Goal: Task Accomplishment & Management: Complete application form

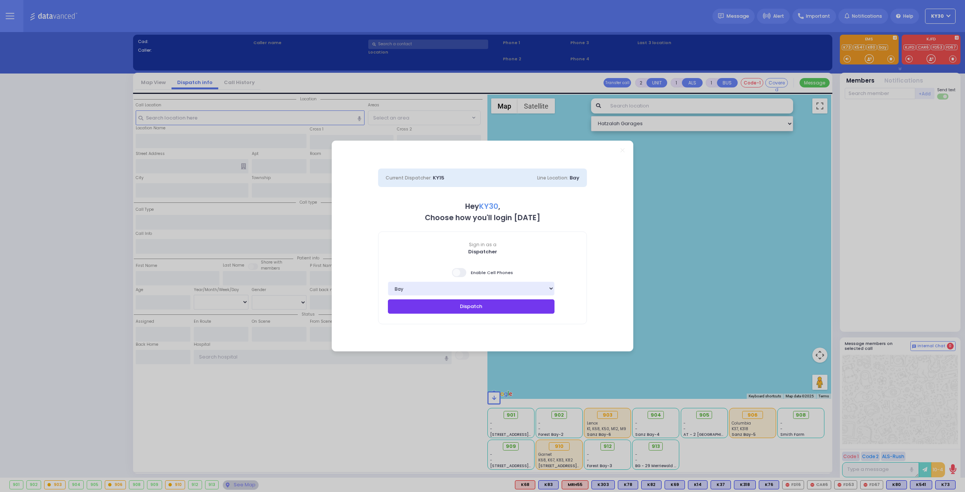
click at [510, 306] on button "Dispatch" at bounding box center [471, 306] width 167 height 14
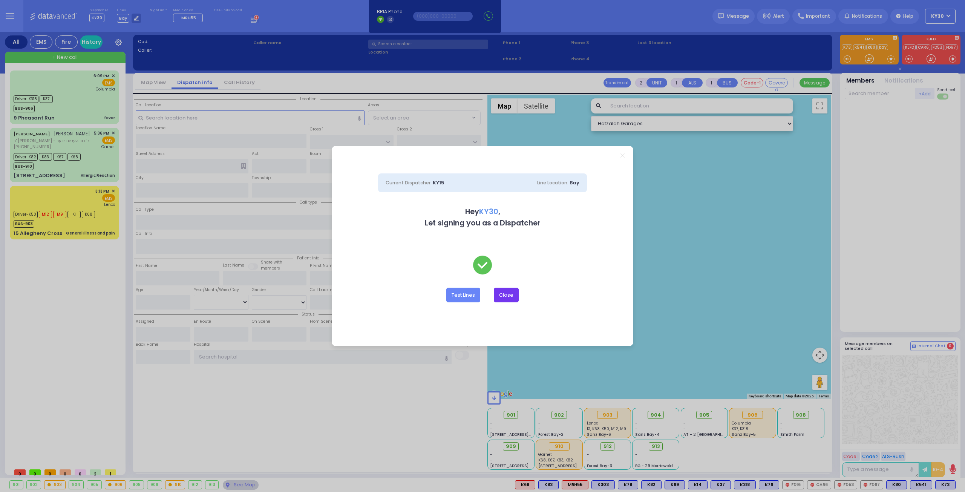
click at [512, 295] on button "Close" at bounding box center [506, 295] width 25 height 14
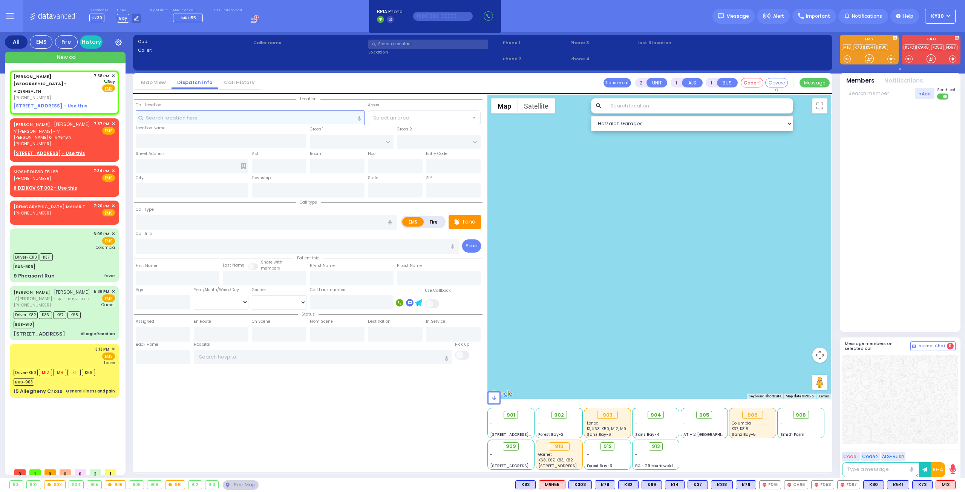
select select
radio input "true"
select select
type input "19:38"
select select "Hatzalah Garages"
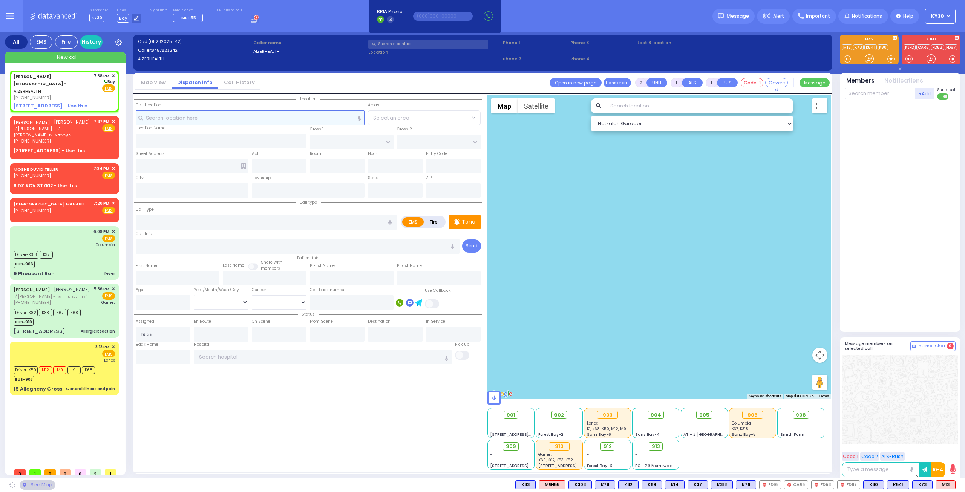
select select
radio input "true"
select select
select select "Hatzalah Garages"
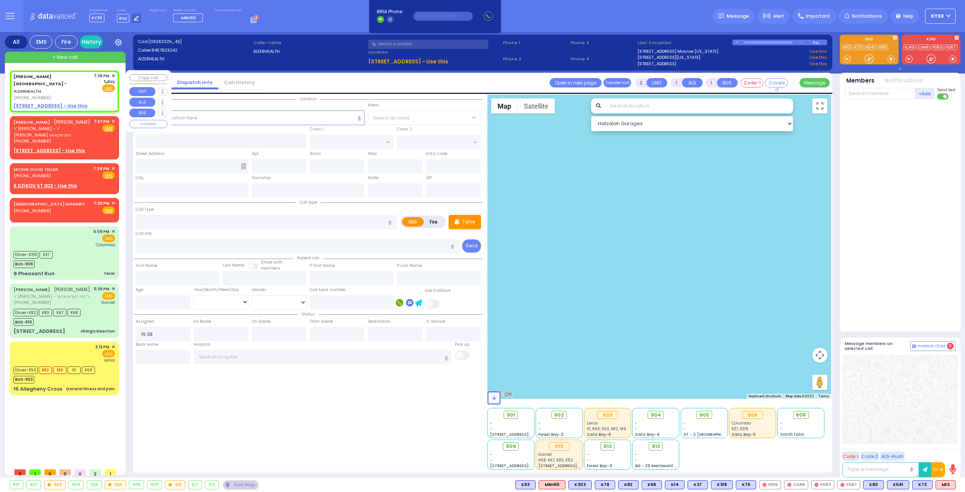
click at [69, 103] on u "49 FOREST ROAD - Use this" at bounding box center [51, 106] width 74 height 6
select select
radio input "true"
select select
select select "Hatzalah Garages"
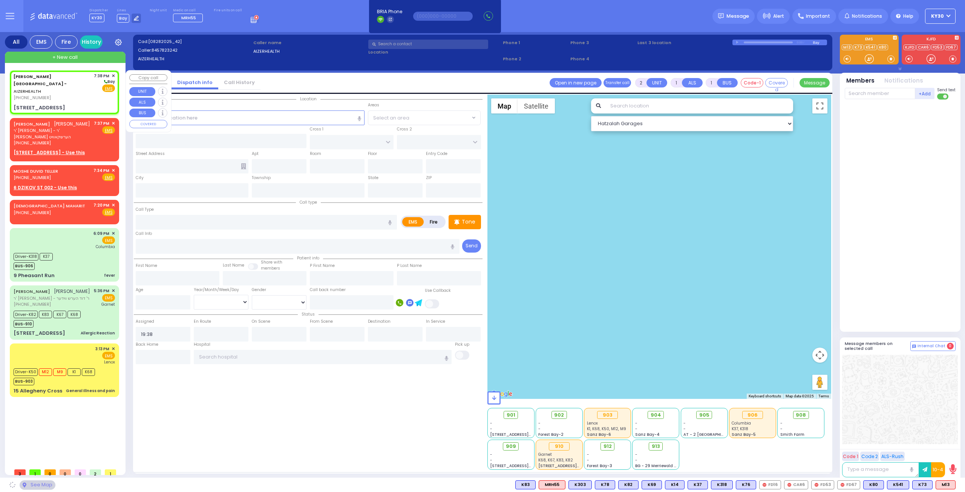
select select
radio input "true"
select select
select select "Hatzalah Garages"
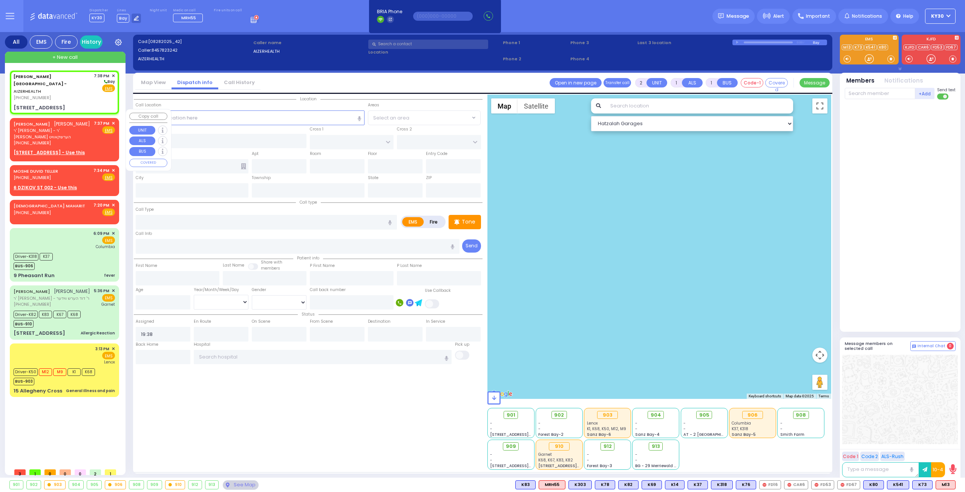
type input "[STREET_ADDRESS]"
type input "Arncliffe"
type input "[GEOGRAPHIC_DATA]"
type input "2205"
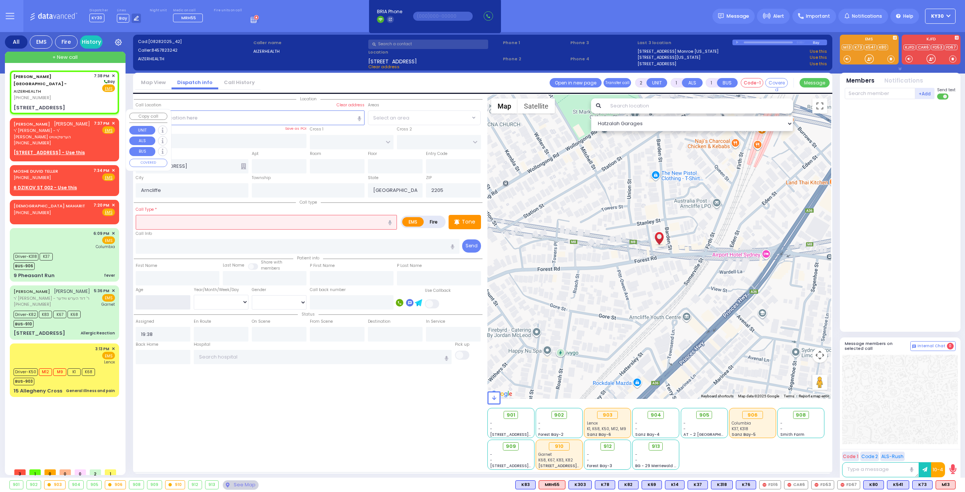
click at [167, 301] on input "number" at bounding box center [163, 302] width 55 height 14
type input "2"
select select
radio input "true"
select select
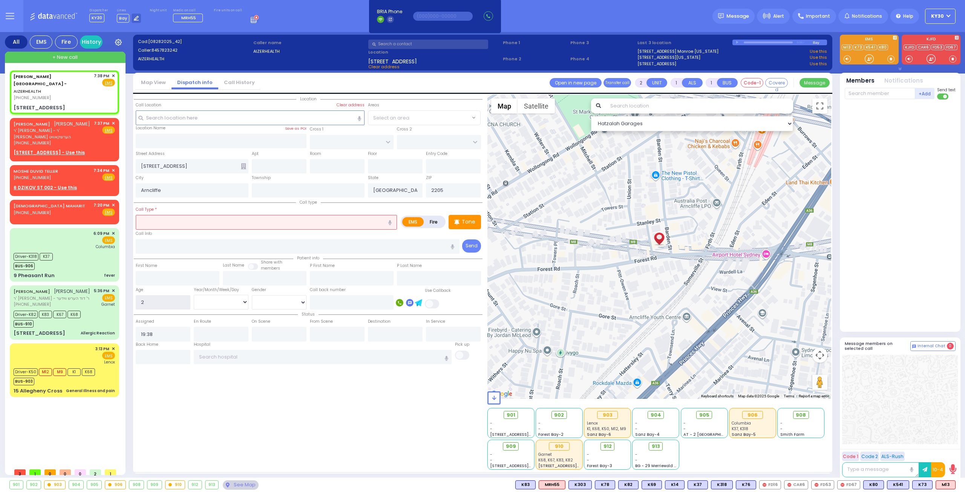
select select "Hatzalah Garages"
type input "2"
click at [223, 223] on input "text" at bounding box center [266, 222] width 261 height 14
select select
radio input "true"
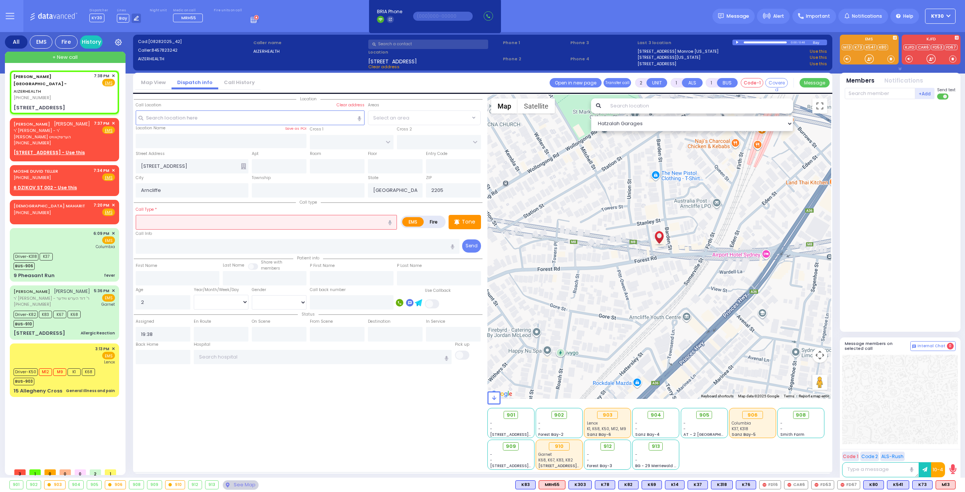
select select
select select "Hatzalah Garages"
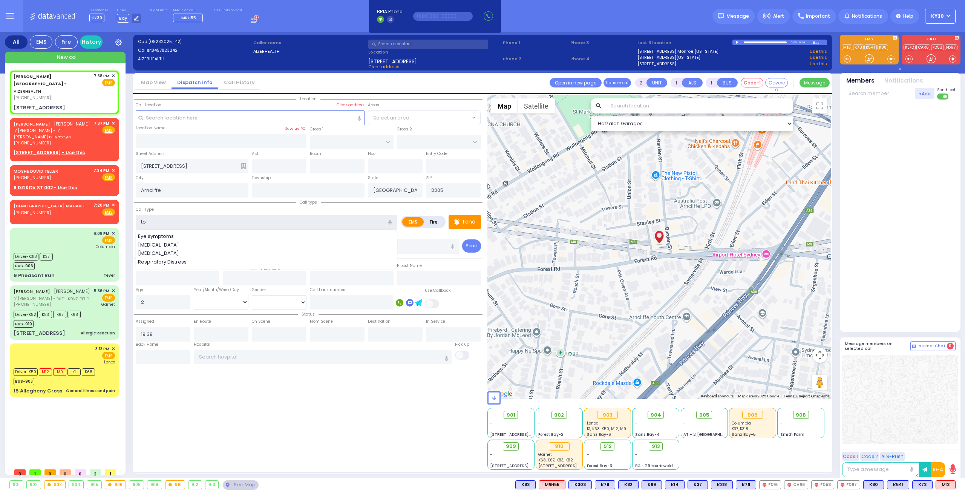
type input "tor"
select select
radio input "true"
select select
select select "Hatzalah Garages"
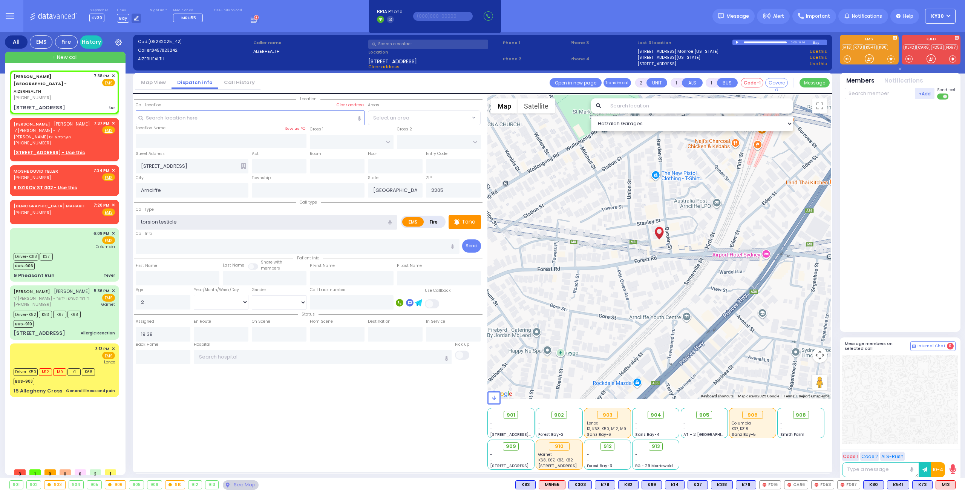
type input "torsion testicles"
select select
radio input "true"
select select
select select "Hatzalah Garages"
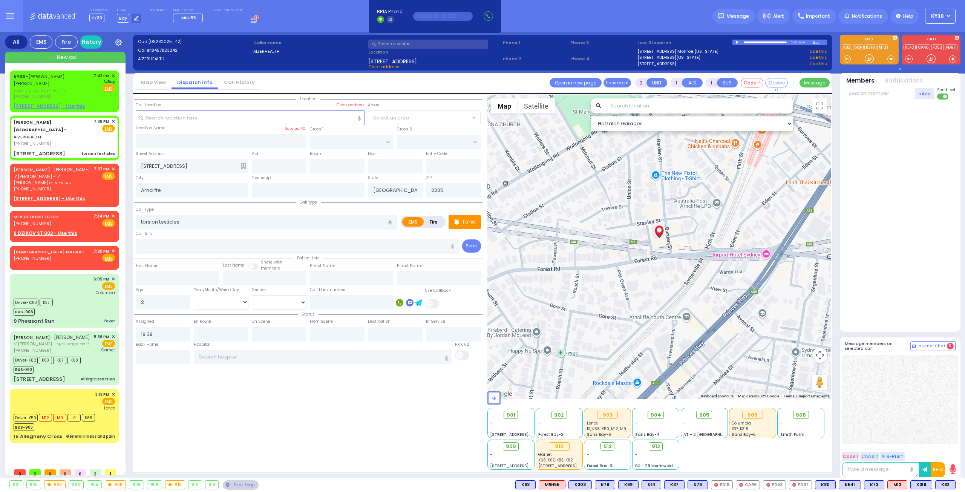
select select
type input "torsion testicles"
click at [78, 134] on div "[PERSON_NAME][GEOGRAPHIC_DATA] - AIZERHEALTH [PHONE_NUMBER] 7:38 PM ✕ Fire EMS" at bounding box center [64, 137] width 106 height 41
select select
radio input "true"
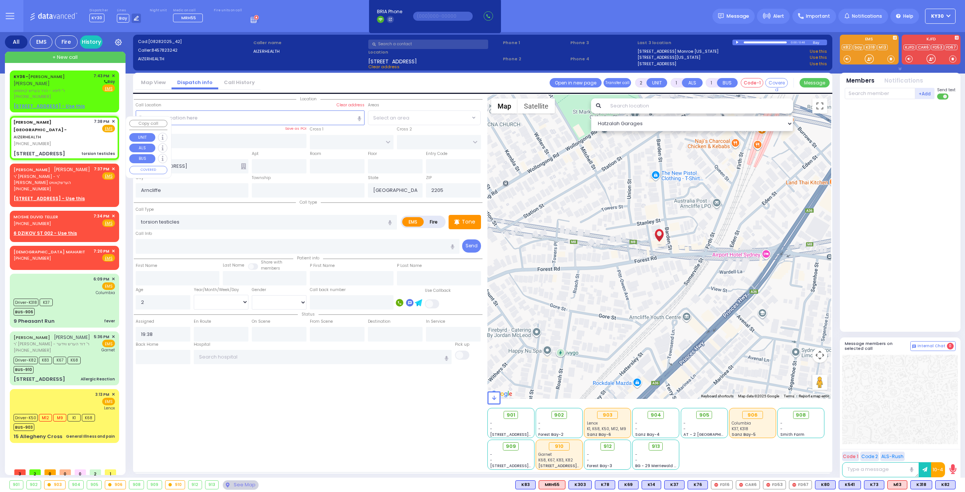
select select
select select "Hatzalah Garages"
select select
radio input "true"
select select
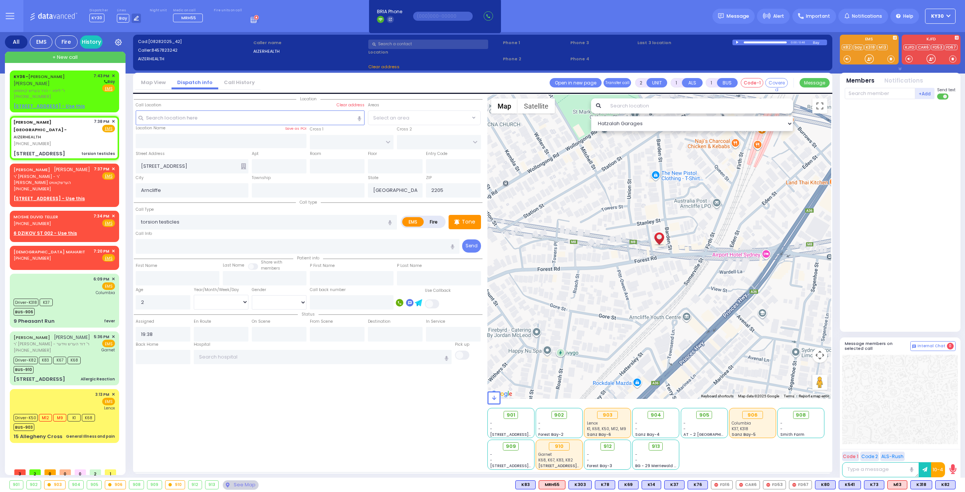
select select "Hatzalah Garages"
click at [941, 482] on span "K82" at bounding box center [945, 485] width 20 height 8
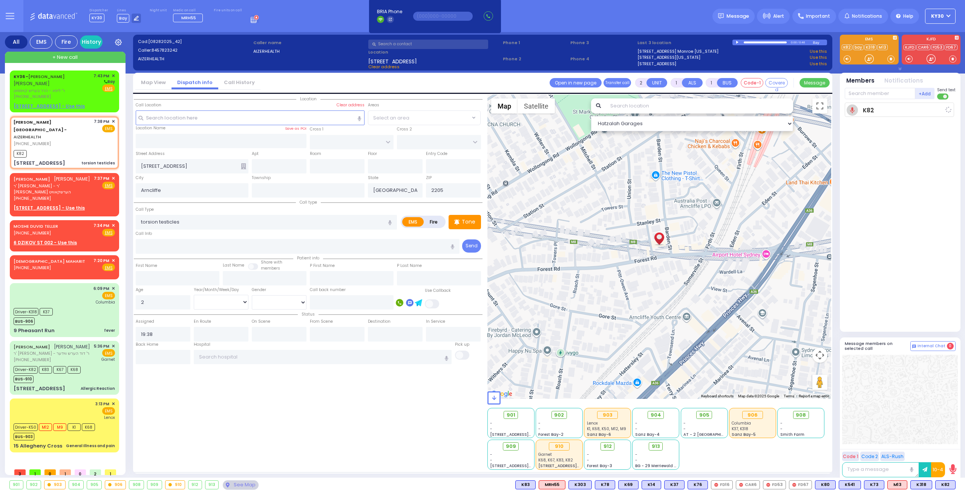
select select
radio input "true"
select select
type input "19:44"
select select "Hatzalah Garages"
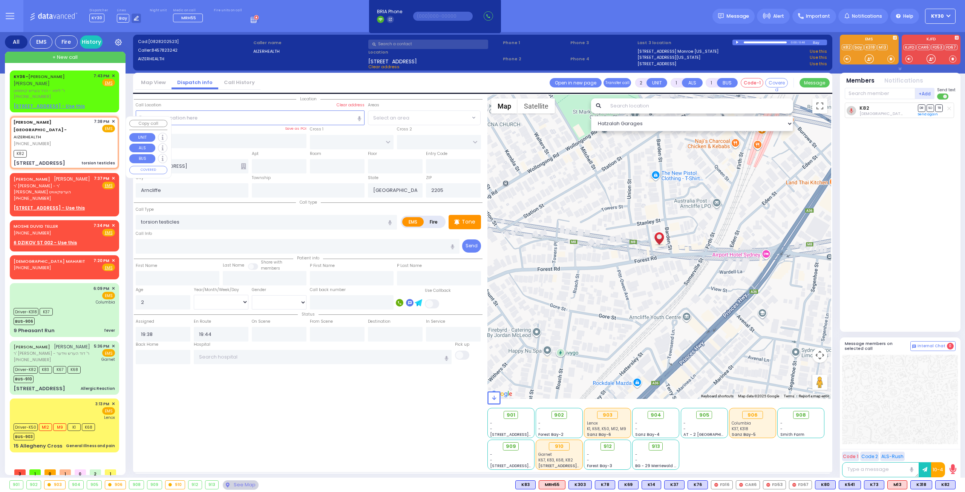
drag, startPoint x: 63, startPoint y: 137, endPoint x: 72, endPoint y: 142, distance: 11.1
click at [63, 148] on div "K82" at bounding box center [64, 152] width 101 height 9
select select
radio input "true"
select select
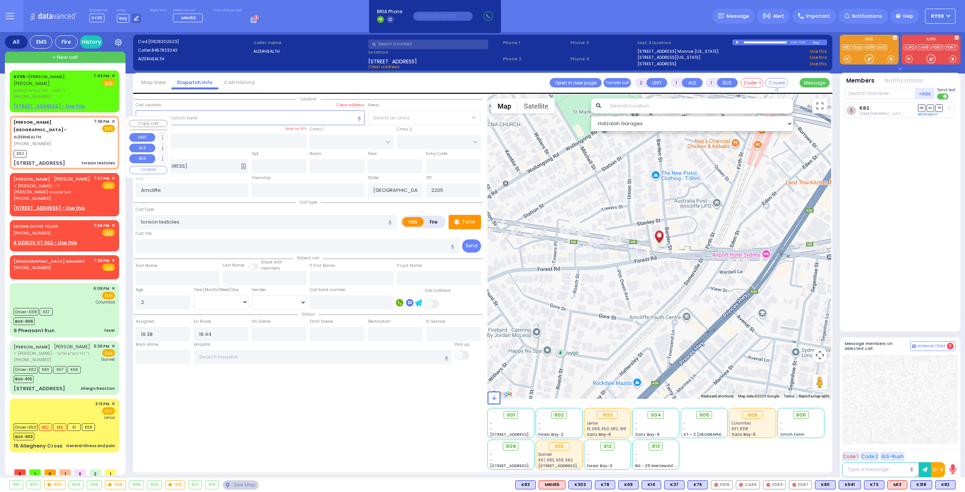
select select "Hatzalah Garages"
click at [865, 95] on input "text" at bounding box center [880, 93] width 70 height 11
type input "36"
click at [859, 107] on div "KY36" at bounding box center [870, 109] width 38 height 8
select select
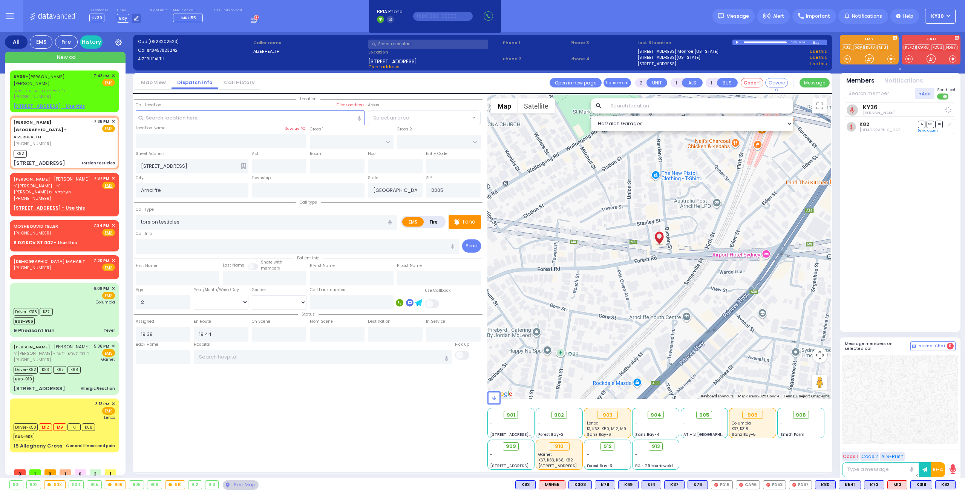
radio input "true"
select select
select select "Hatzalah Garages"
click at [114, 75] on span "✕" at bounding box center [113, 76] width 3 height 6
click at [115, 73] on span "✕" at bounding box center [113, 76] width 3 height 6
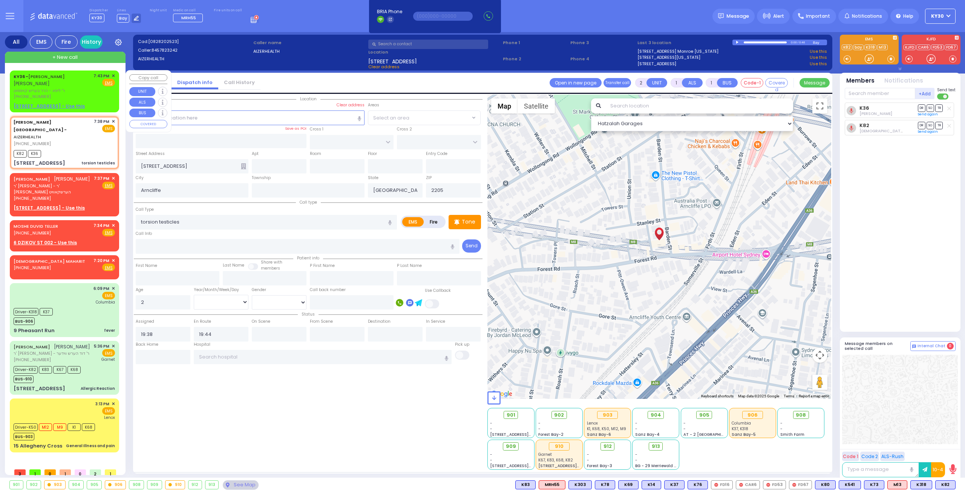
click at [113, 74] on span "✕" at bounding box center [113, 76] width 3 height 6
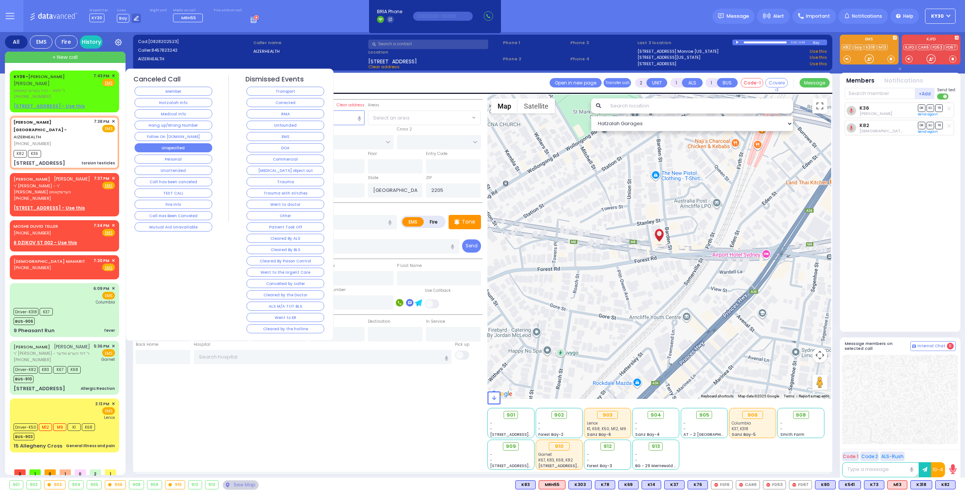
click at [186, 147] on button "Unspecified" at bounding box center [174, 147] width 78 height 9
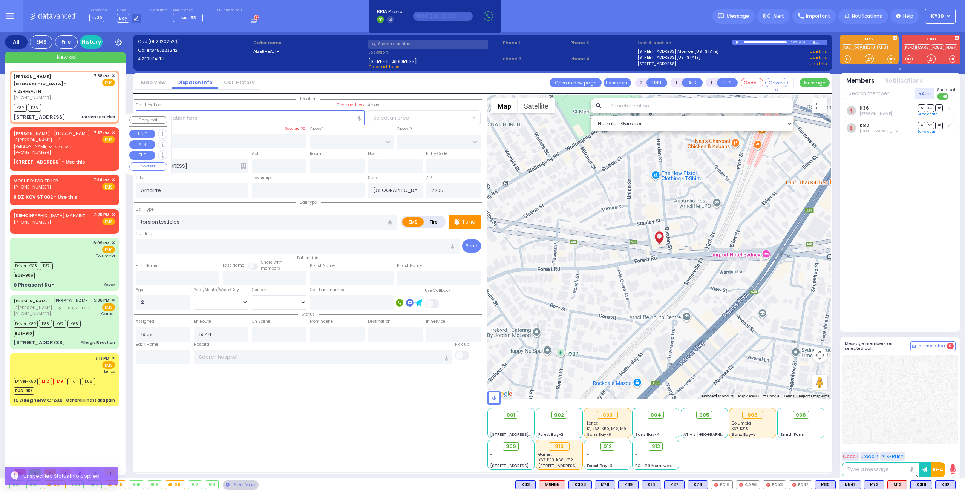
click at [115, 130] on span "✕" at bounding box center [113, 133] width 3 height 6
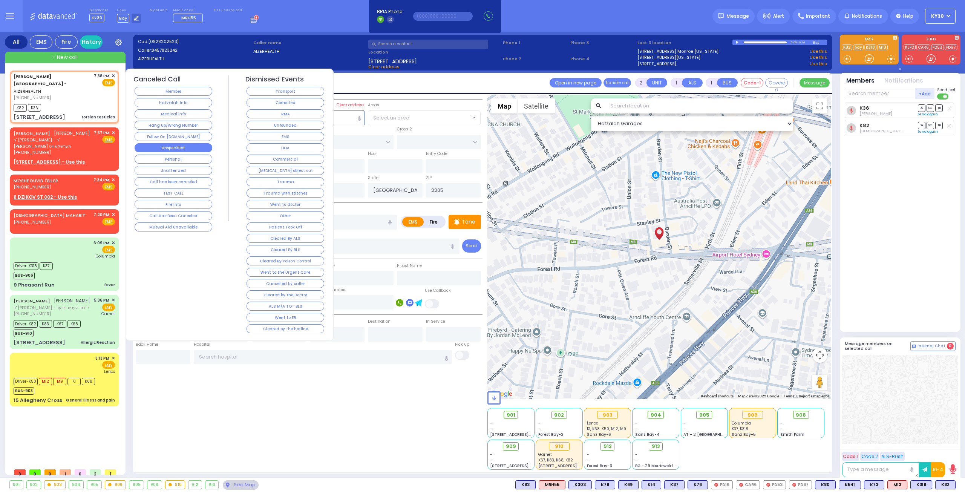
click at [191, 144] on button "Unspecified" at bounding box center [174, 147] width 78 height 9
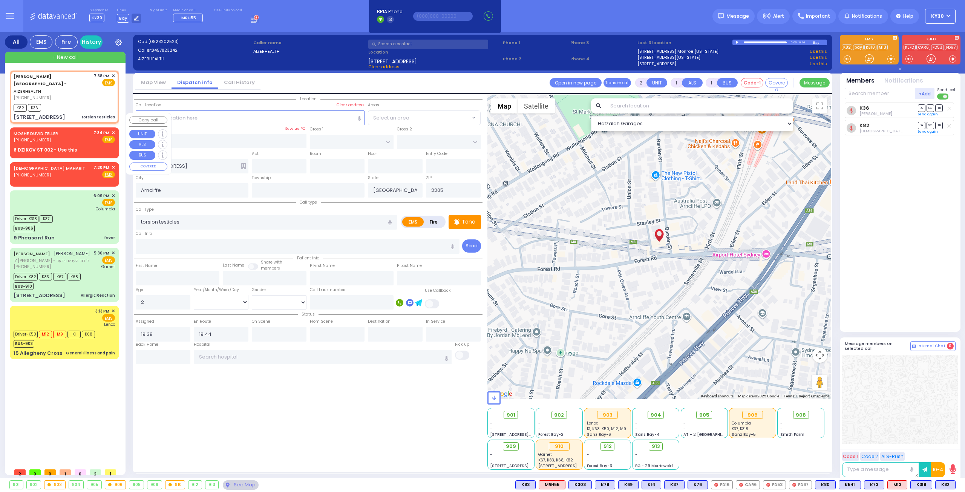
click at [114, 130] on span "✕" at bounding box center [113, 133] width 3 height 6
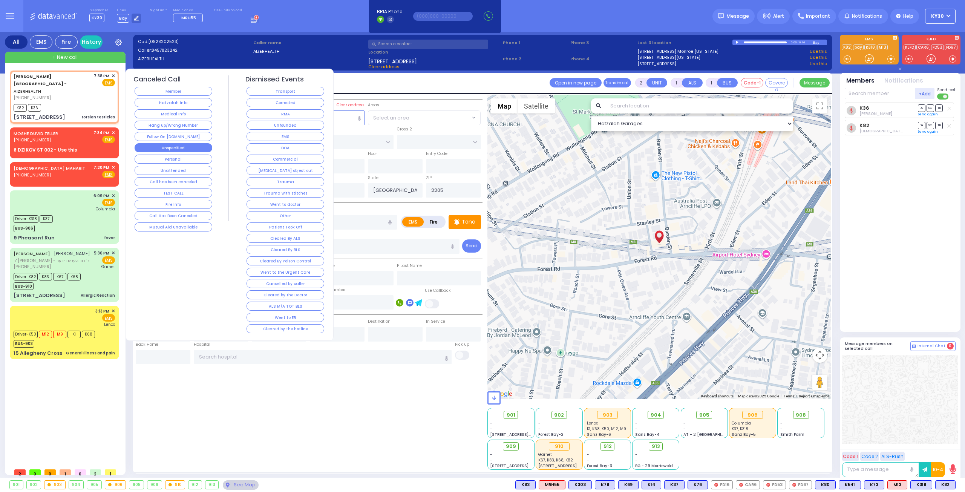
click at [170, 147] on button "Unspecified" at bounding box center [174, 147] width 78 height 9
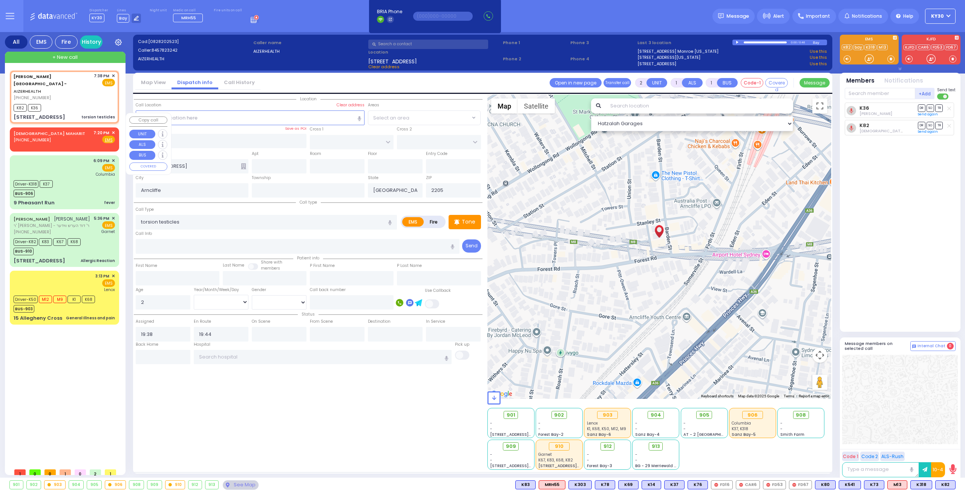
click at [113, 130] on span "✕" at bounding box center [113, 133] width 3 height 6
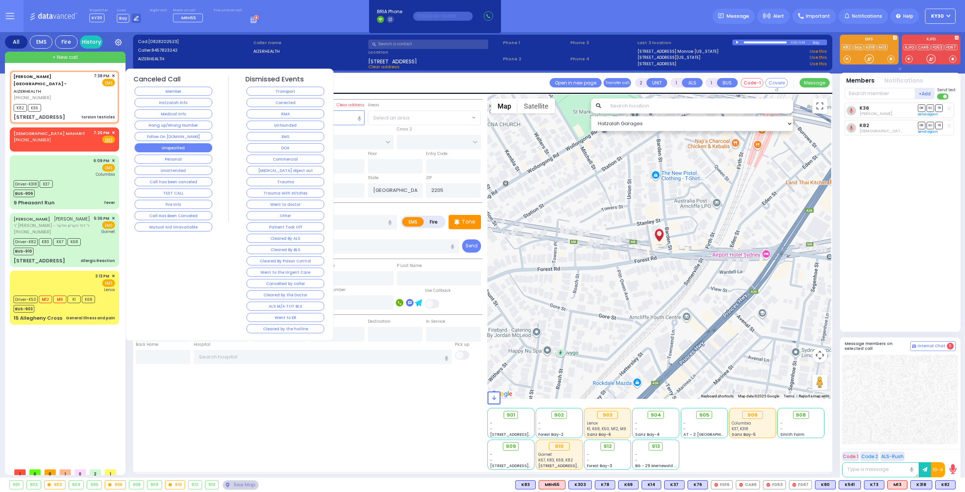
click at [182, 144] on button "Unspecified" at bounding box center [174, 147] width 78 height 9
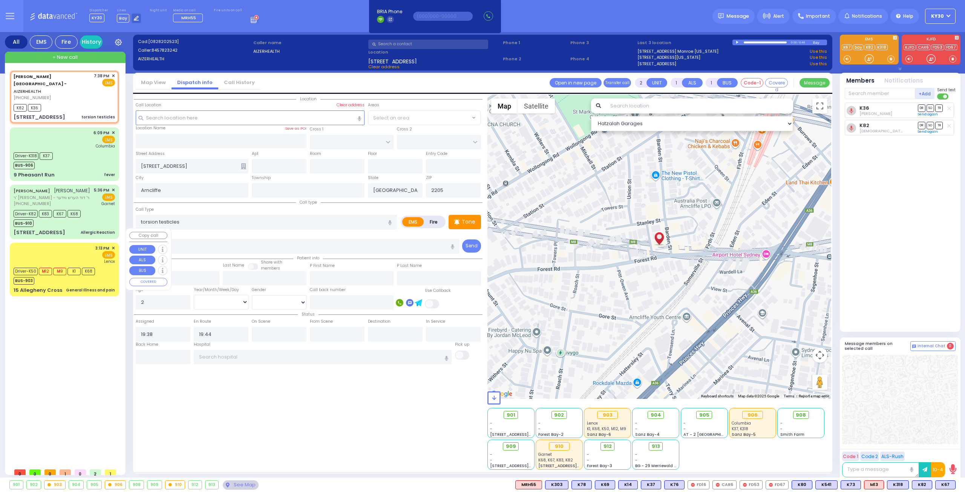
click at [96, 266] on div "Driver-K50 M12 M9 K1 K68 BUS-903" at bounding box center [56, 275] width 84 height 19
type input "6"
select select
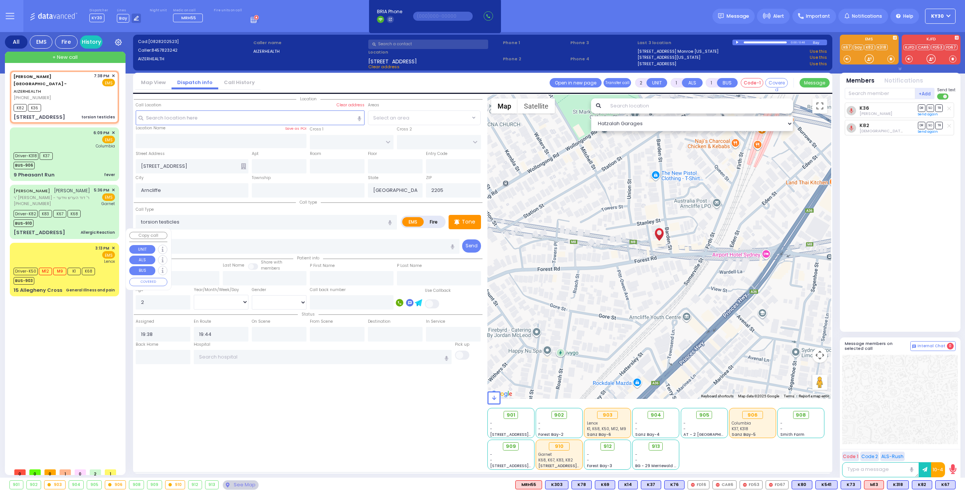
type input "General Illness and pain"
radio input "true"
type input "Andor"
type input "[PERSON_NAME]"
type input "93"
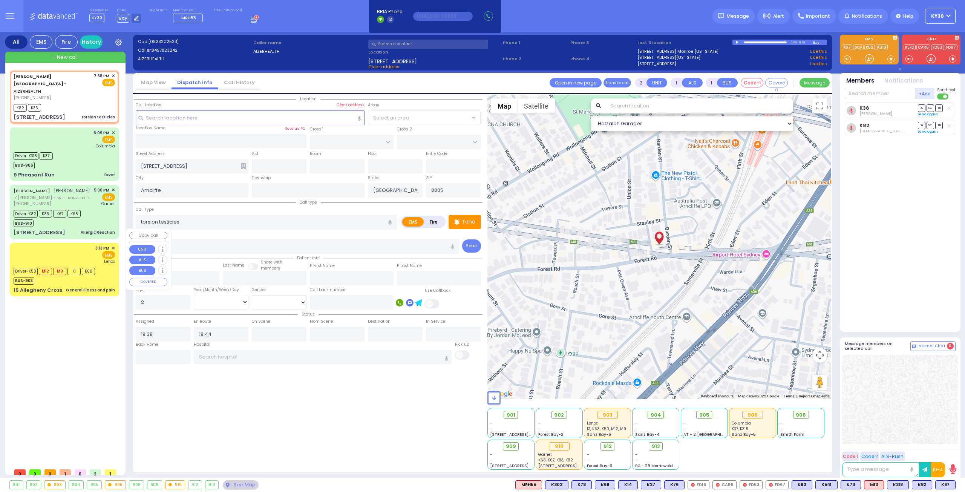
select select "Year"
select select "[DEMOGRAPHIC_DATA]"
type input "15:13"
type input "15:15"
type input "16:32"
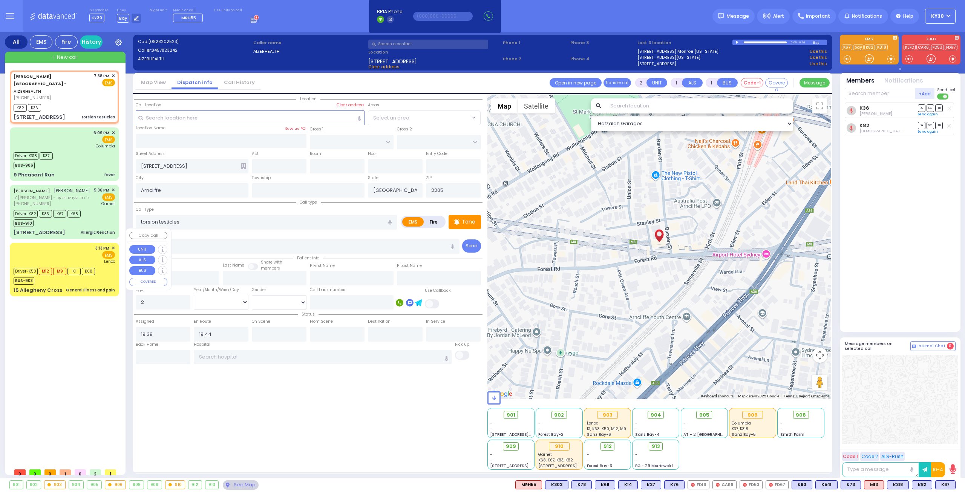
type input "[GEOGRAPHIC_DATA]"
select select "Hatzalah Garages"
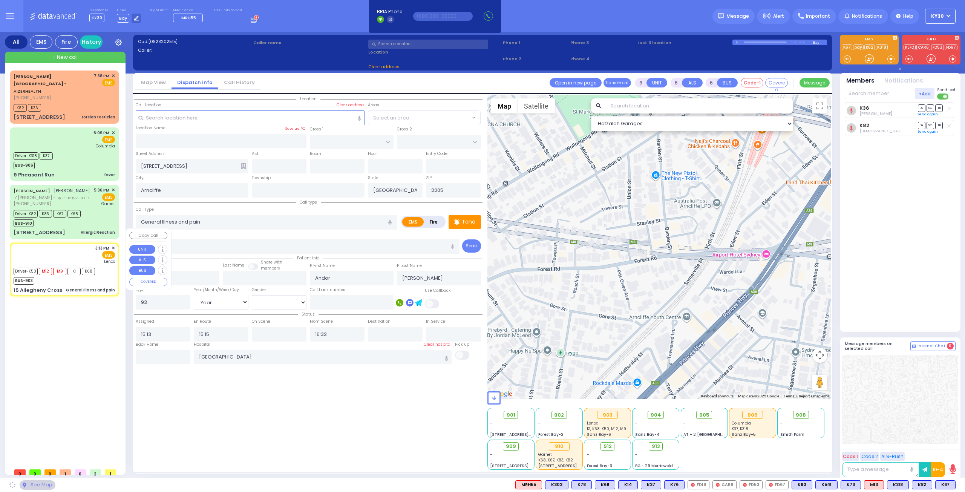
type input "HUDSON POINTE"
type input "15 Allegheny Cross"
type input "MONROE"
type input "[US_STATE]"
type input "10950"
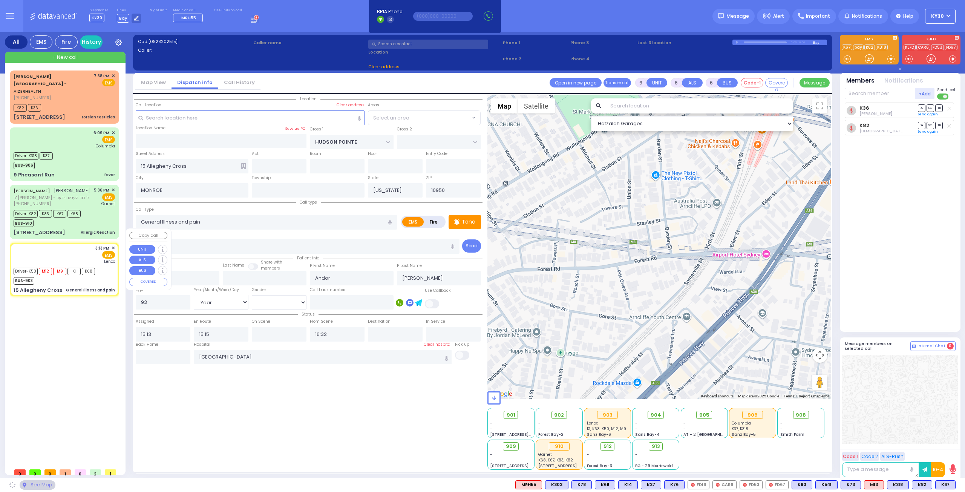
select select "[GEOGRAPHIC_DATA]"
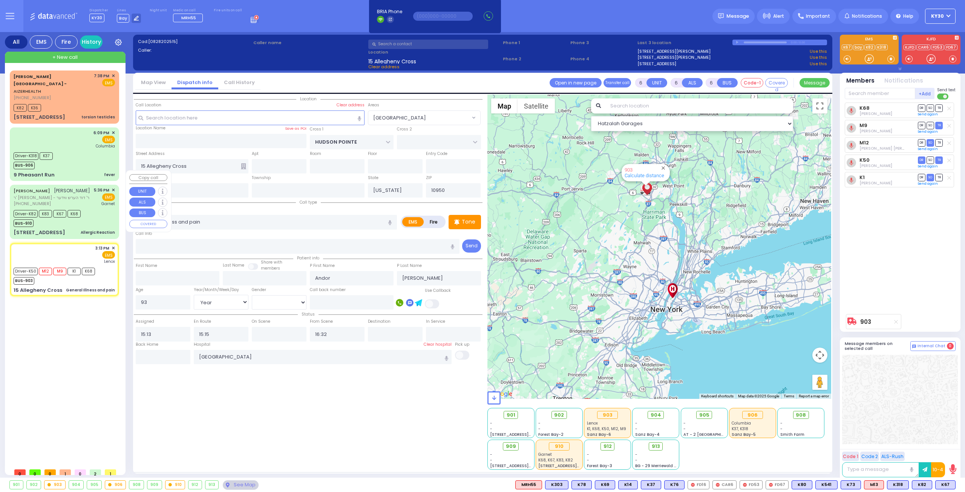
click at [106, 208] on div "Driver-K82 K83 K67 K68 BUS-910" at bounding box center [64, 217] width 101 height 19
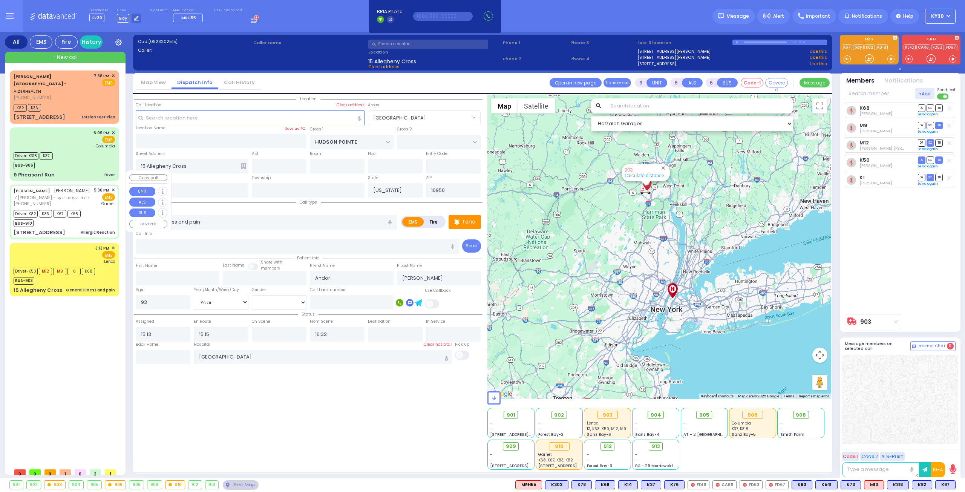
select select
type input "Allergic Reaction"
radio input "true"
type input "MORDCHE"
type input "FERENCZ"
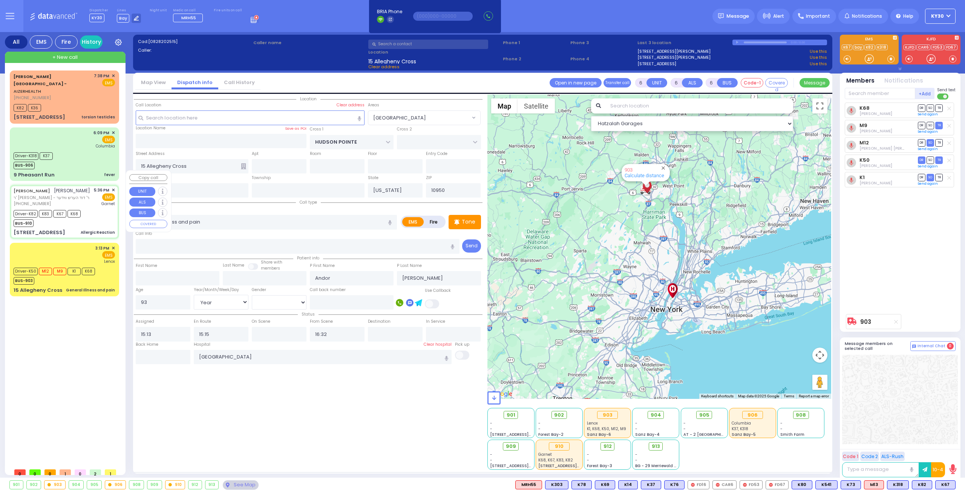
type input "[PERSON_NAME]"
type input "7"
select select "Month"
select select "[DEMOGRAPHIC_DATA]"
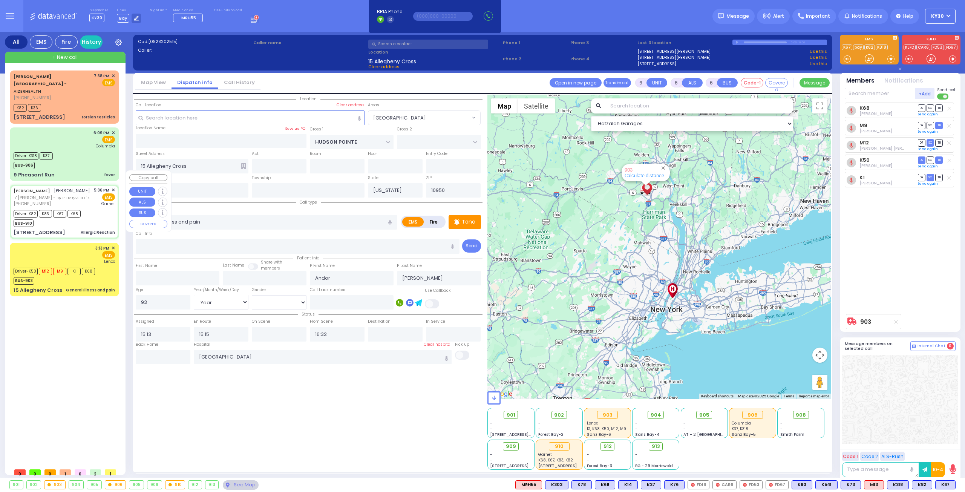
type input "17:36"
type input "17:38"
type input "17:45"
type input "18:02"
type input "18:30"
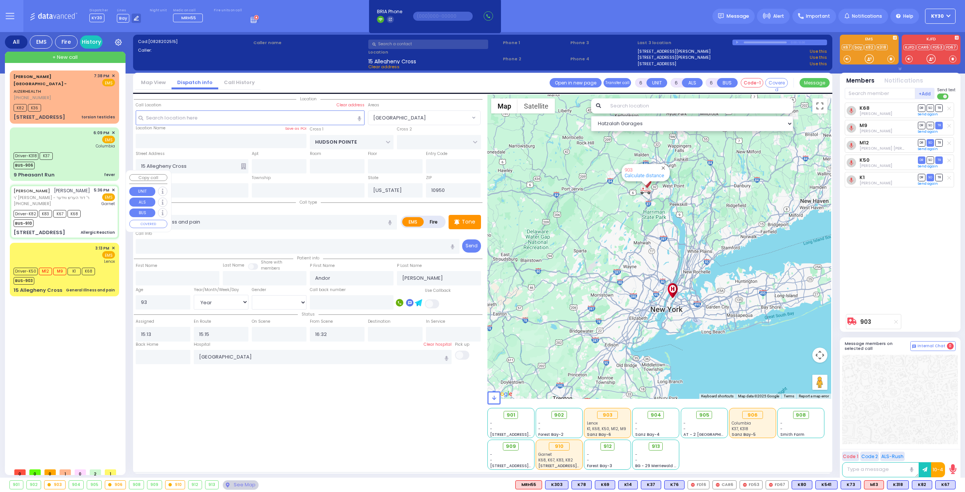
type input "19:00"
type input "[GEOGRAPHIC_DATA]"
type input "DARTMOUTH RD"
type input "BERKELEY COURT"
type input "[STREET_ADDRESS]"
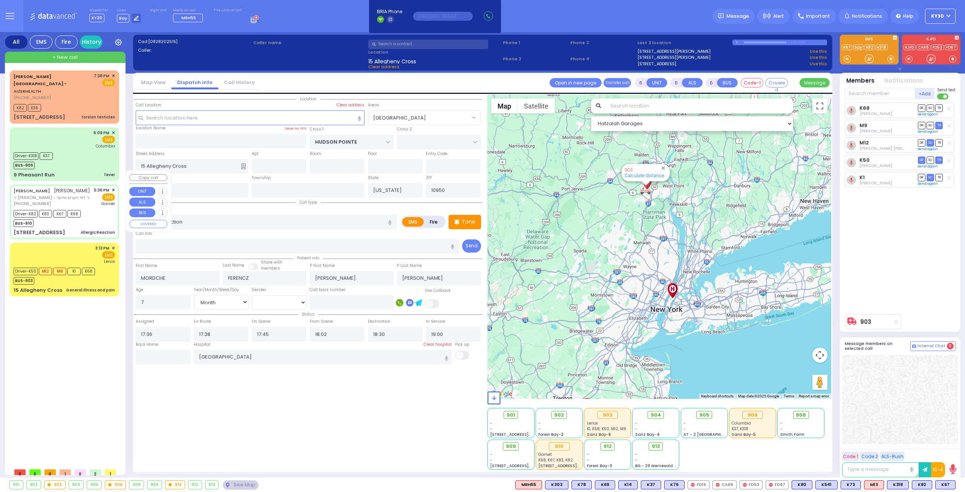
type input "Woodbury"
type input "10930"
select select "Hatzalah Garages"
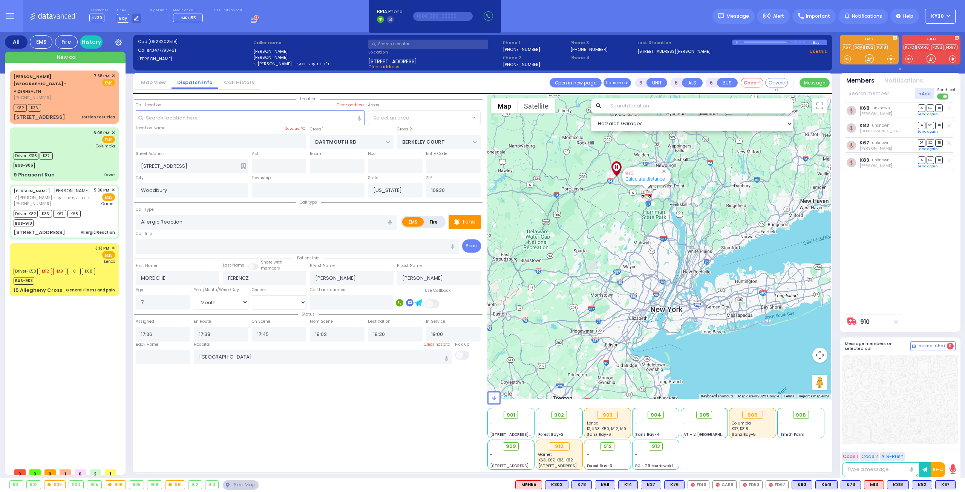
select select "[GEOGRAPHIC_DATA]"
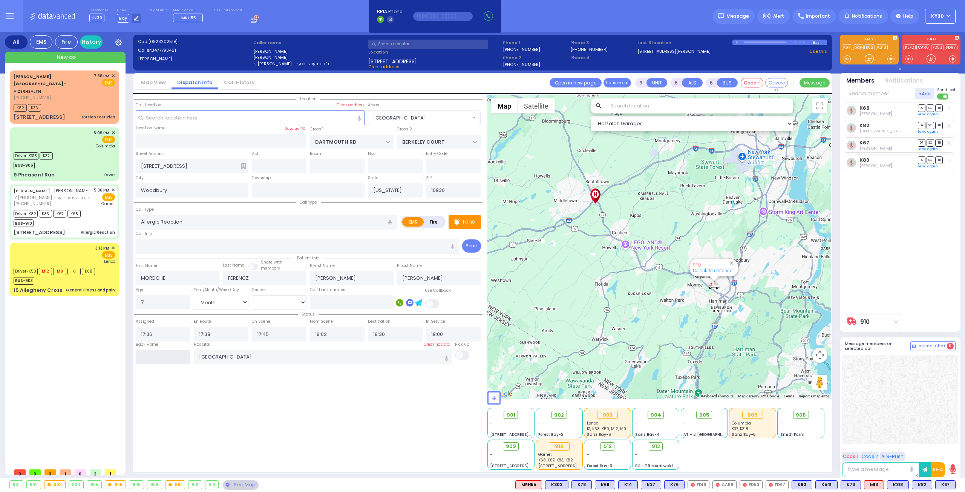
click at [173, 356] on input "text" at bounding box center [163, 357] width 55 height 14
type input "19:50"
select select
radio input "true"
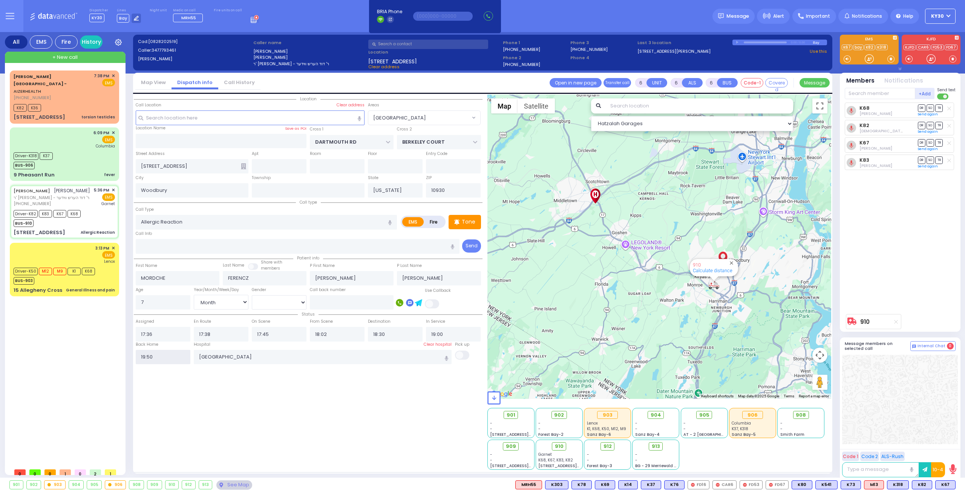
select select
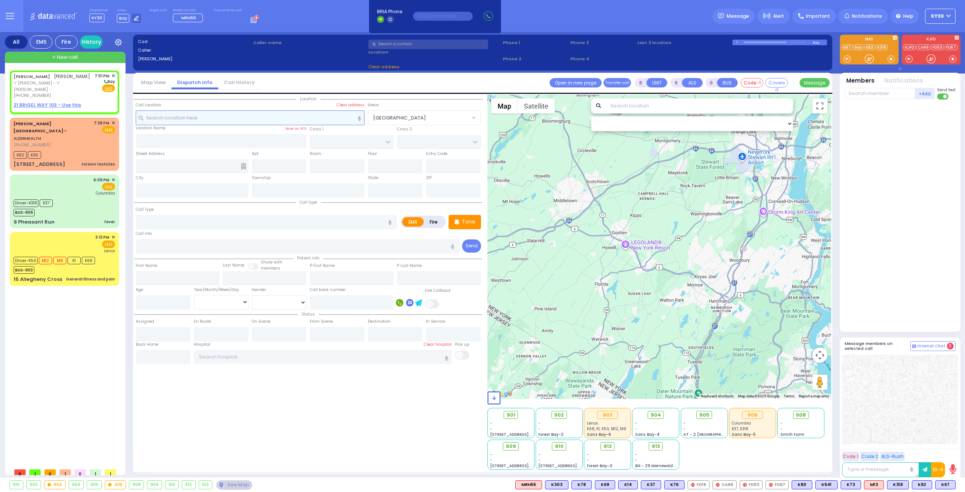
type input "2"
type input "1"
select select
radio input "true"
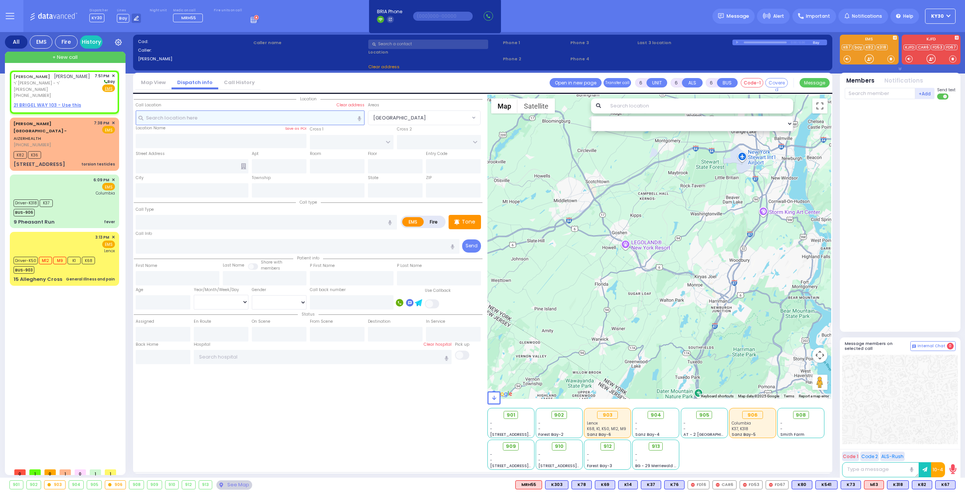
type input "[PERSON_NAME]"
type input "GOLDBERGER"
select select
type input "19:51"
select select "Hatzalah Garages"
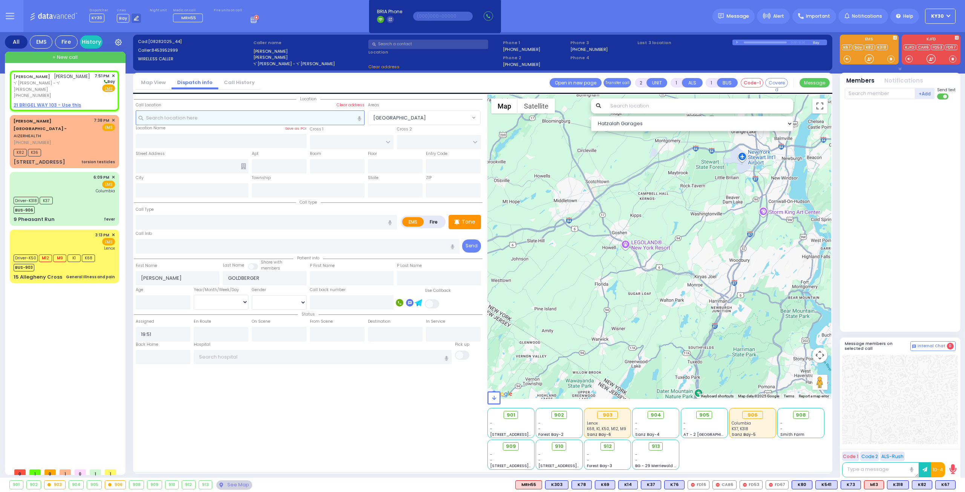
select select
radio input "true"
select select
select select "Hatzalah Garages"
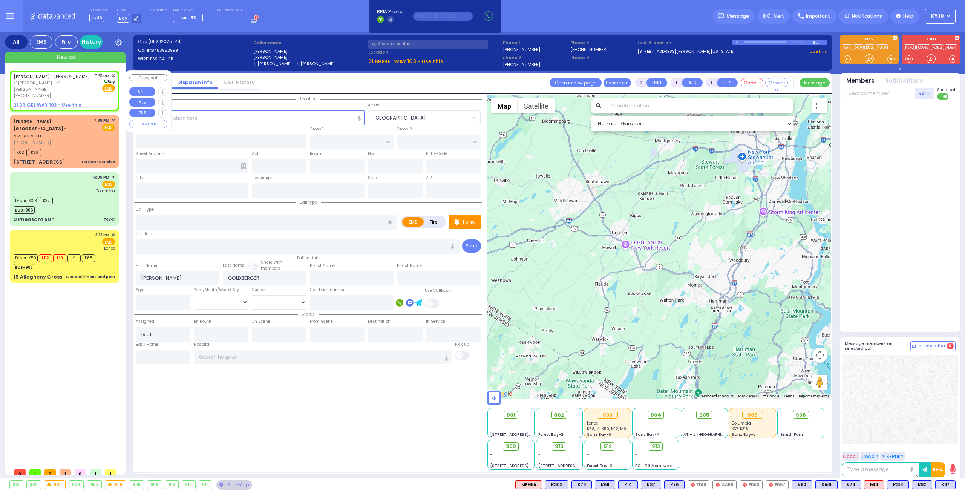
click at [65, 102] on u "21 BRIGEL WAY 103 - Use this" at bounding box center [47, 105] width 67 height 6
select select
radio input "true"
select select
select select "Hatzalah Garages"
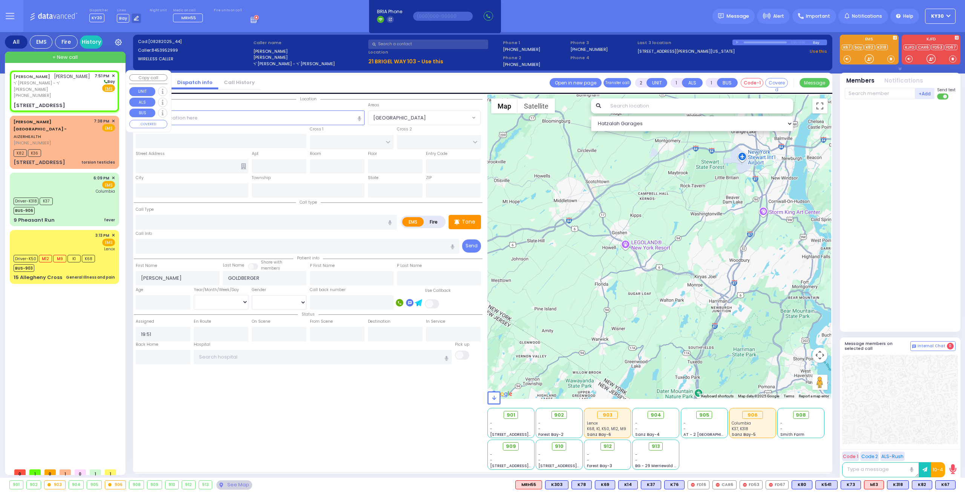
select select
radio input "true"
select select
select select "Hatzalah Garages"
type input "ACRES RD"
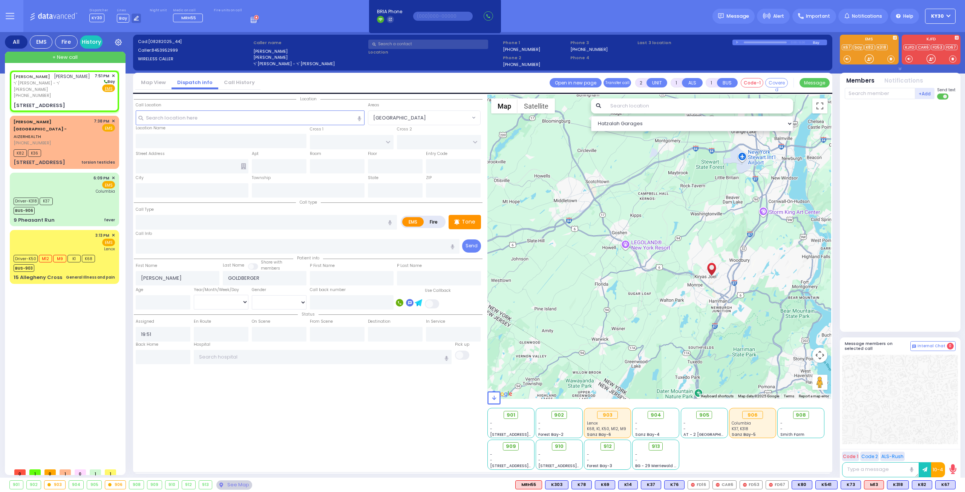
type input "DINEV RD"
type input "[STREET_ADDRESS]"
type input "103"
type input "[PERSON_NAME]"
type input "[US_STATE]"
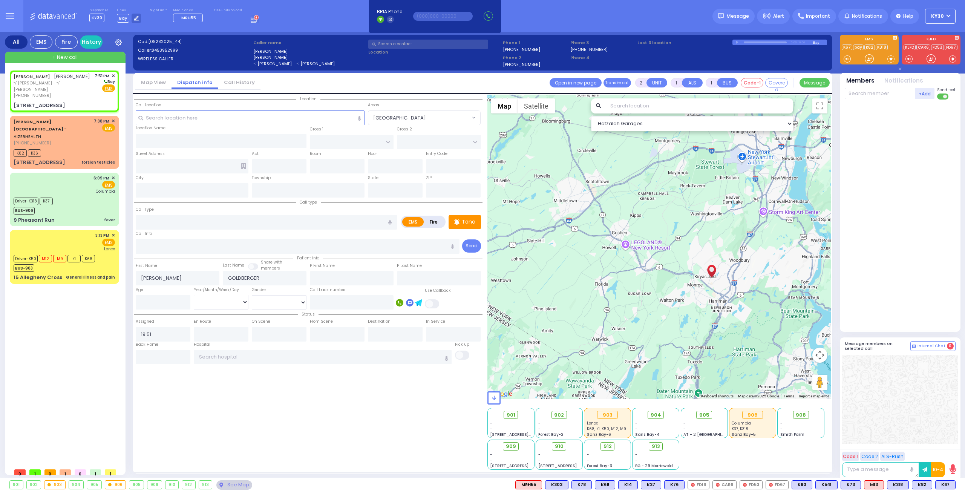
type input "10950"
select select "PALM TREE"
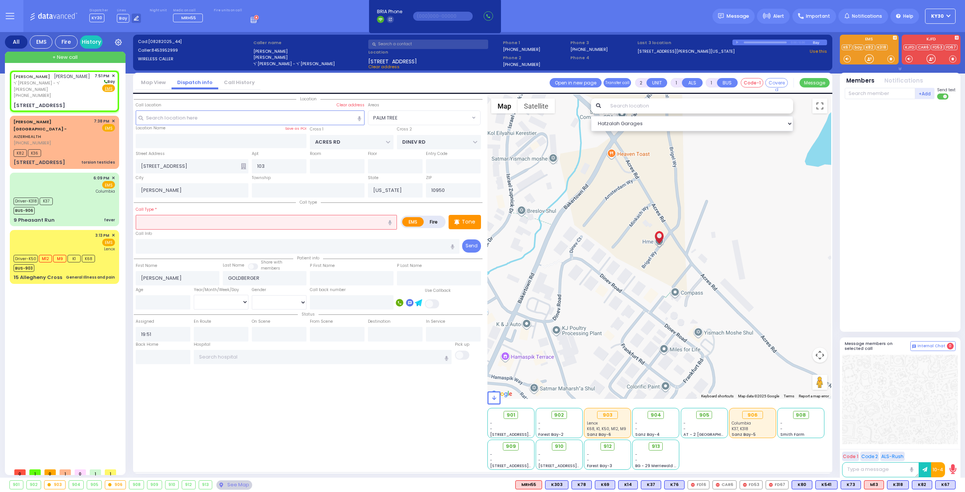
click at [184, 224] on input "text" at bounding box center [266, 222] width 261 height 14
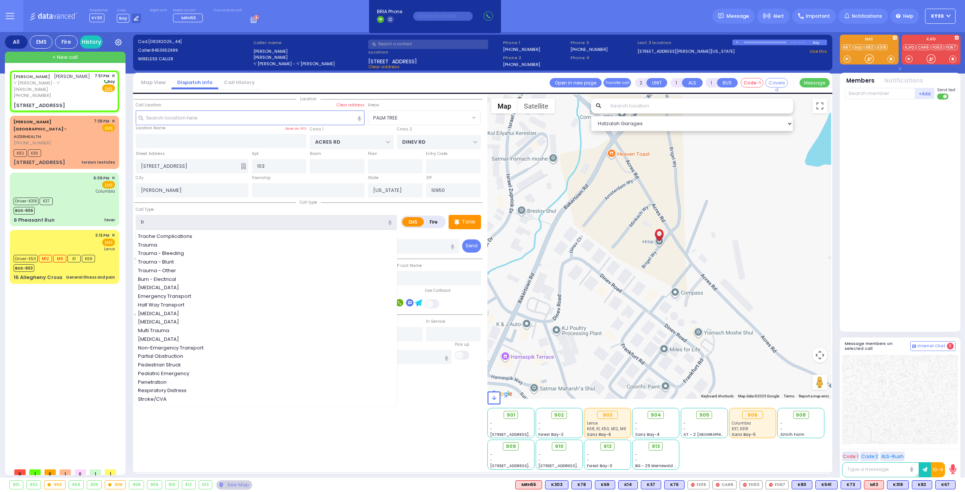
type input "tra"
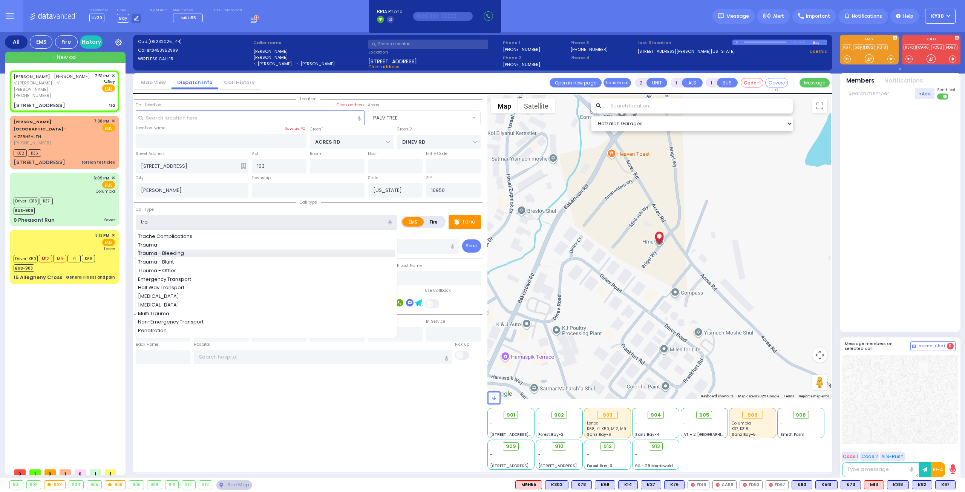
select select
radio input "true"
select select
select select "Hatzalah Garages"
type input "tra"
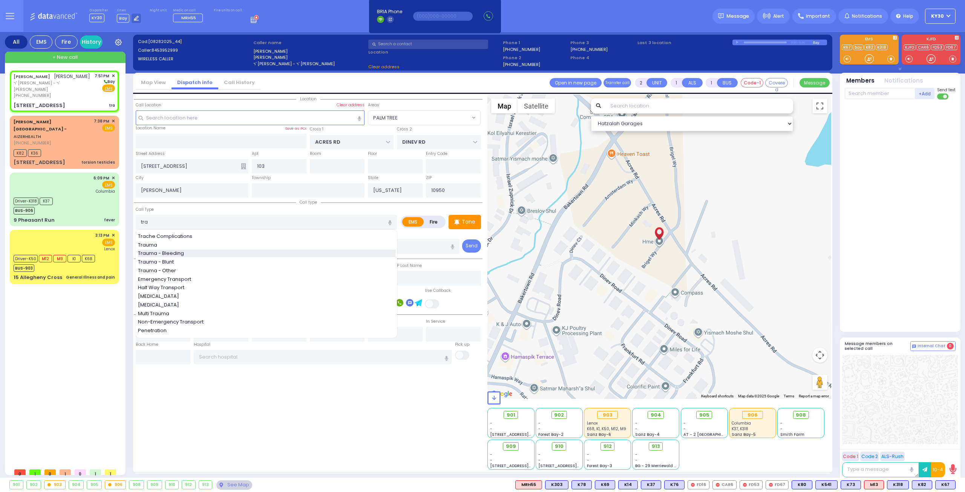
select select "PALM TREE"
click at [159, 253] on span "Trauma - Bleeding" at bounding box center [162, 253] width 49 height 8
type input "Trauma - Bleeding"
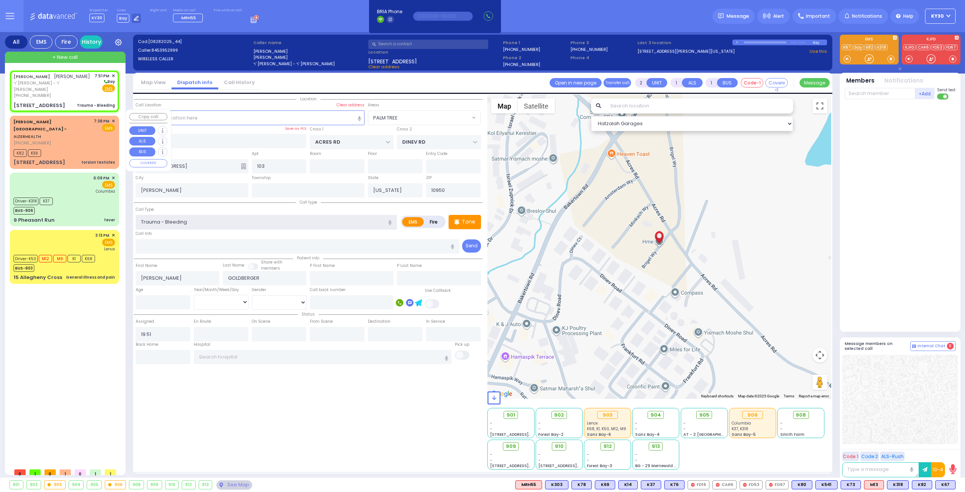
select select
radio input "true"
select select
select select "Hatzalah Garages"
select select "PALM TREE"
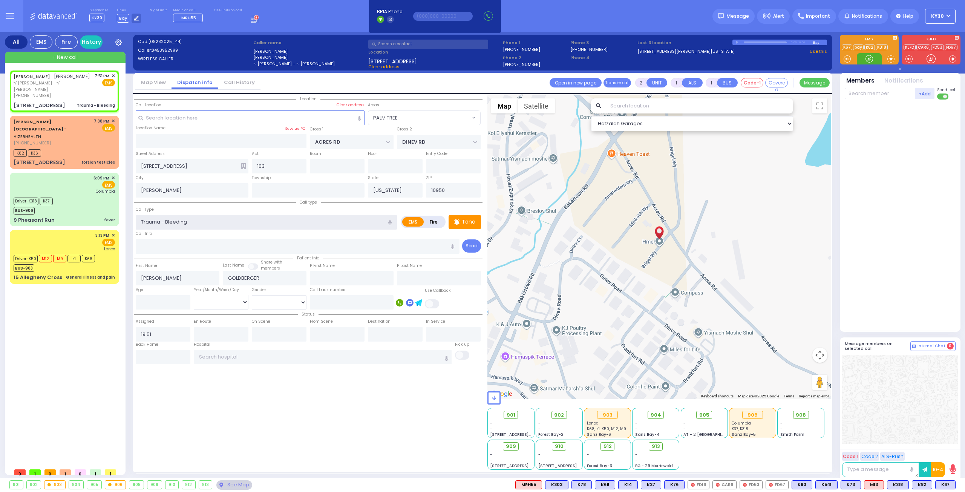
select select
radio input "true"
select select
select select "Hatzalah Garages"
select select "PALM TREE"
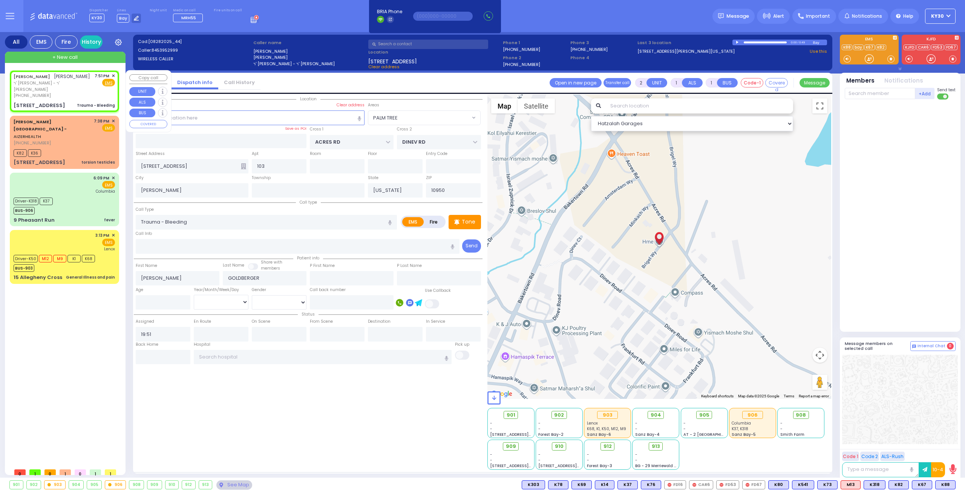
drag, startPoint x: 68, startPoint y: 86, endPoint x: 124, endPoint y: 144, distance: 80.5
click at [68, 92] on div "[PHONE_NUMBER]" at bounding box center [53, 95] width 78 height 6
select select
radio input "true"
select select
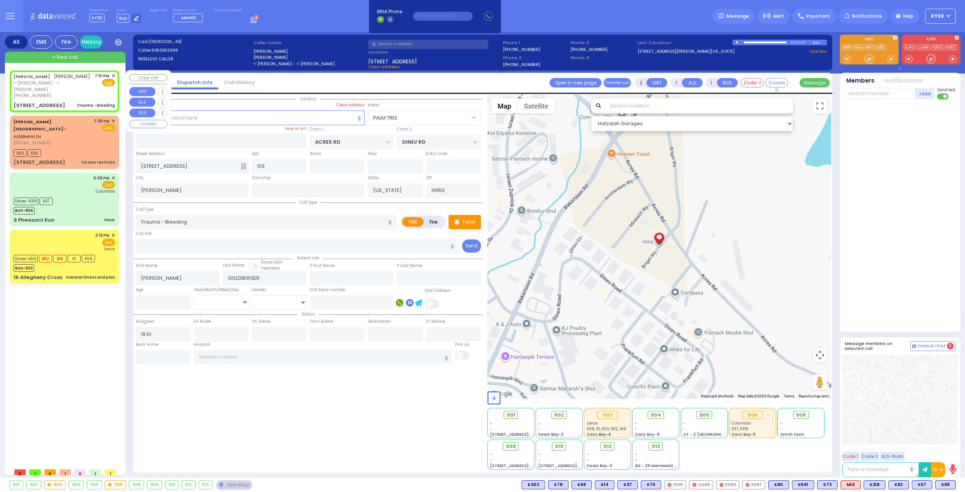
select select "Hatzalah Garages"
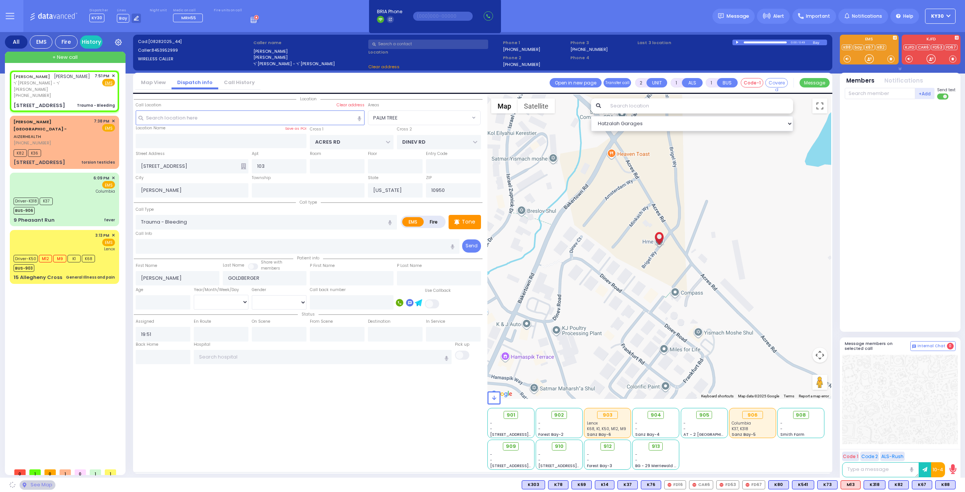
select select
radio input "true"
select select
select select "Hatzalah Garages"
select select "PALM TREE"
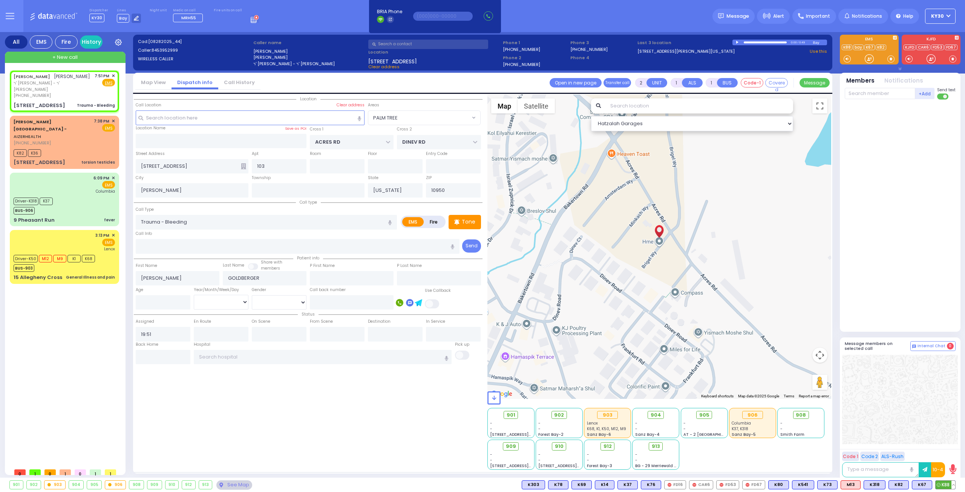
click at [941, 482] on span "K88" at bounding box center [945, 485] width 20 height 8
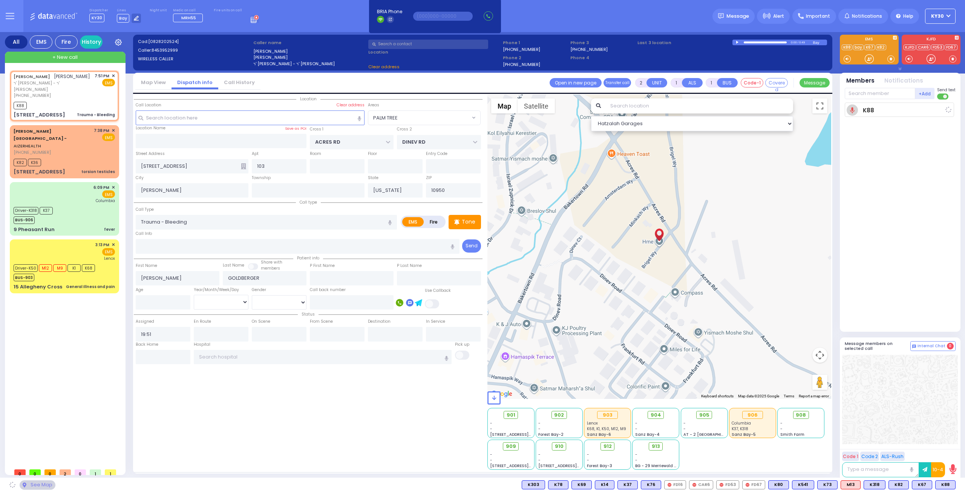
select select
radio input "true"
select select
type input "19:52"
select select "Hatzalah Garages"
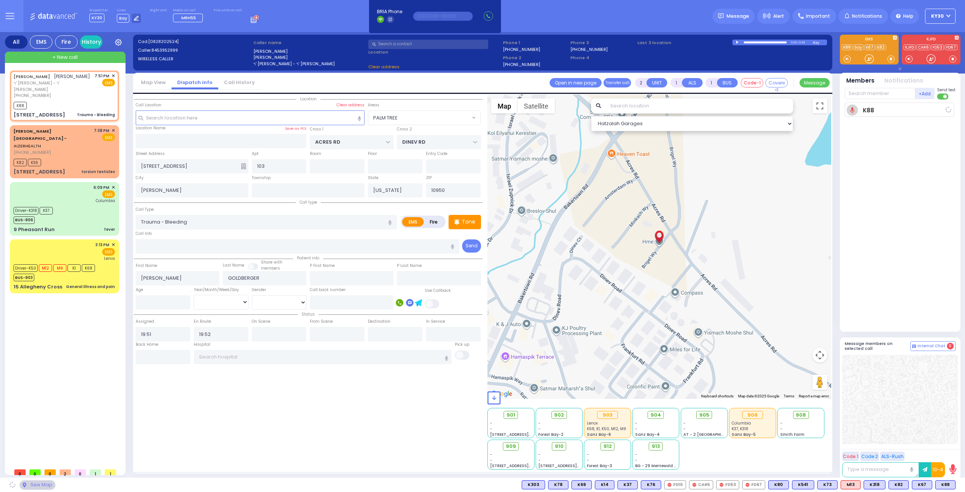
select select "PALM TREE"
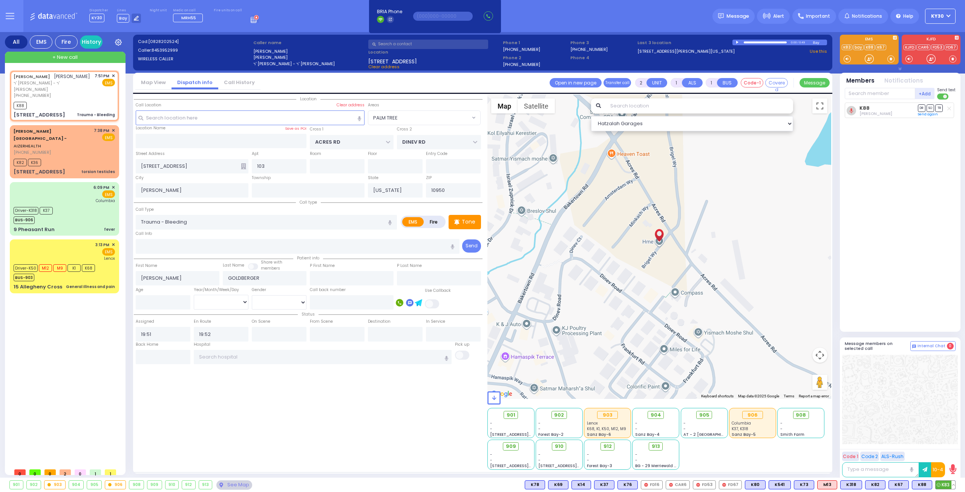
click at [948, 481] on span "K83" at bounding box center [945, 485] width 20 height 8
select select
radio input "true"
select select
select select "PALM TREE"
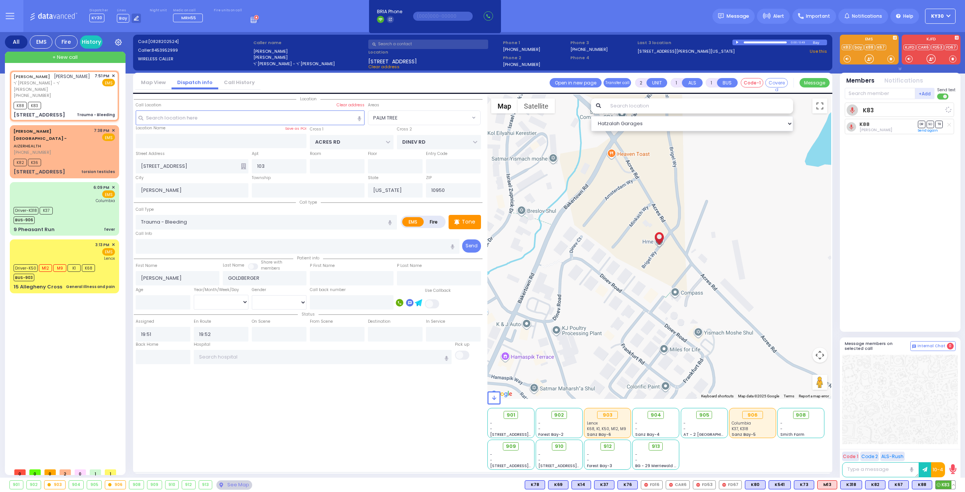
select select "Hatzalah Garages"
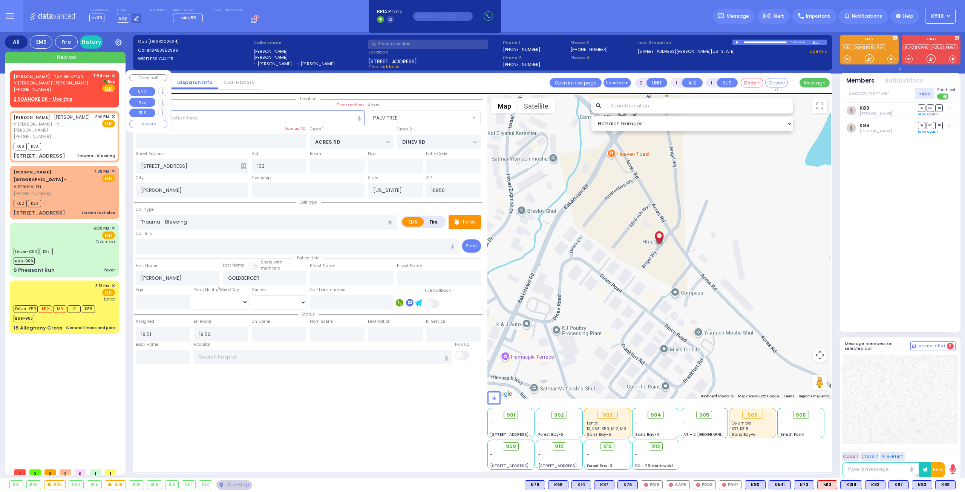
click at [59, 96] on u "2 ROANOKE DR - Use this" at bounding box center [43, 99] width 58 height 6
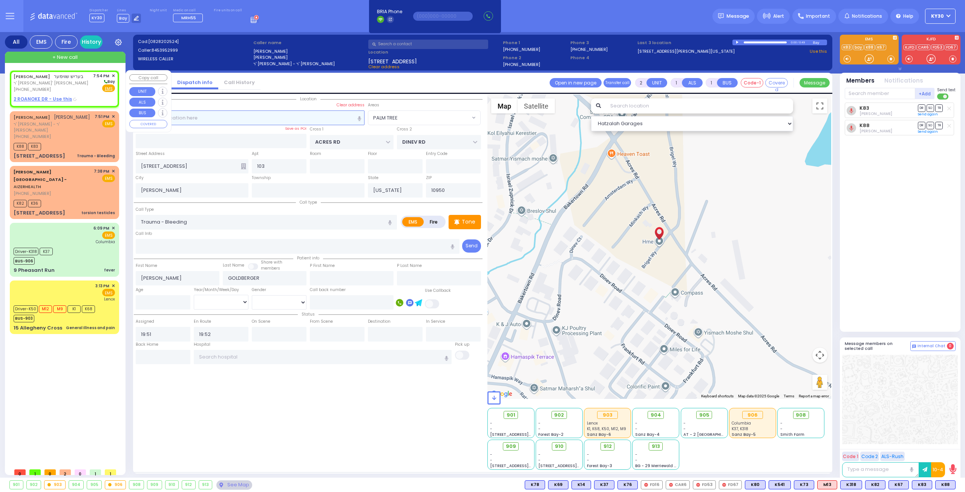
select select
radio input "true"
type input "[PERSON_NAME]"
select select
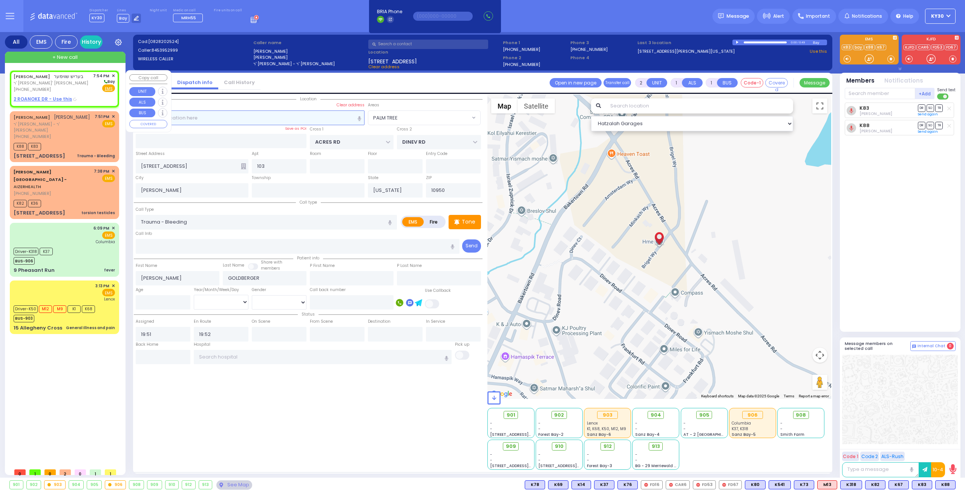
type input "19:54"
select select "Hatzalah Garages"
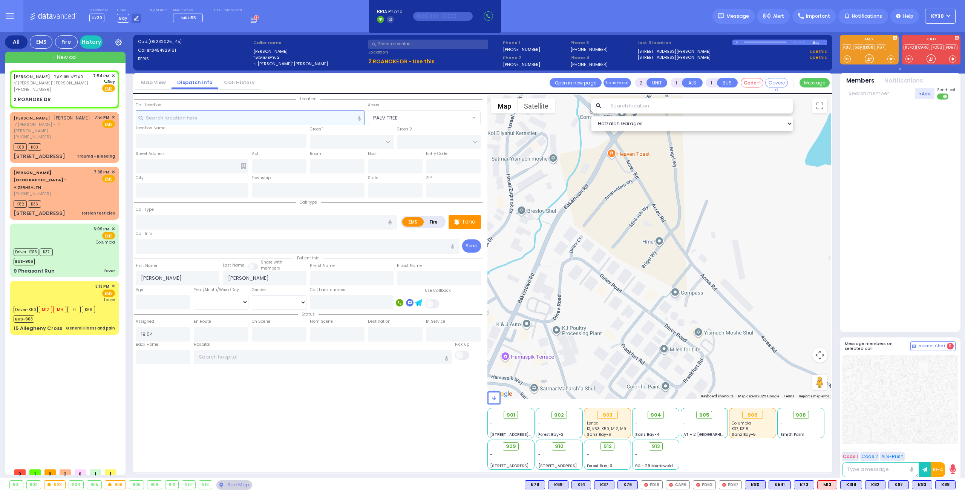
select select
radio input "true"
select select
select select "Hatzalah Garages"
select select
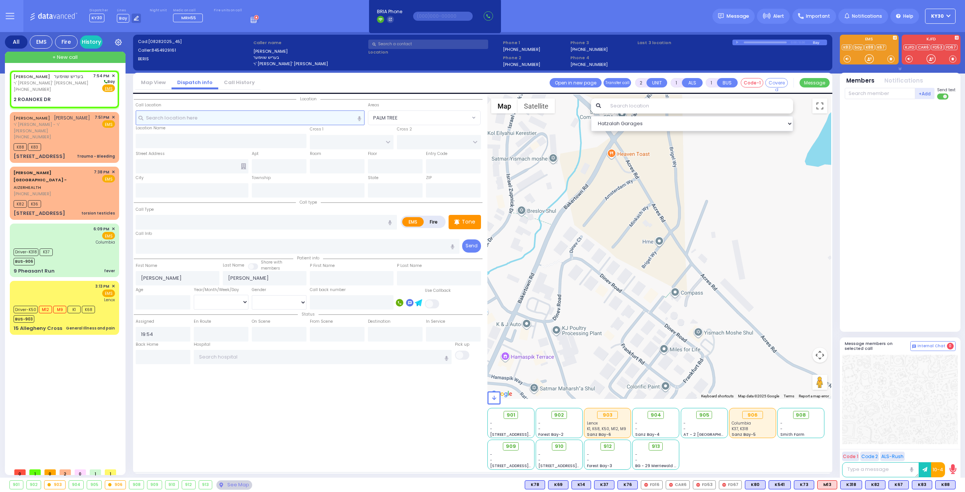
radio input "true"
select select
type input "[US_STATE][GEOGRAPHIC_DATA]"
type input "HOLLAND COURT"
type input "2 ROANOKE DR"
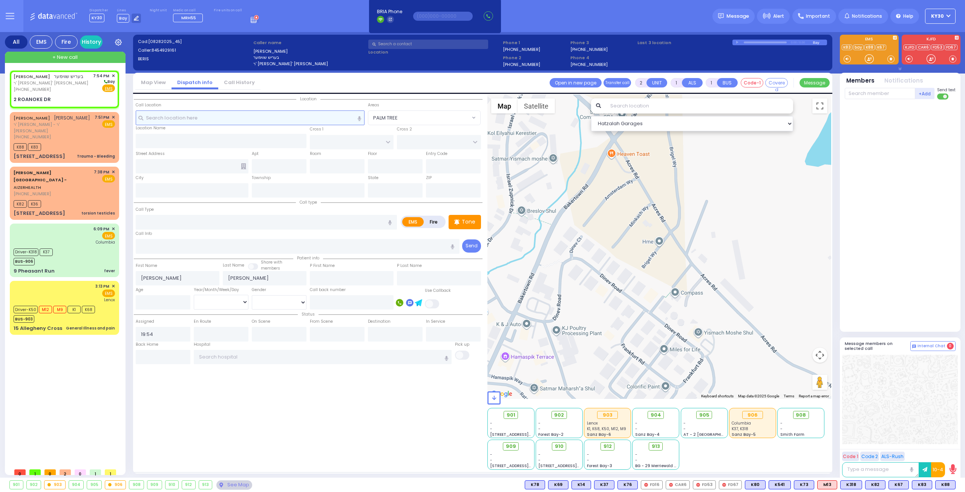
type input "Monroe"
type input "[US_STATE]"
type input "10950"
select select "Hatzalah Garages"
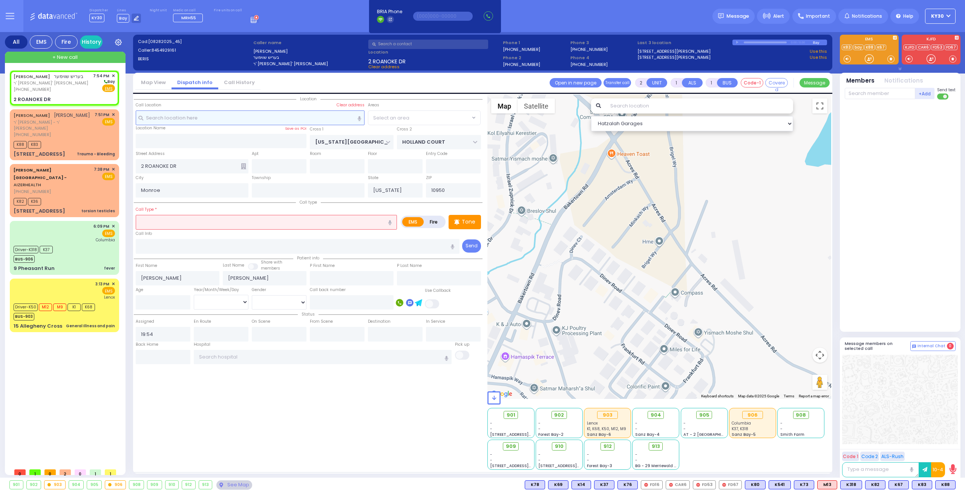
select select
radio input "true"
select select
select select "Hatzalah Garages"
select select "[GEOGRAPHIC_DATA]"
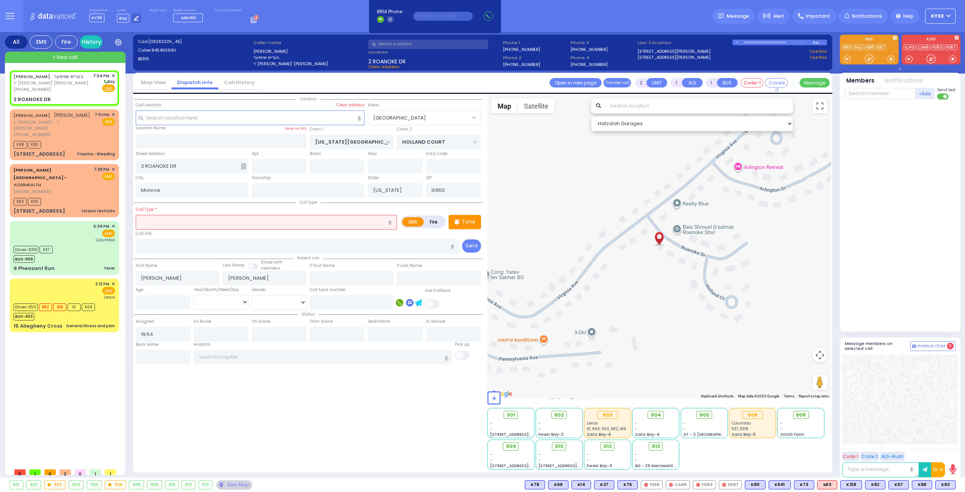
click at [184, 220] on input "text" at bounding box center [266, 222] width 261 height 14
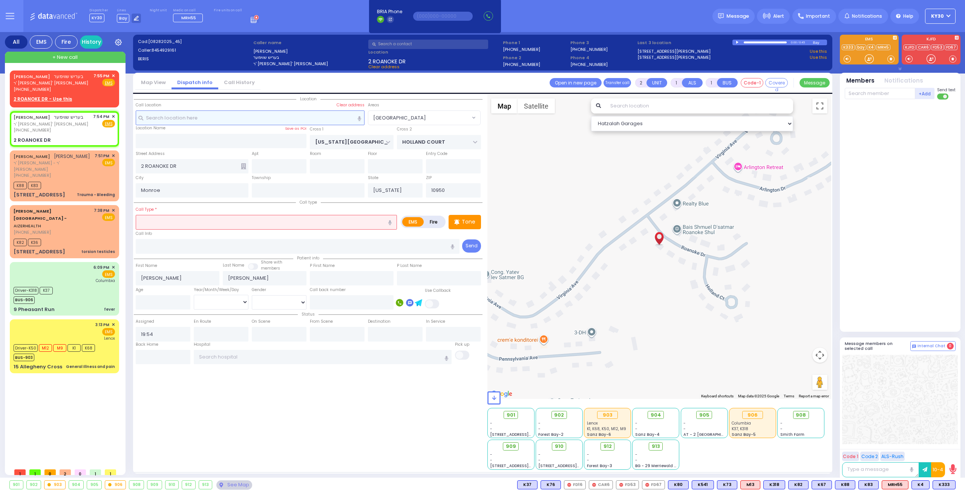
click at [201, 119] on input "text" at bounding box center [250, 117] width 229 height 14
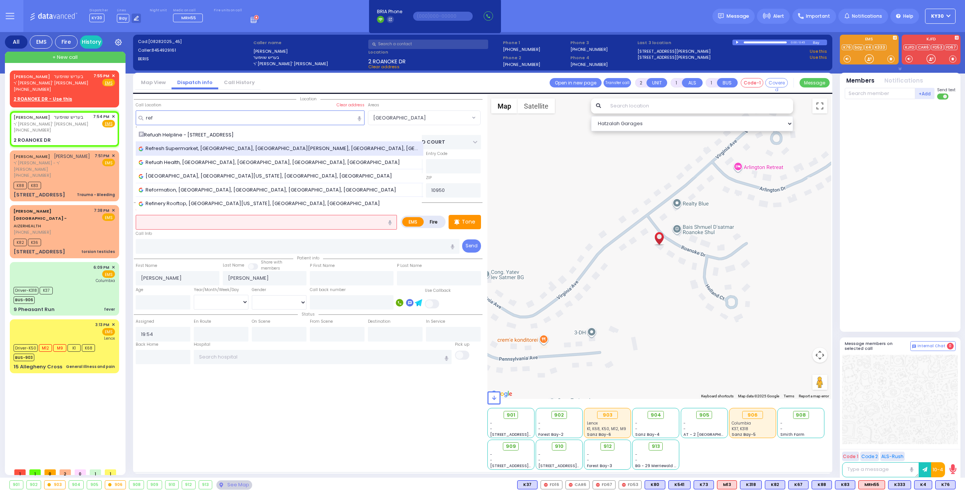
click at [245, 149] on span "Refresh Supermarket, [GEOGRAPHIC_DATA], [GEOGRAPHIC_DATA][PERSON_NAME], [GEOGRA…" at bounding box center [280, 149] width 282 height 8
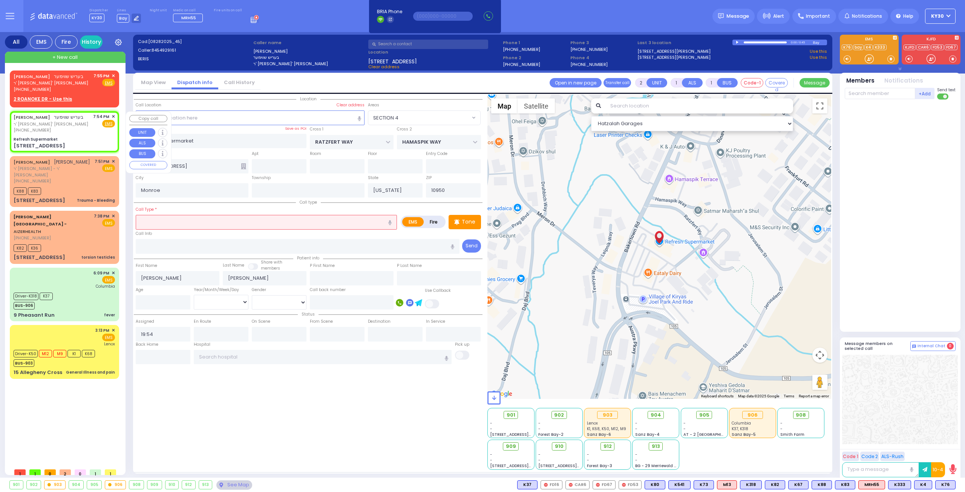
click at [81, 141] on div "Refresh Supermarket" at bounding box center [64, 139] width 101 height 6
click at [874, 484] on span "MRH55" at bounding box center [872, 485] width 26 height 8
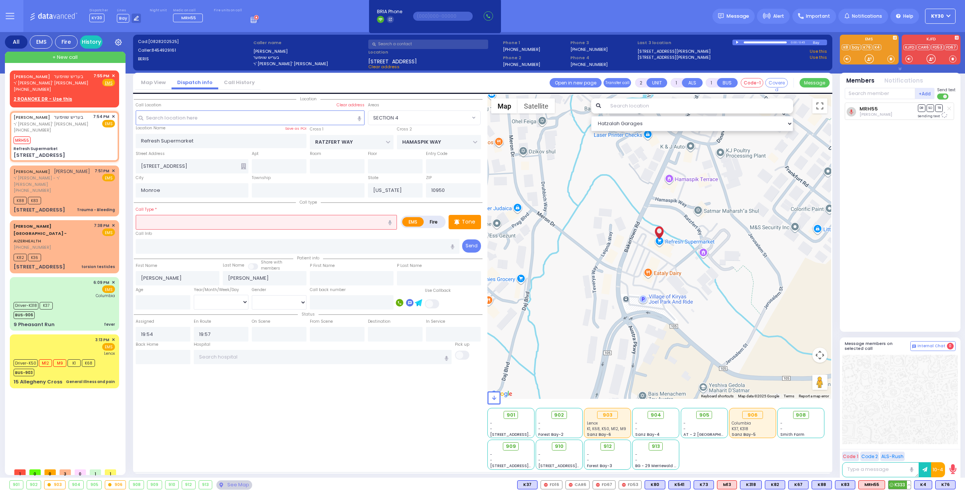
click at [905, 486] on span "K333" at bounding box center [899, 485] width 22 height 8
click at [928, 483] on span "K76" at bounding box center [925, 485] width 20 height 8
click at [947, 484] on span "K8" at bounding box center [946, 485] width 17 height 8
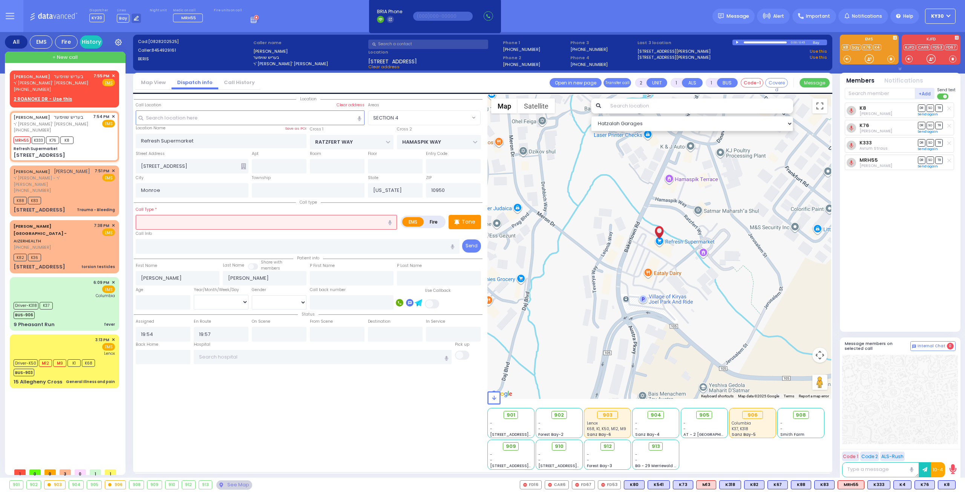
click at [204, 222] on input "text" at bounding box center [266, 222] width 261 height 14
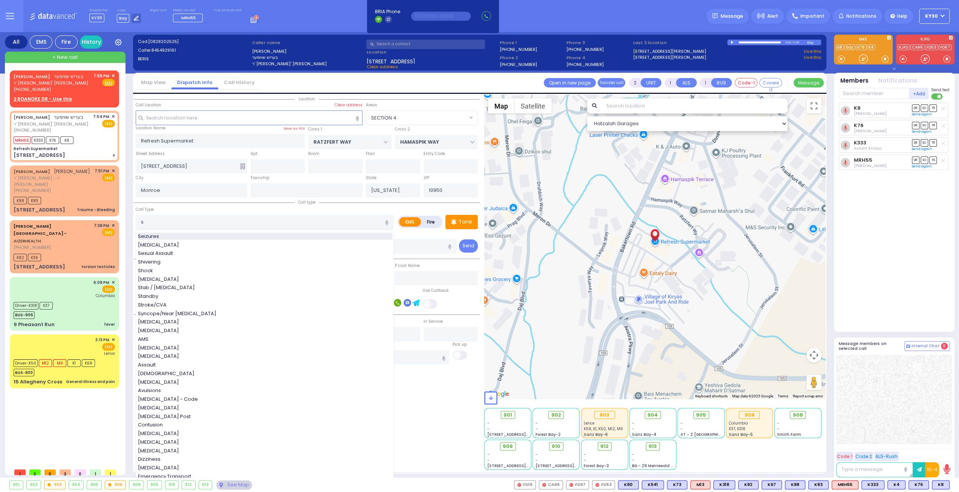
click at [143, 233] on span "Seizures" at bounding box center [150, 237] width 24 height 8
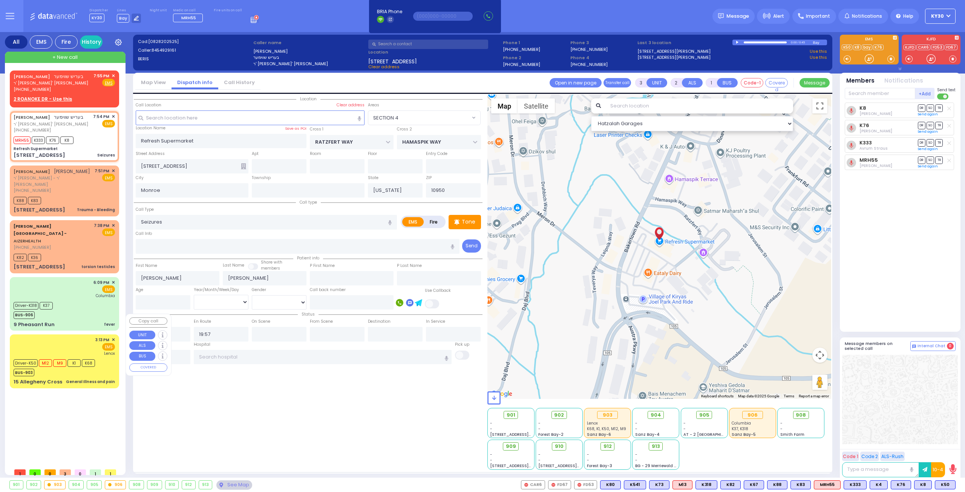
drag, startPoint x: 97, startPoint y: 333, endPoint x: 100, endPoint y: 336, distance: 4.0
click at [98, 351] on div "Lenox" at bounding box center [105, 354] width 20 height 6
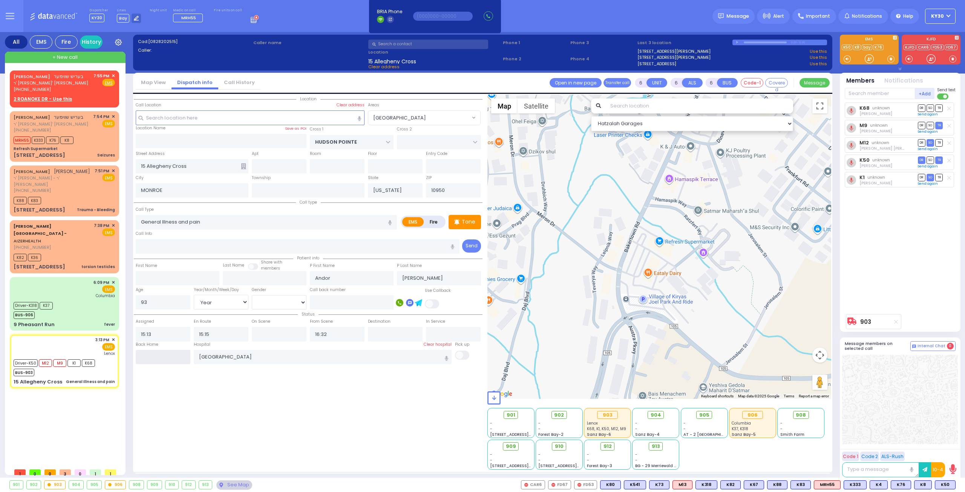
click at [168, 353] on input "text" at bounding box center [163, 357] width 55 height 14
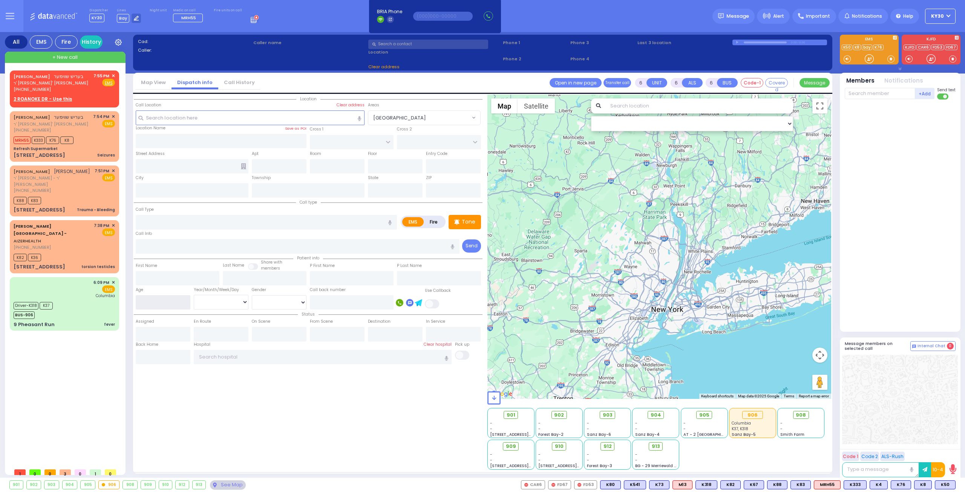
click at [177, 299] on input "number" at bounding box center [163, 302] width 55 height 14
click at [114, 72] on div "[PERSON_NAME] בעריש שווימער ר' [PERSON_NAME] - ר' [PERSON_NAME] [PHONE_NUMBER] …" at bounding box center [64, 88] width 106 height 32
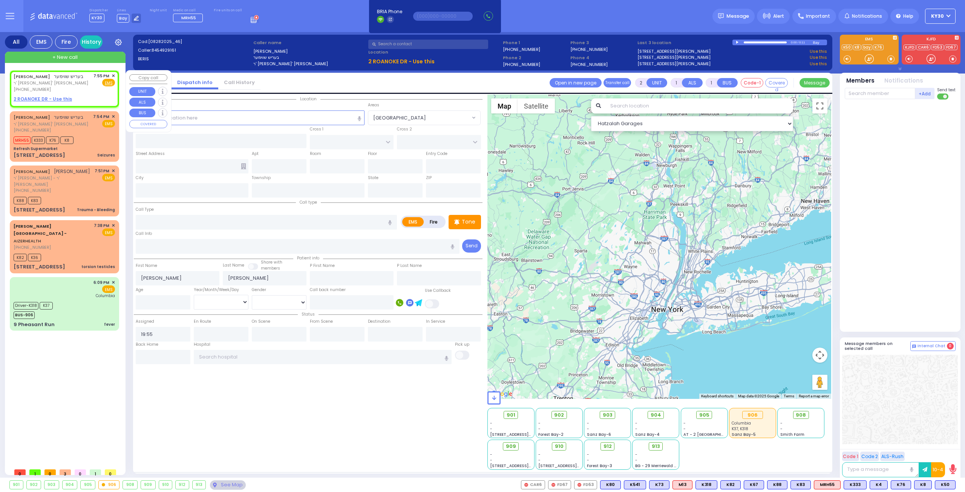
click at [111, 75] on div "7:55 PM ✕" at bounding box center [104, 76] width 22 height 6
click at [112, 73] on span "✕" at bounding box center [113, 76] width 3 height 6
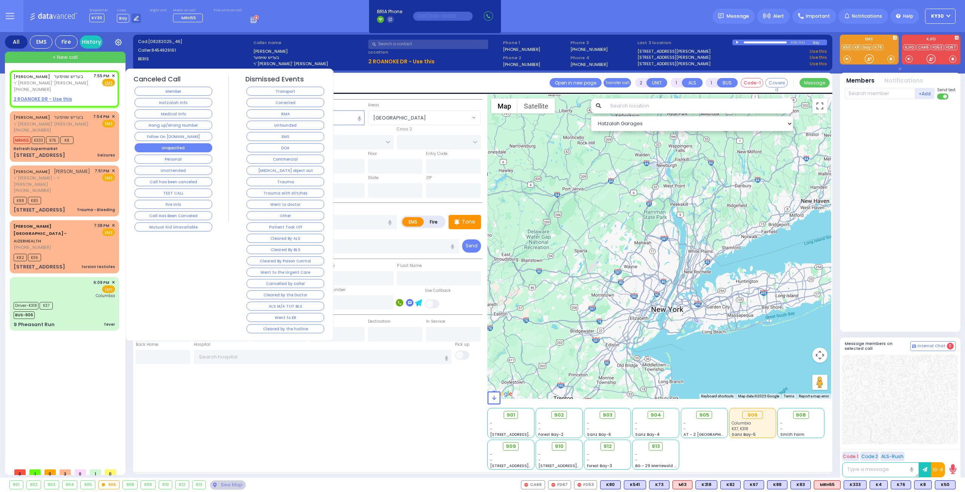
click at [173, 148] on button "Unspecified" at bounding box center [174, 147] width 78 height 9
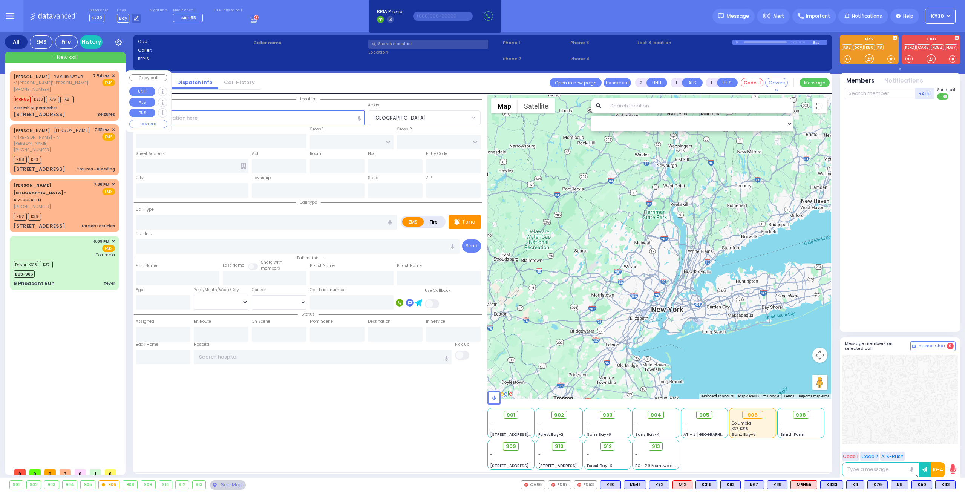
click at [93, 101] on div "MRH55 K333 K76 K8" at bounding box center [64, 98] width 101 height 9
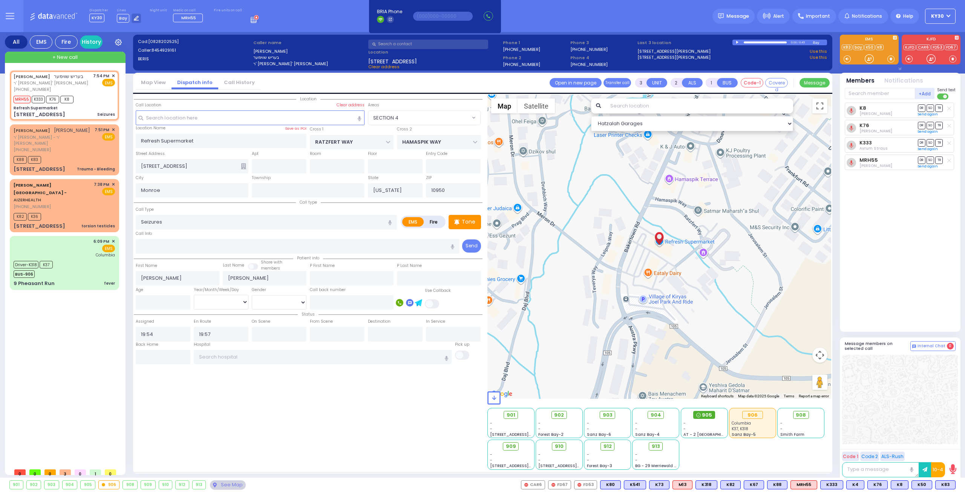
click at [700, 413] on icon at bounding box center [698, 415] width 5 height 5
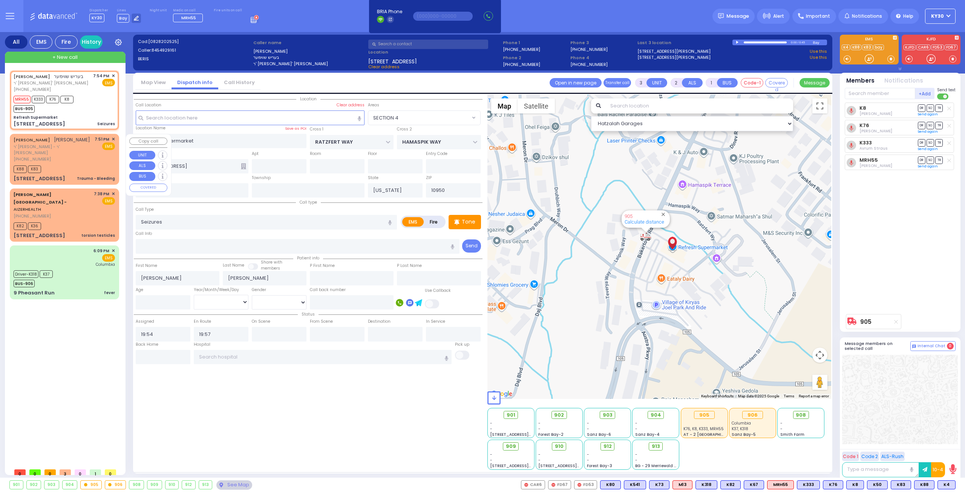
click at [84, 164] on div "K88 K83" at bounding box center [64, 168] width 101 height 9
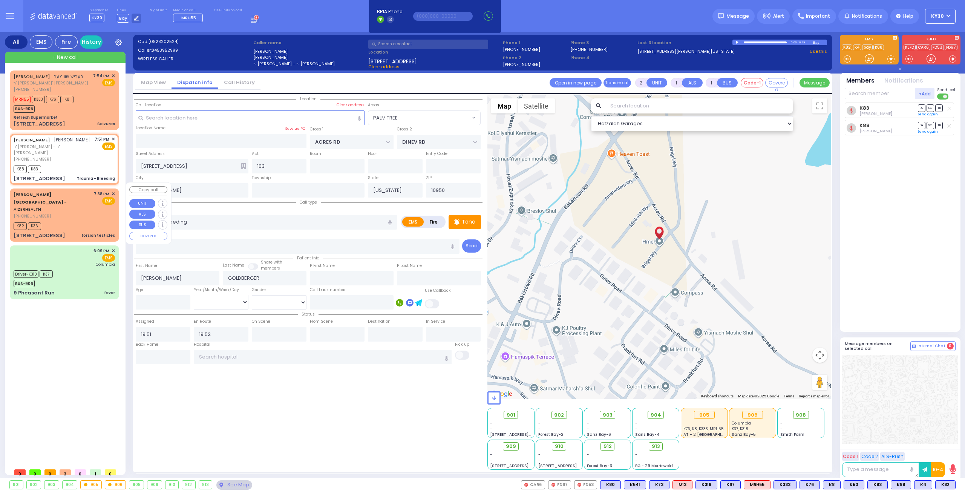
click at [85, 220] on div "K82 K36" at bounding box center [64, 224] width 101 height 9
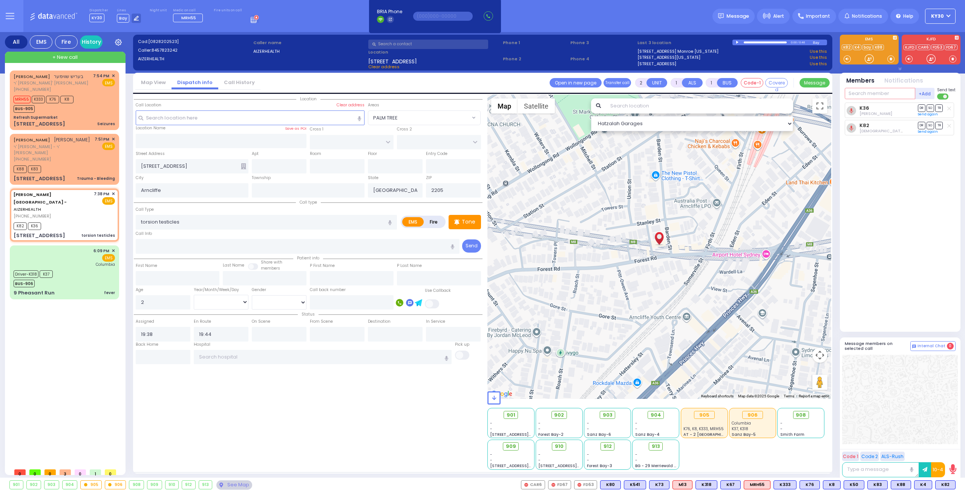
click at [889, 93] on input "text" at bounding box center [880, 93] width 70 height 11
click at [876, 105] on div "KY78" at bounding box center [870, 109] width 38 height 8
click at [609, 446] on span "912" at bounding box center [610, 446] width 8 height 8
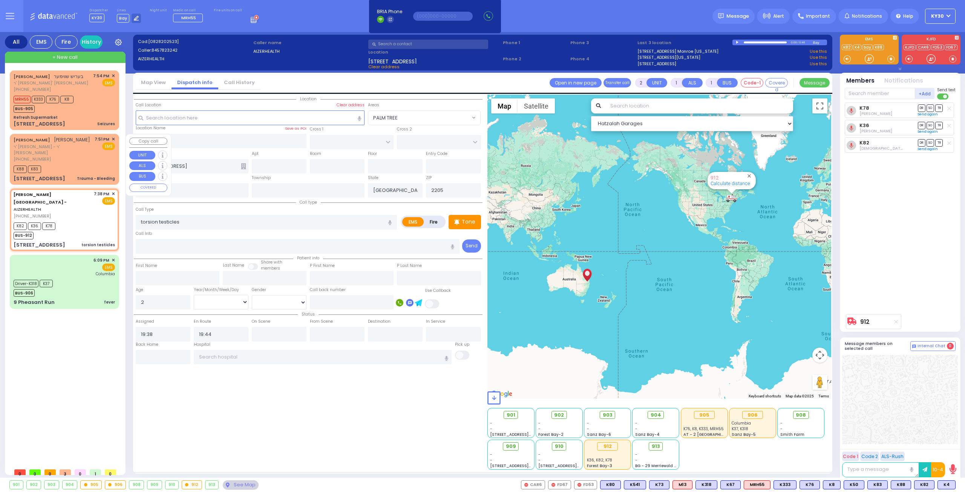
click at [113, 137] on span "✕" at bounding box center [113, 139] width 3 height 6
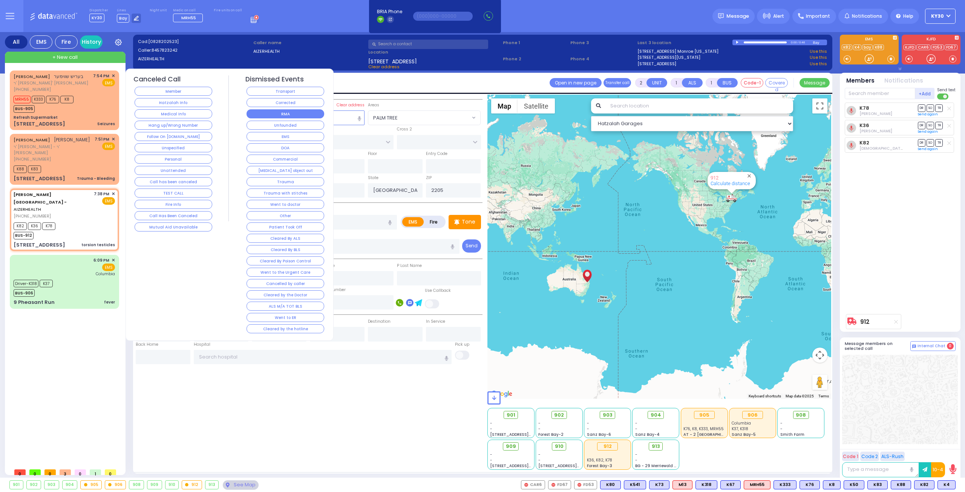
click at [308, 115] on button "RMA" at bounding box center [285, 113] width 78 height 9
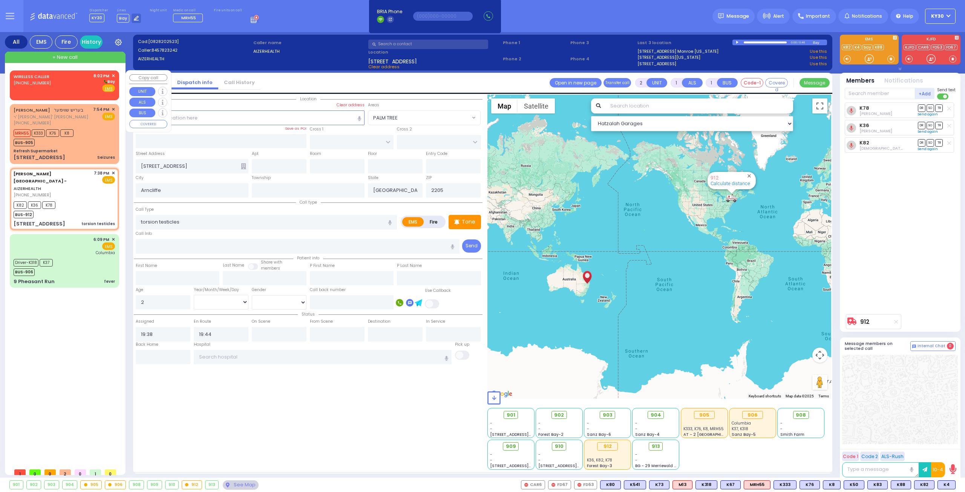
click at [68, 86] on div "WIRELESS CALLER [PHONE_NUMBER] 8:02 PM ✕ [GEOGRAPHIC_DATA]" at bounding box center [64, 83] width 101 height 20
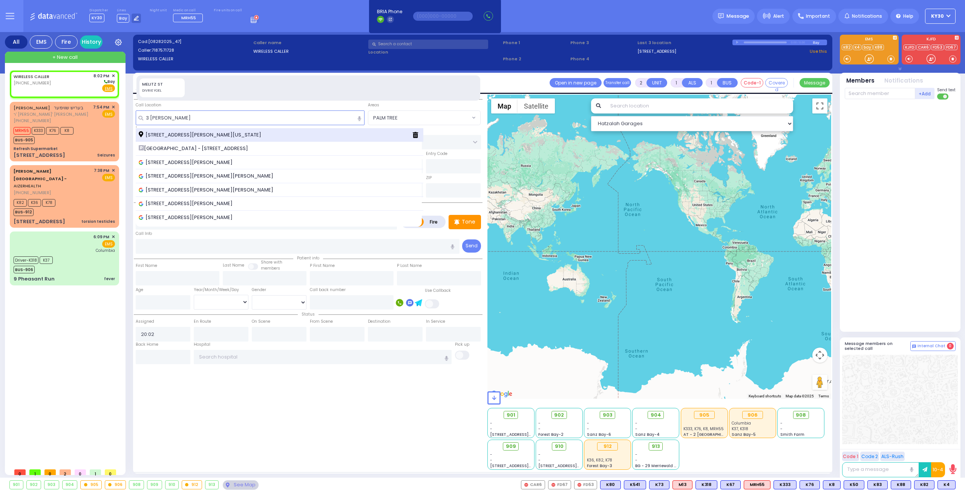
click at [190, 133] on span "[STREET_ADDRESS][PERSON_NAME][US_STATE]" at bounding box center [201, 135] width 125 height 8
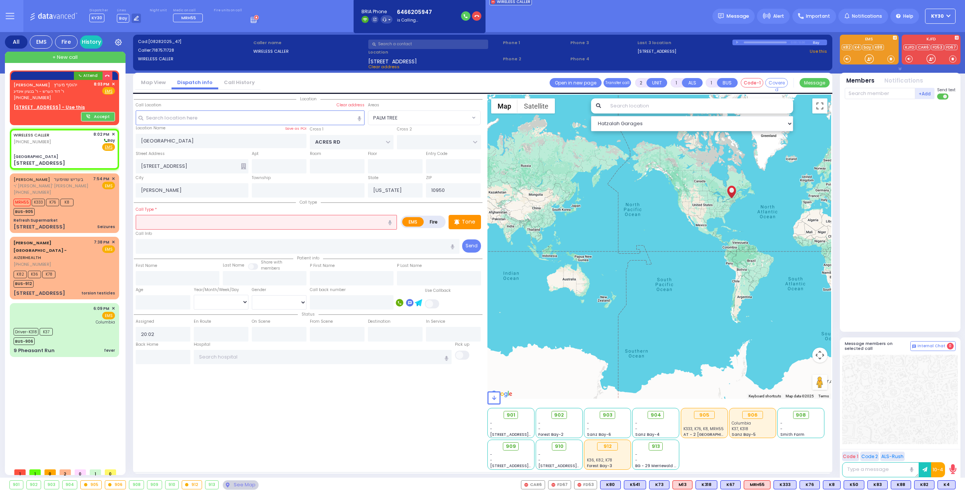
click at [186, 222] on input "text" at bounding box center [266, 222] width 261 height 14
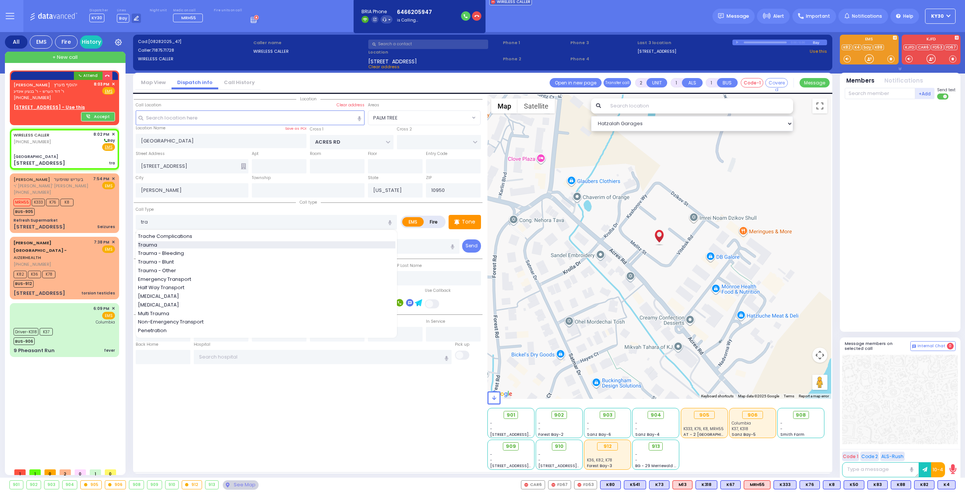
click at [143, 241] on span "Trauma" at bounding box center [149, 245] width 22 height 8
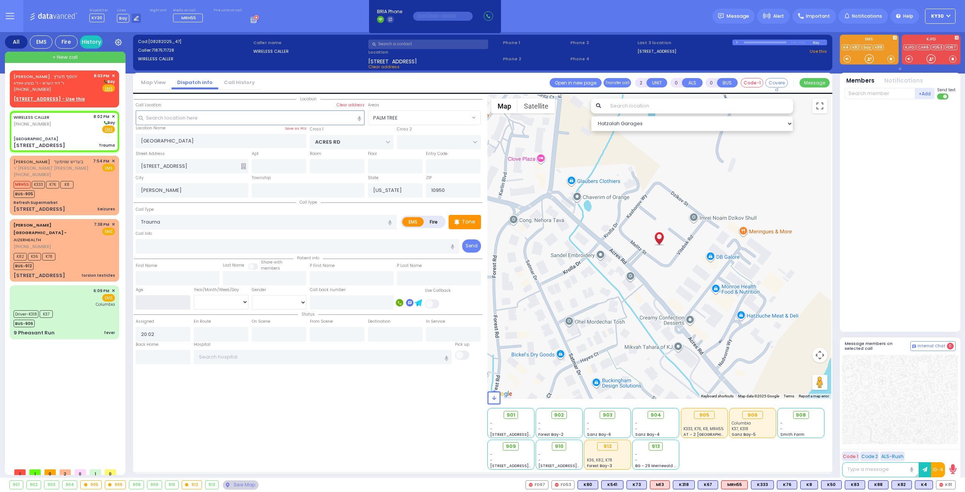
click at [164, 302] on input "number" at bounding box center [163, 302] width 55 height 14
click at [286, 163] on input "text" at bounding box center [279, 166] width 55 height 14
drag, startPoint x: 80, startPoint y: 139, endPoint x: 87, endPoint y: 147, distance: 10.8
click at [81, 141] on div "WIRELESS CALLER [PHONE_NUMBER] 8:02 PM ✕ [GEOGRAPHIC_DATA] EMS Trauma" at bounding box center [64, 131] width 106 height 38
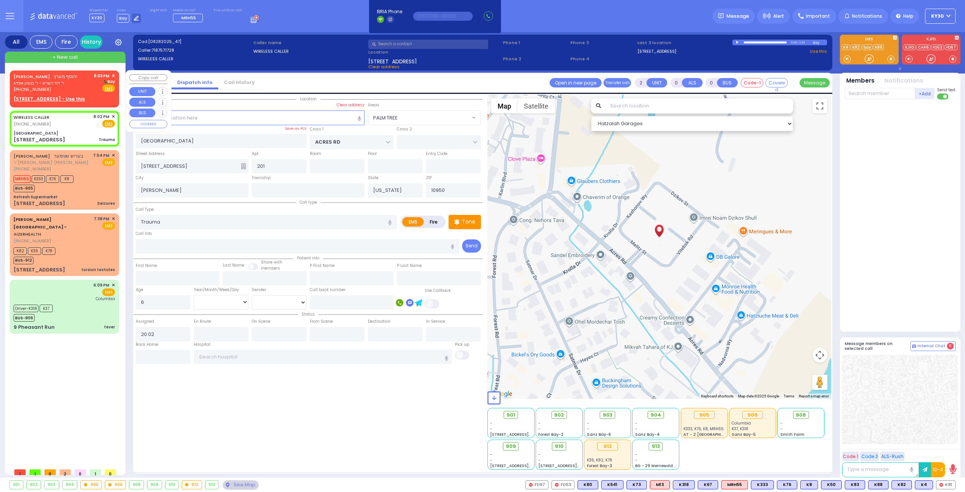
drag, startPoint x: 100, startPoint y: 94, endPoint x: 104, endPoint y: 97, distance: 4.8
click at [103, 95] on div "[PERSON_NAME] יהוסף מערץ ר' דוד הערש - ר' בנציון אינדיג [PHONE_NUMBER] 8:03 PM …" at bounding box center [64, 88] width 106 height 32
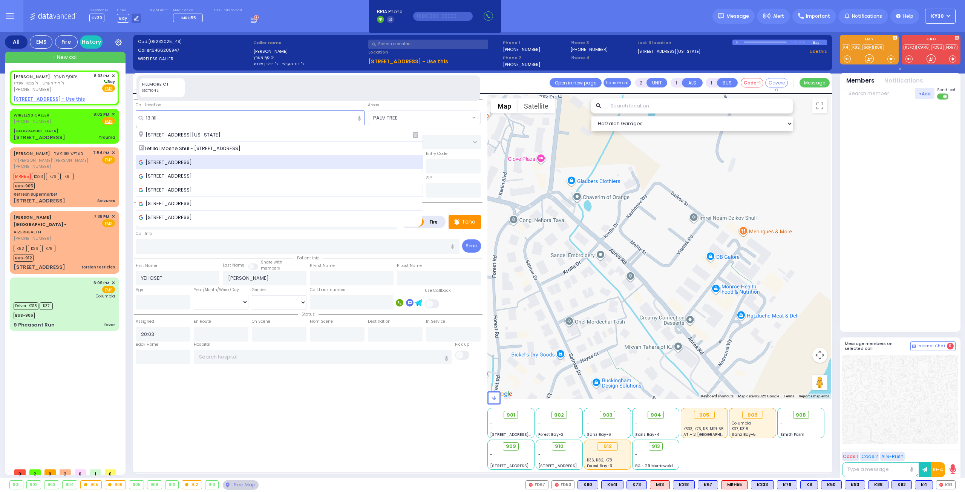
click at [183, 160] on span "[STREET_ADDRESS]" at bounding box center [167, 163] width 56 height 8
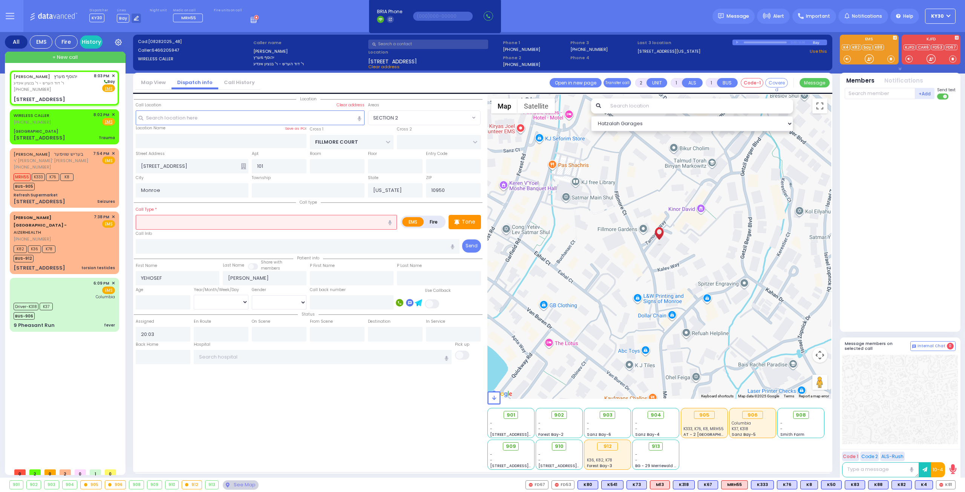
click at [224, 222] on input "text" at bounding box center [266, 222] width 261 height 14
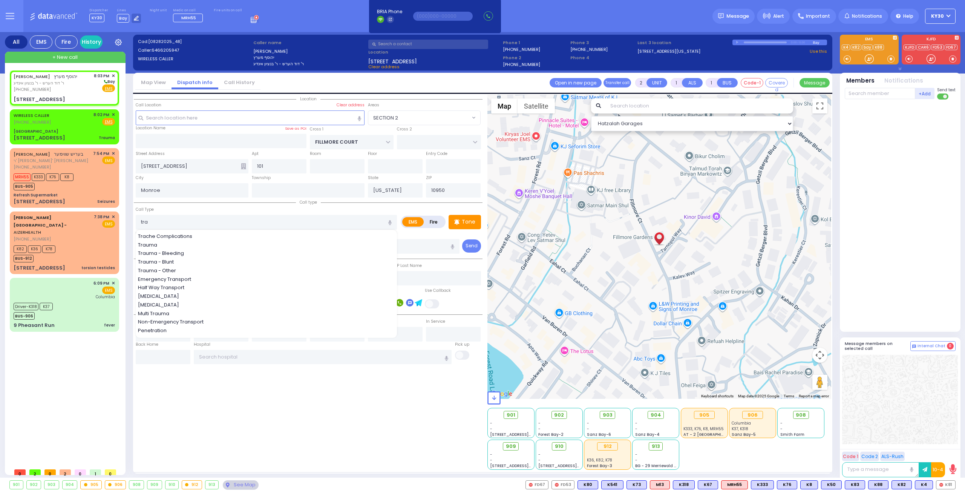
click at [154, 242] on span "Trauma" at bounding box center [149, 245] width 22 height 8
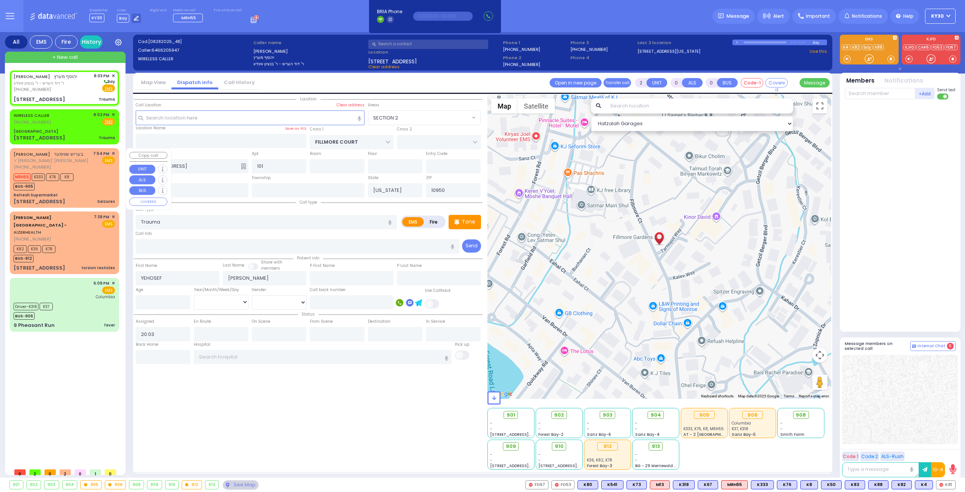
select select "SECTION 2"
select select
radio input "true"
select select
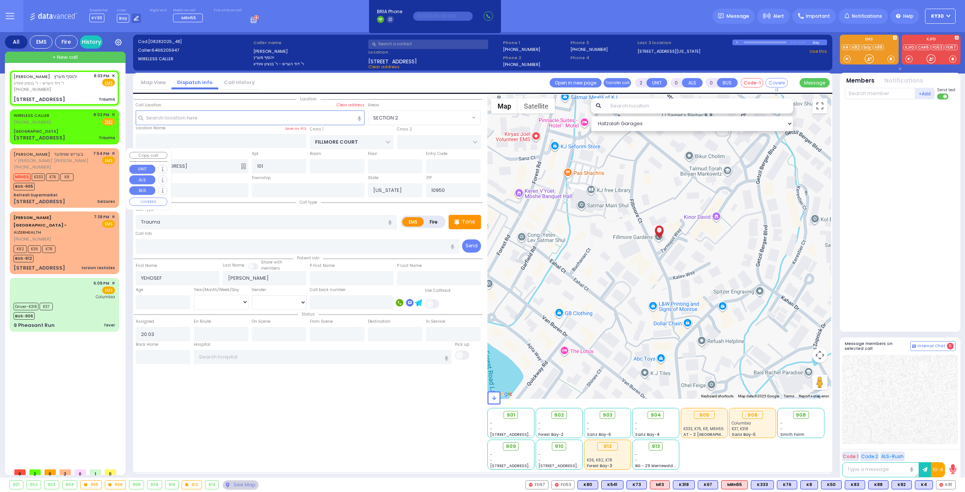
select select "Hatzalah Garages"
select select "SECTION 2"
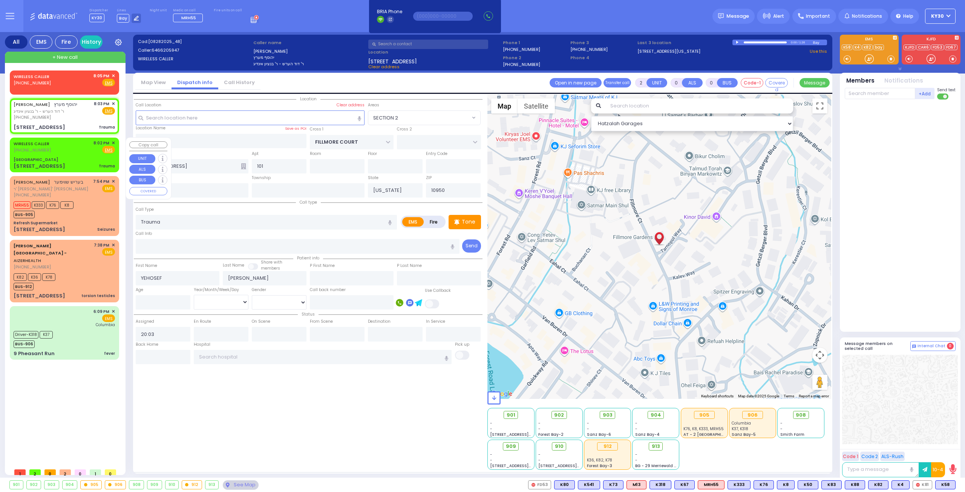
click at [71, 158] on div "[GEOGRAPHIC_DATA]" at bounding box center [64, 160] width 101 height 6
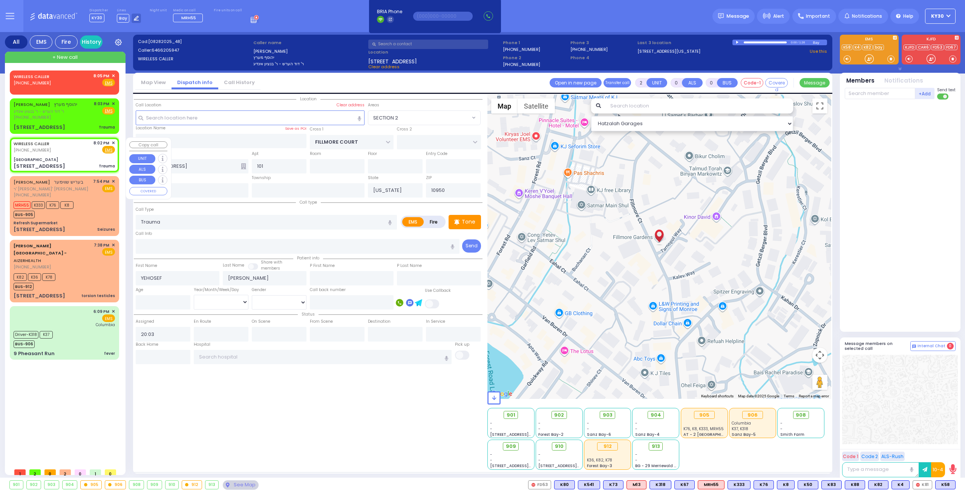
select select
radio input "true"
type input "6"
select select
type input "20:02"
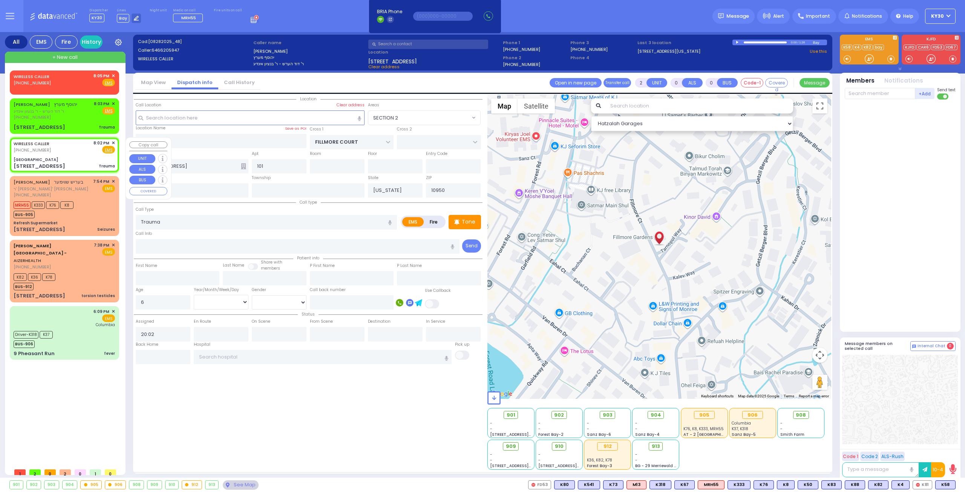
select select "Hatzalah Garages"
type input "[GEOGRAPHIC_DATA]"
type input "ACRES RD"
type input "[STREET_ADDRESS]"
type input "201"
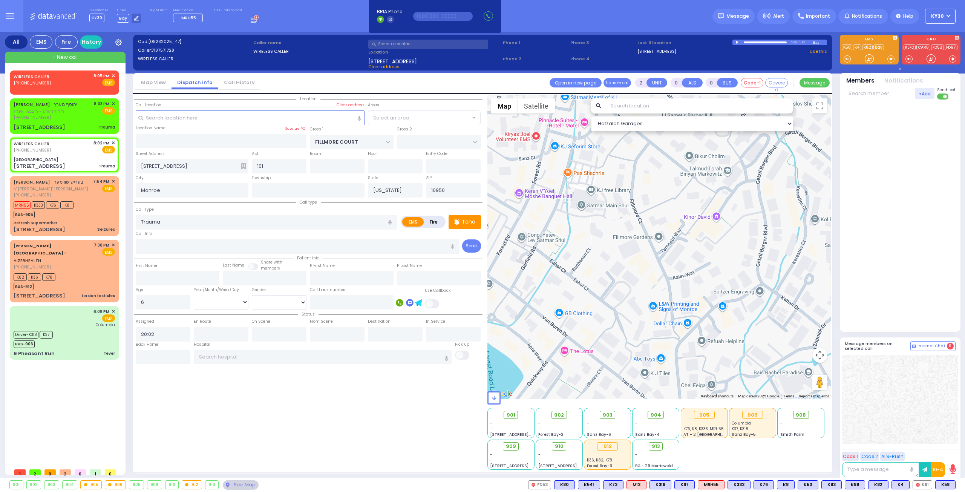
type input "[PERSON_NAME]"
select select "PALM TREE"
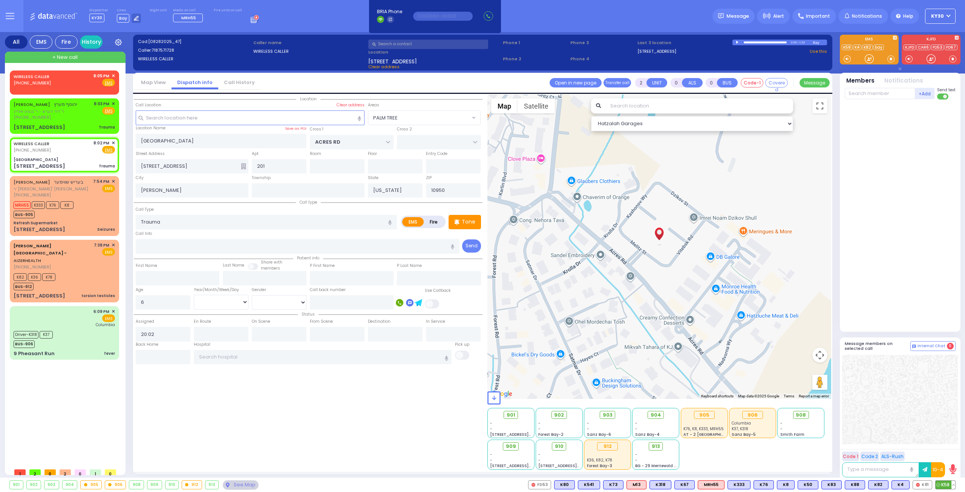
click at [946, 483] on span "K58" at bounding box center [945, 485] width 20 height 8
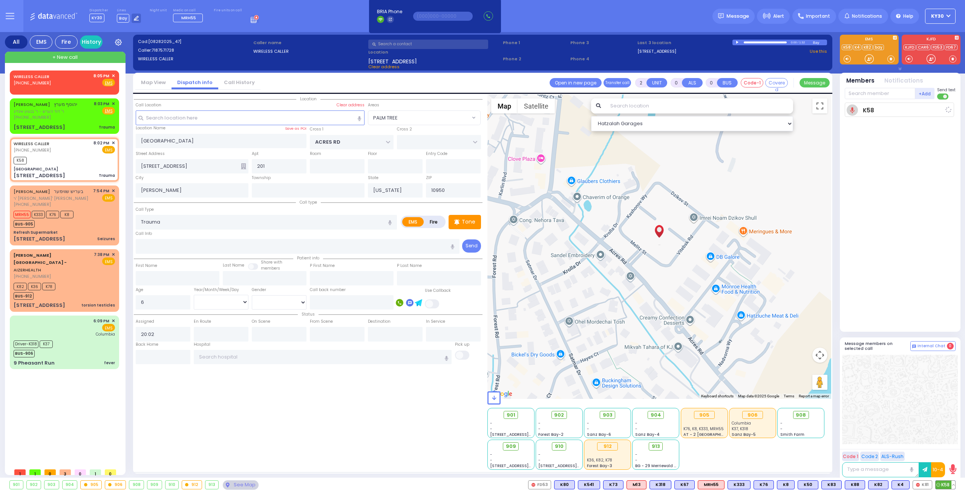
select select
radio input "true"
select select
type input "20:06"
select select "PALM TREE"
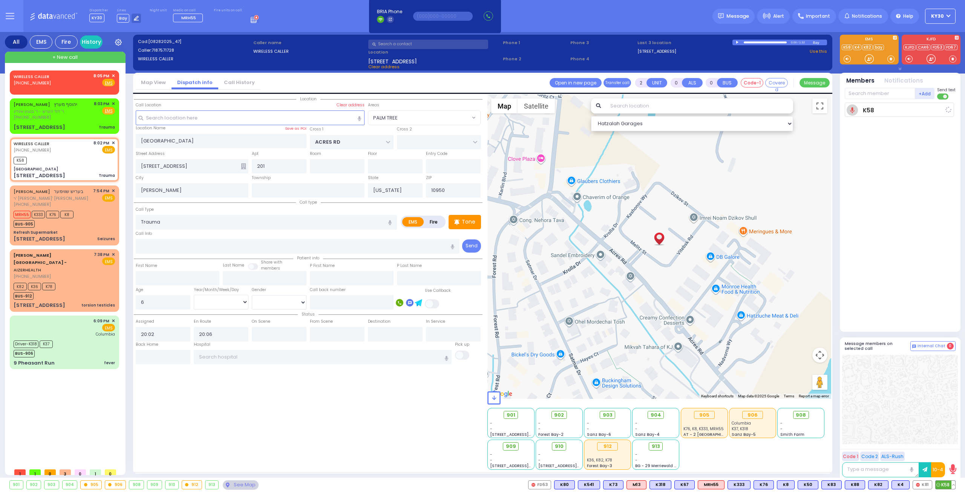
select select "Hatzalah Garages"
click at [85, 222] on div "MRH55 K333 K76 K8 BUS-905" at bounding box center [64, 218] width 101 height 19
type input "6"
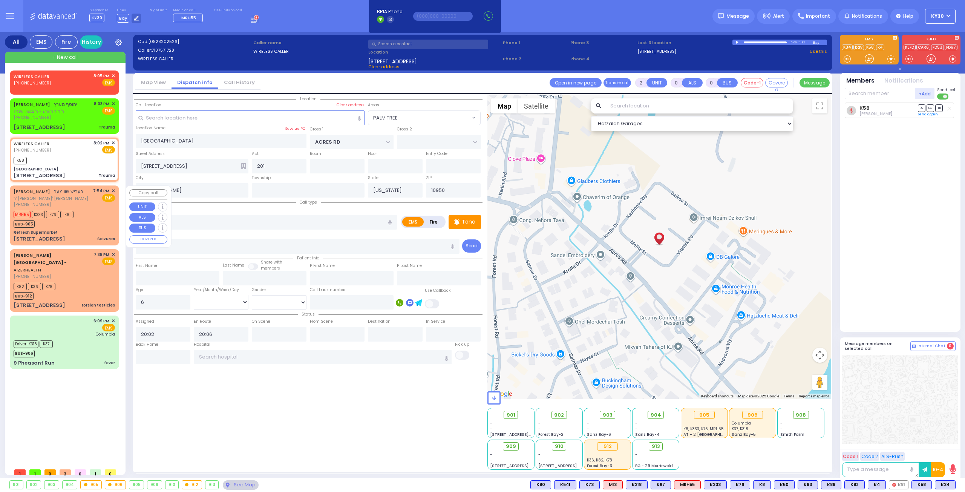
select select
type input "Seizures"
radio input "true"
type input "[PERSON_NAME]"
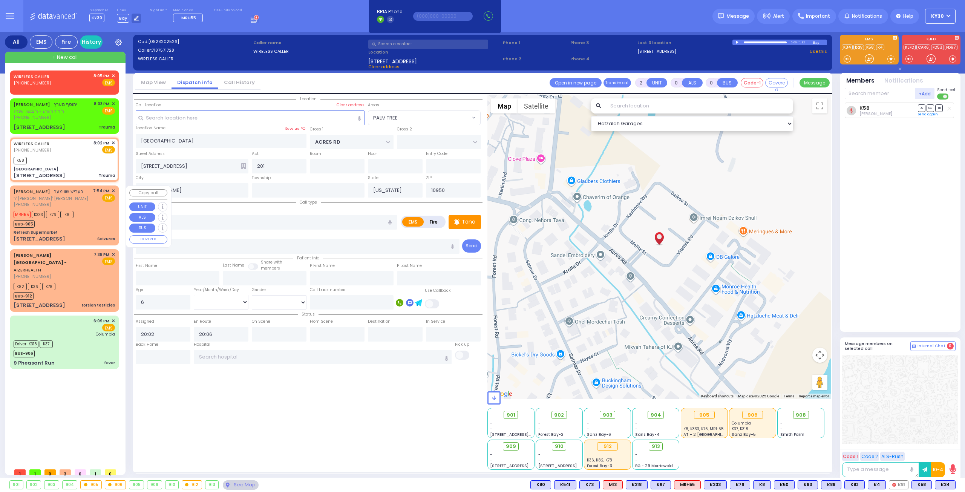
type input "Unknown"
select select "Year"
type input "19:54"
type input "19:57"
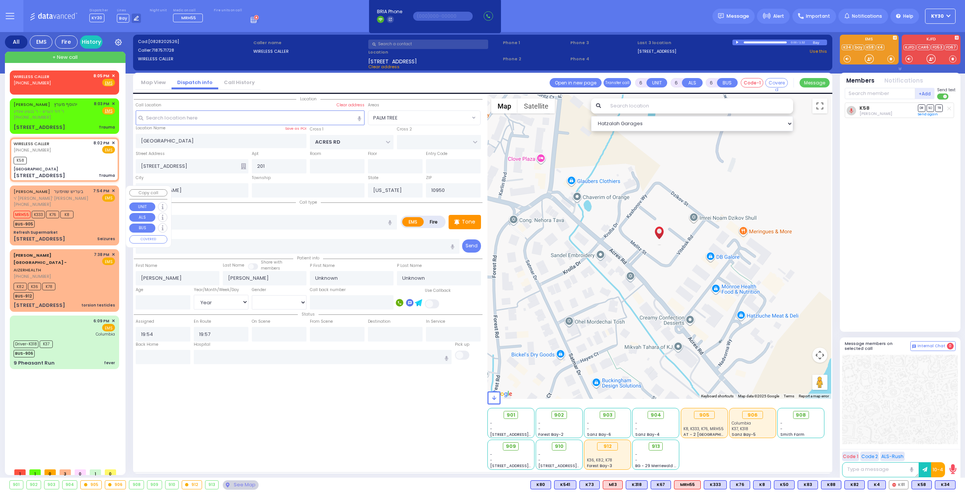
select select "Hatzalah Garages"
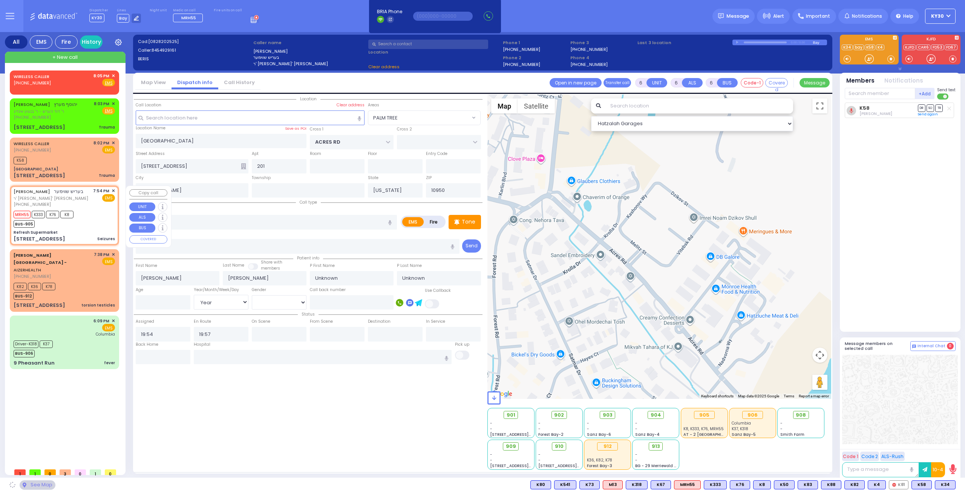
type input "Refresh Supermarket"
type input "RATZFERT WAY"
type input "HAMASPIK WAY"
type input "[STREET_ADDRESS]"
type input "Monroe"
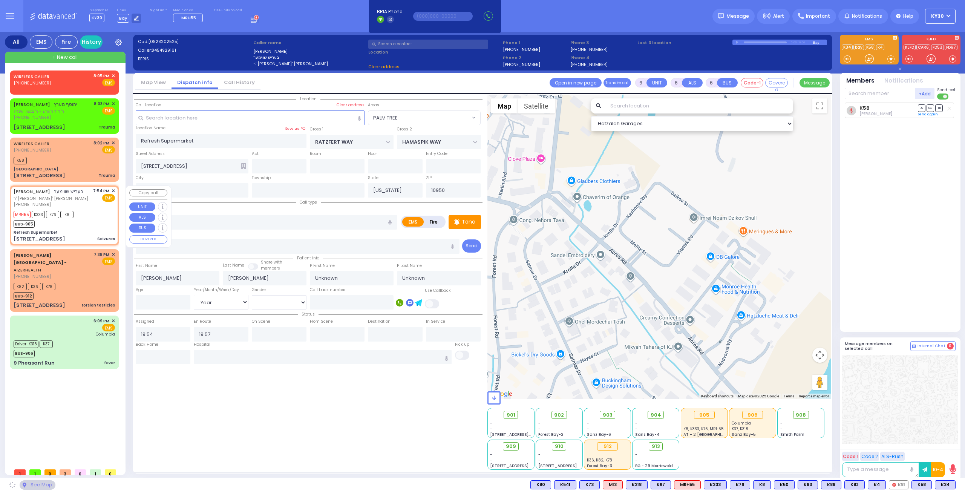
select select "SECTION 4"
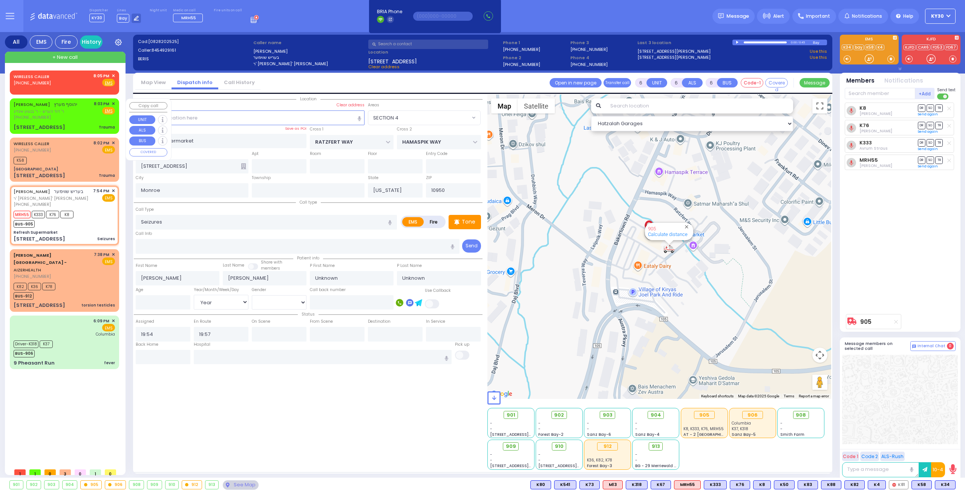
drag, startPoint x: 64, startPoint y: 113, endPoint x: 66, endPoint y: 118, distance: 4.9
click at [66, 114] on div "YEHOSEF MERTZ יהוסף מערץ ר' דוד הערש - ר' בנציון אינדיג (646) 620-5947" at bounding box center [46, 111] width 64 height 20
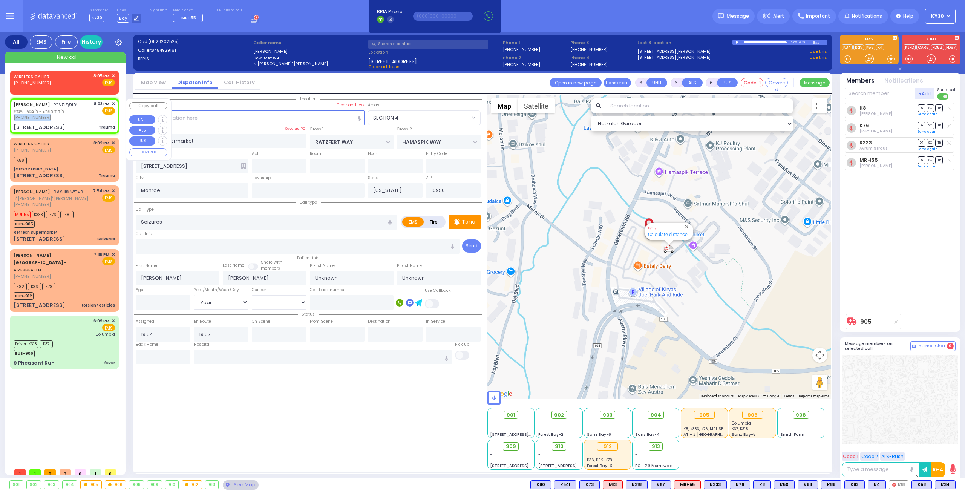
type input "2"
type input "0"
select select
type input "Trauma"
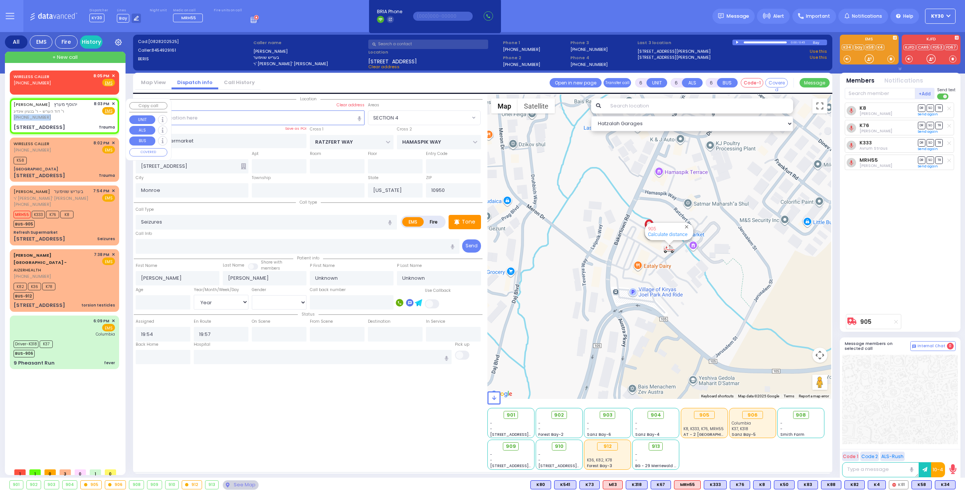
radio input "true"
type input "YEHOSEF"
type input "[PERSON_NAME]"
select select
type input "20:03"
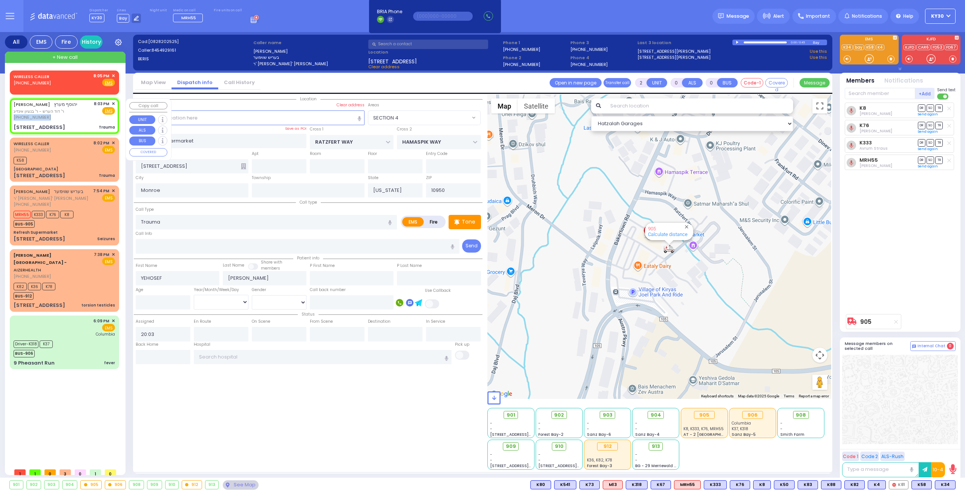
type input "FILLMORE COURT"
type input "[STREET_ADDRESS]"
type input "101"
select select "SECTION 2"
select select "Hatzalah Garages"
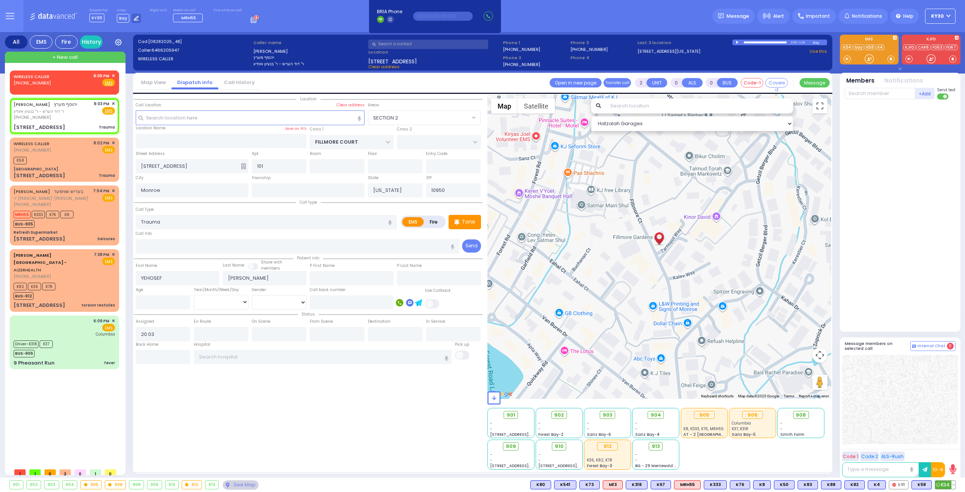
click at [945, 483] on span "K34" at bounding box center [945, 485] width 20 height 8
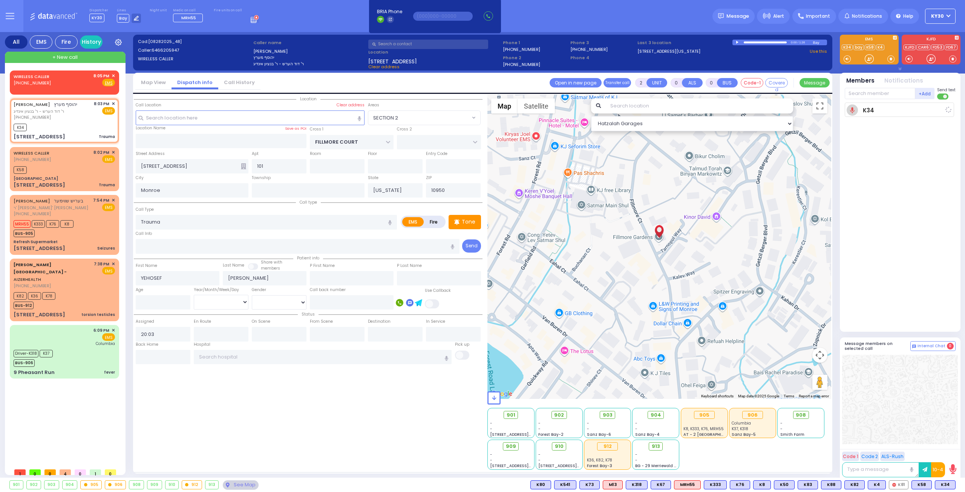
select select
radio input "true"
select select
type input "20:06"
select select "Hatzalah Garages"
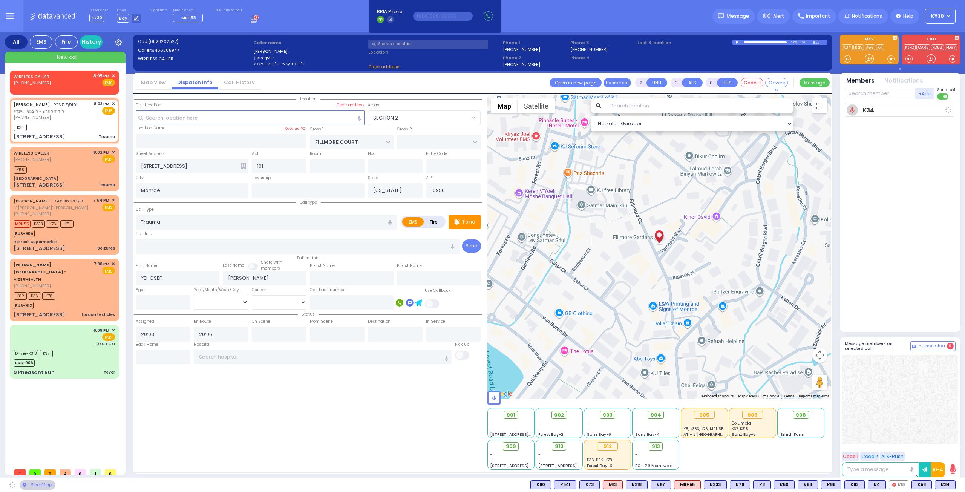
select select "SECTION 2"
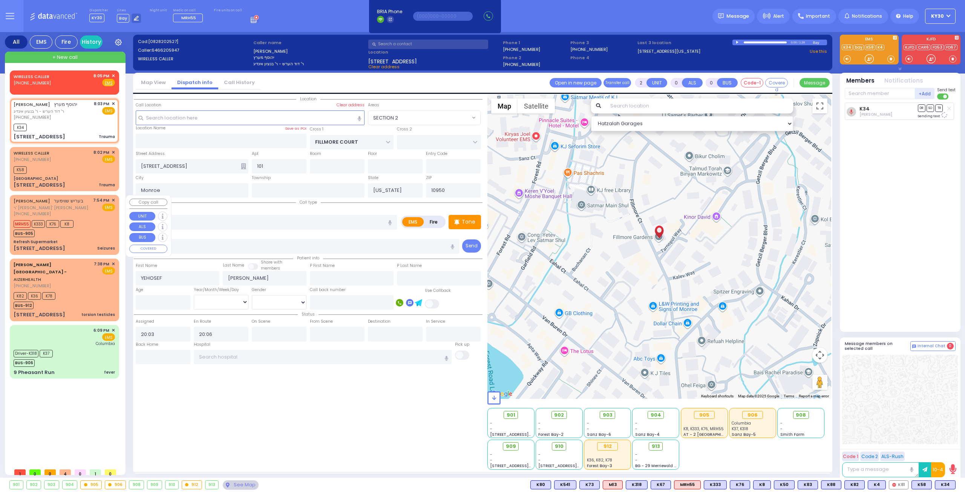
click at [96, 234] on div "MRH55 K333 K76 K8 BUS-905" at bounding box center [64, 227] width 101 height 19
type input "6"
select select
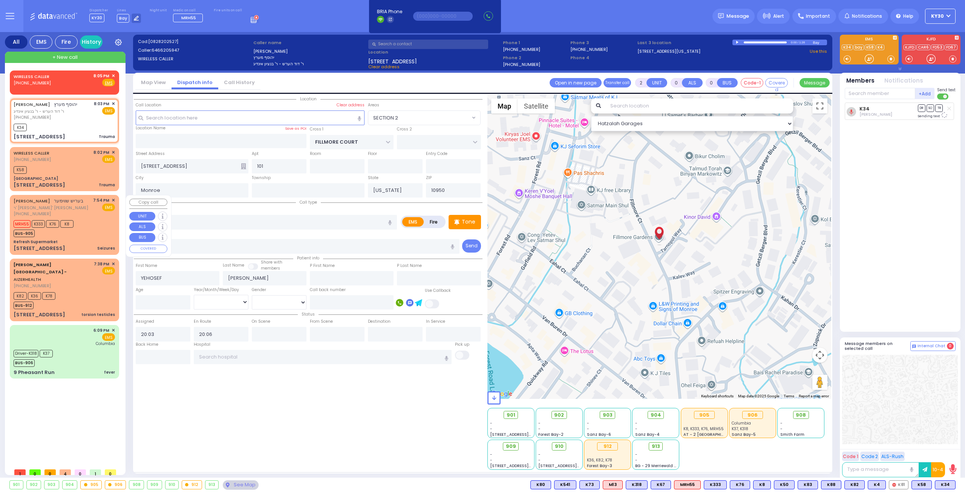
type input "Seizures"
radio input "true"
type input "[PERSON_NAME]"
type input "Unknown"
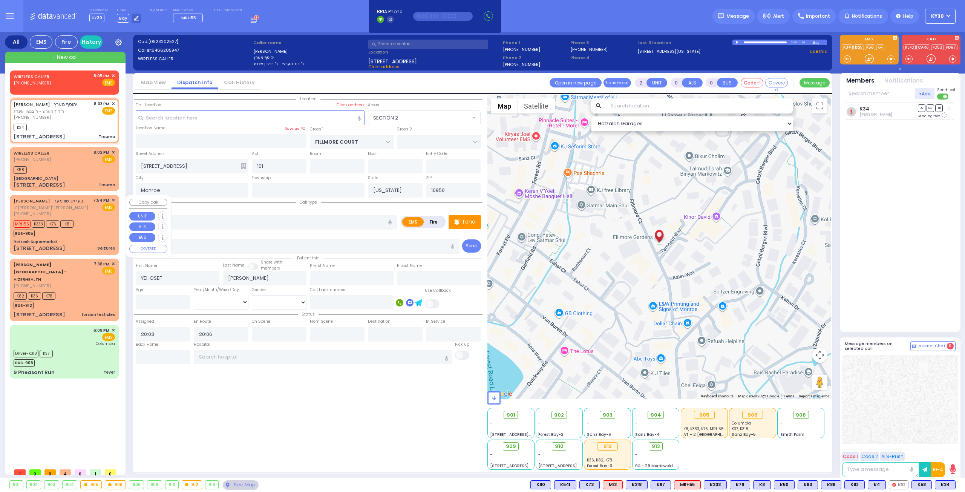
type input "Unknown"
select select "Year"
type input "19:54"
type input "19:57"
select select "Hatzalah Garages"
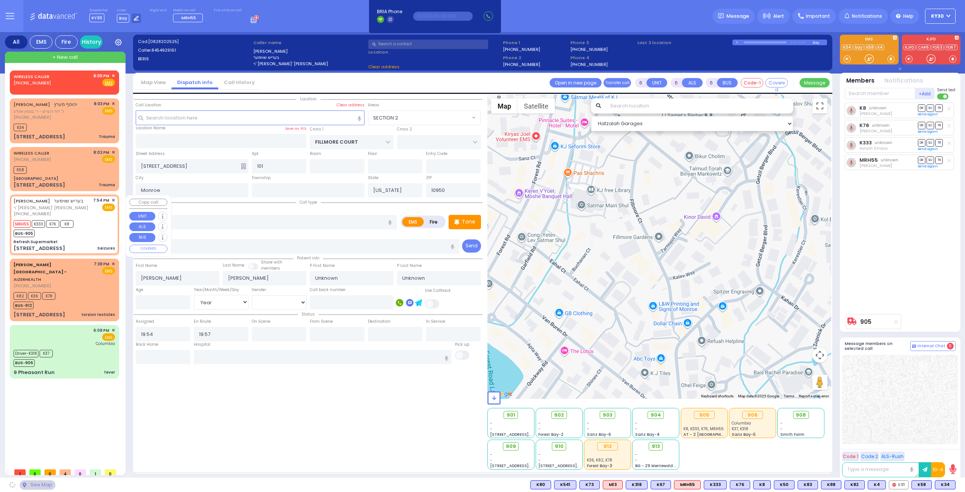
type input "Refresh Supermarket"
type input "RATZFERT WAY"
type input "HAMASPIK WAY"
type input "[STREET_ADDRESS]"
select select "SECTION 4"
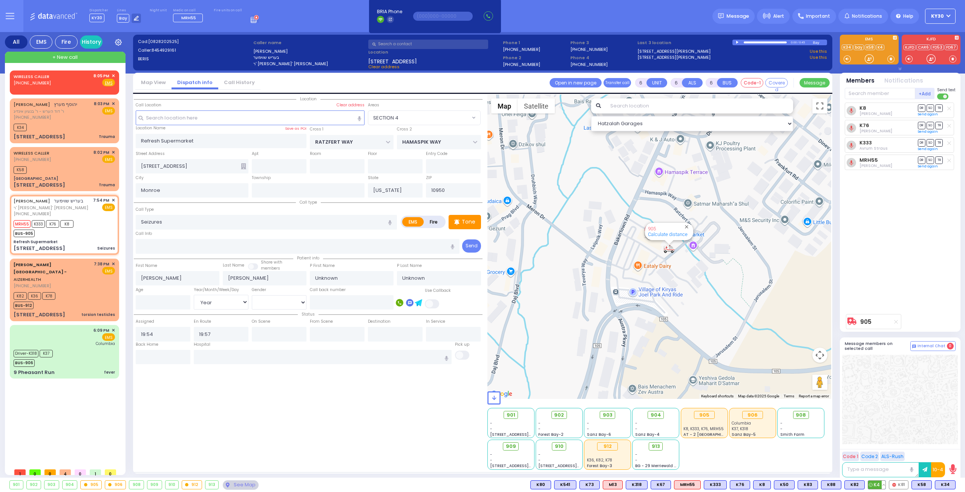
click at [879, 487] on span "K4" at bounding box center [876, 485] width 17 height 8
select select
radio input "true"
select select "Year"
select select "Hatzalah Garages"
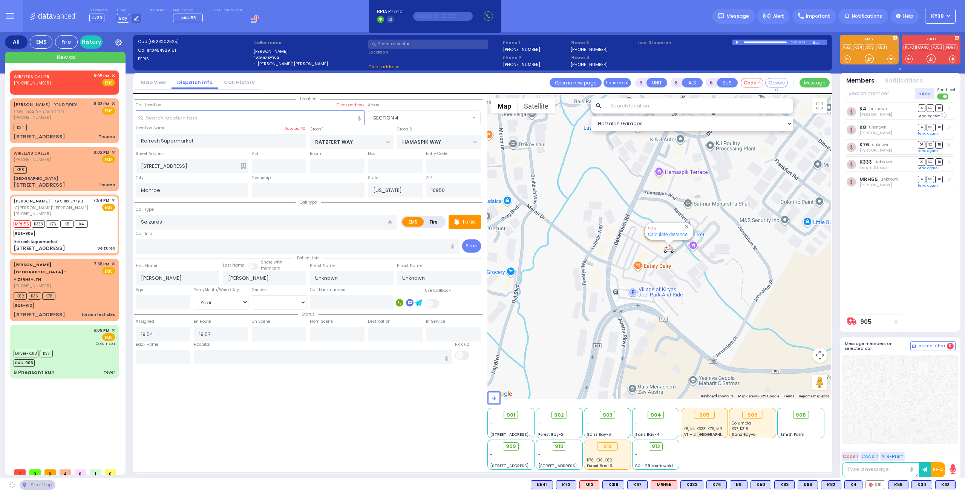
select select "SECTION 4"
select select
radio input "true"
type input "Esty"
type input "Schwimmer"
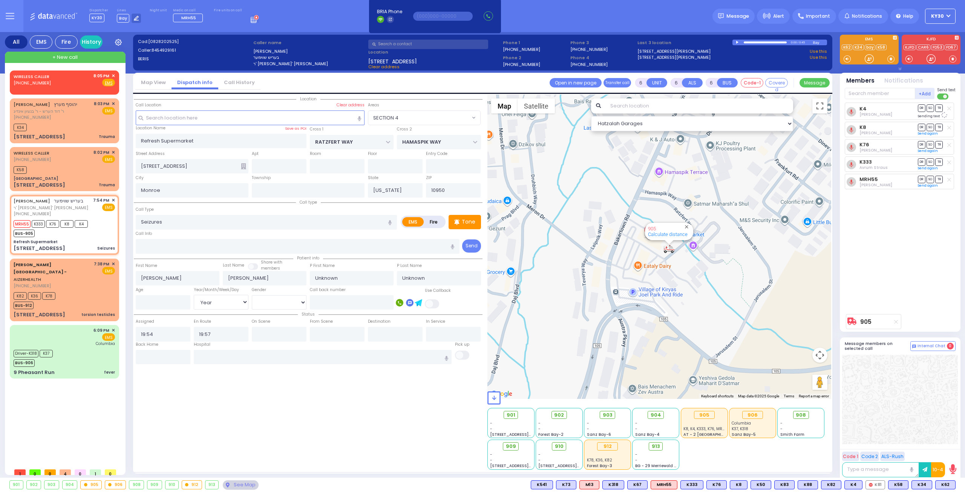
type input "7"
select select "Year"
select select "[DEMOGRAPHIC_DATA]"
select select "Hatzalah Garages"
select select "SECTION 4"
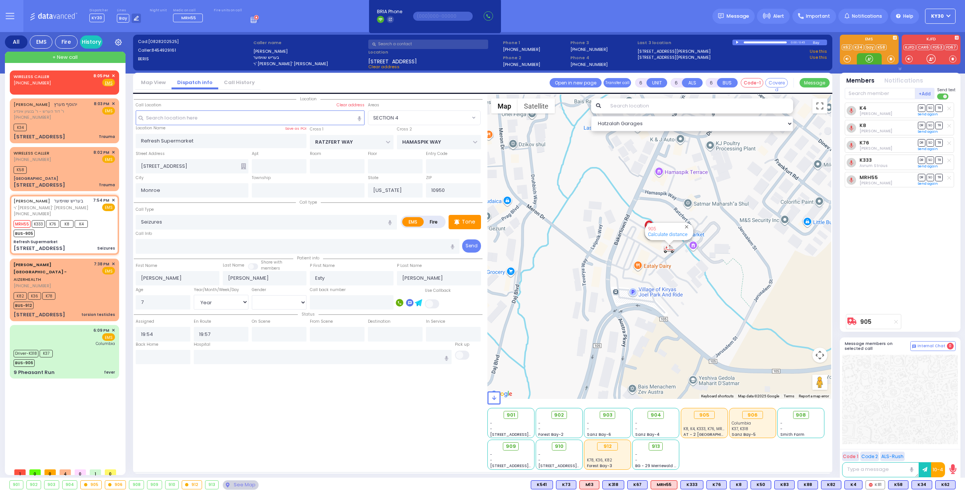
select select
radio input "true"
select select "Year"
select select "[DEMOGRAPHIC_DATA]"
select select "Hatzalah Garages"
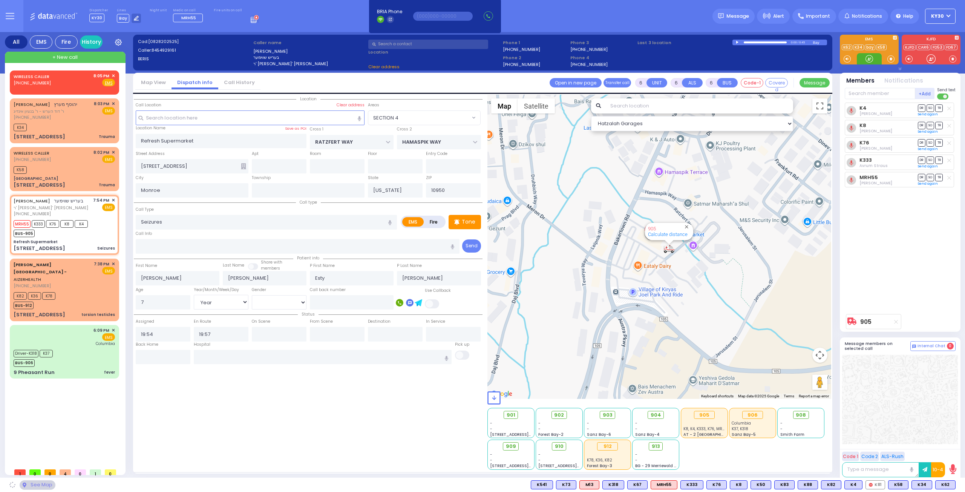
select select "SECTION 4"
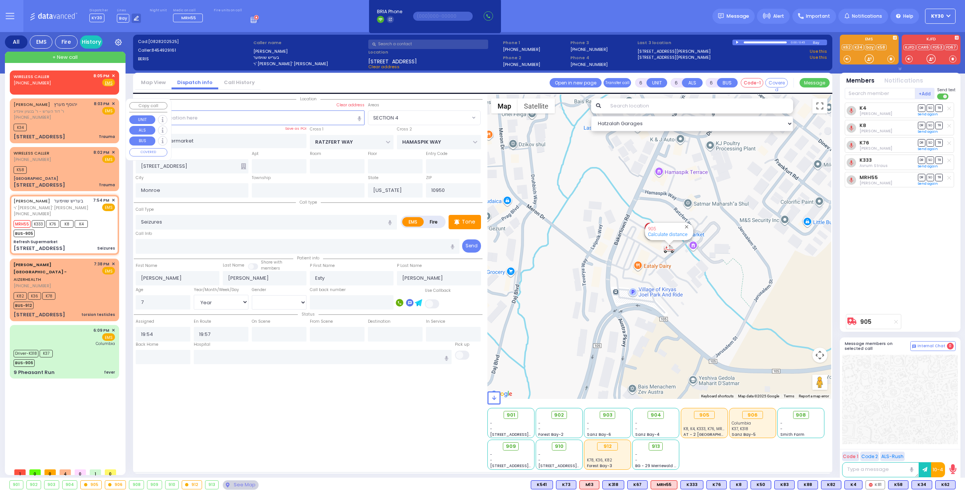
click at [75, 128] on div "K34" at bounding box center [64, 126] width 101 height 9
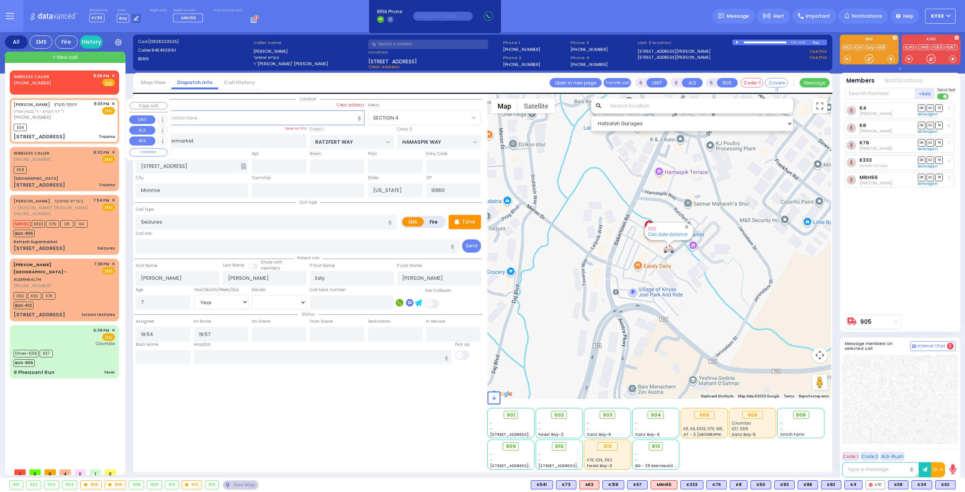
type input "2"
type input "0"
select select
type input "Trauma"
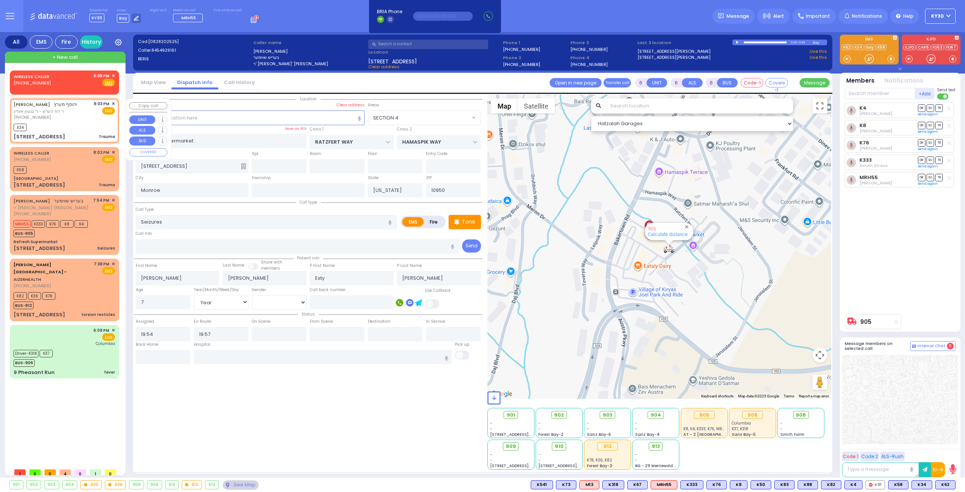
radio input "true"
type input "YEHOSEF"
type input "[PERSON_NAME]"
select select
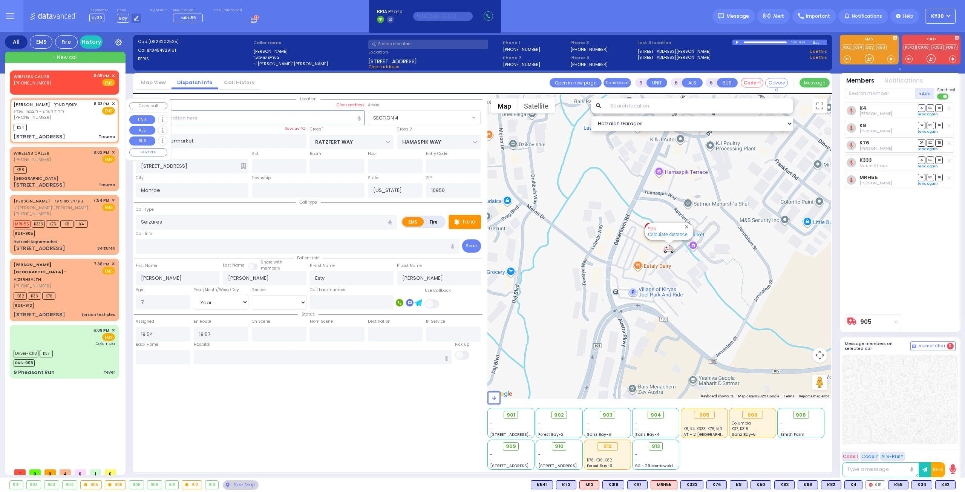
type input "20:03"
type input "20:06"
type input "FILLMORE COURT"
type input "[STREET_ADDRESS]"
type input "101"
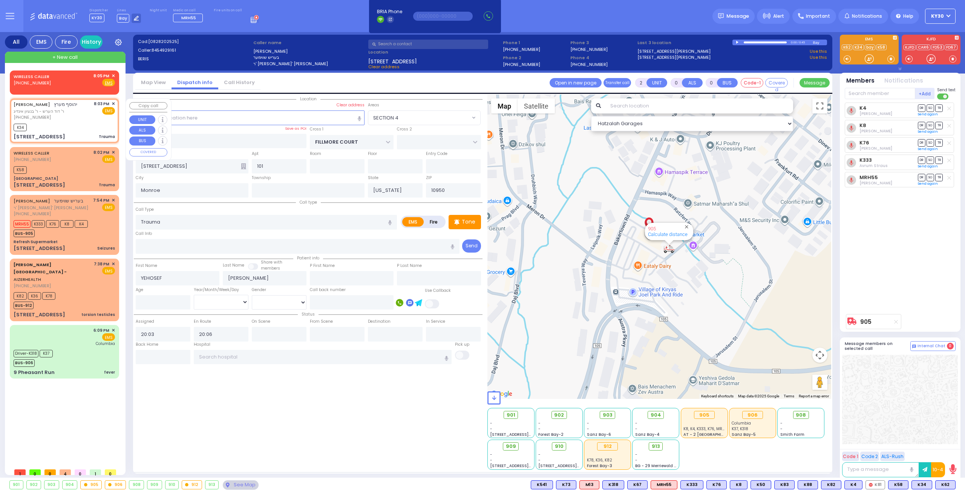
select select "SECTION 2"
select select "Hatzalah Garages"
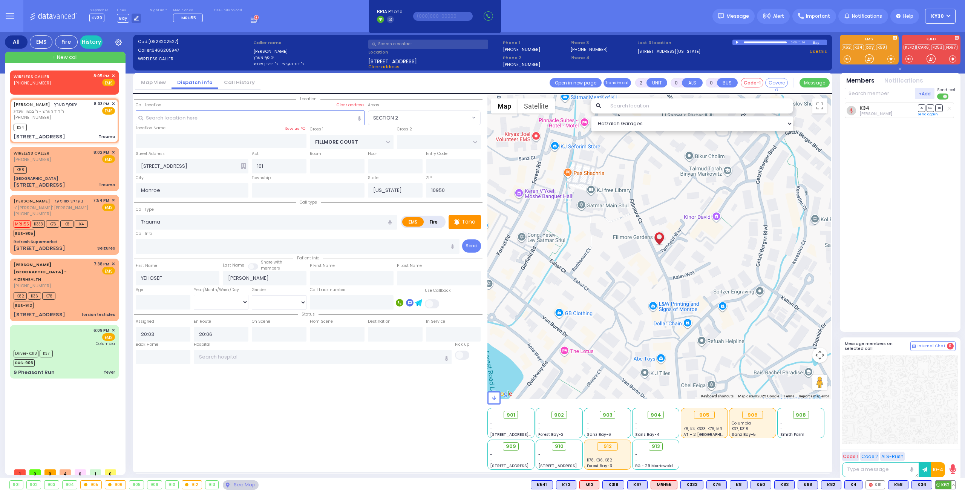
drag, startPoint x: 947, startPoint y: 483, endPoint x: 933, endPoint y: 485, distance: 14.5
click at [0, 0] on span "K62" at bounding box center [0, 0] width 0 height 0
select select
radio input "true"
select select
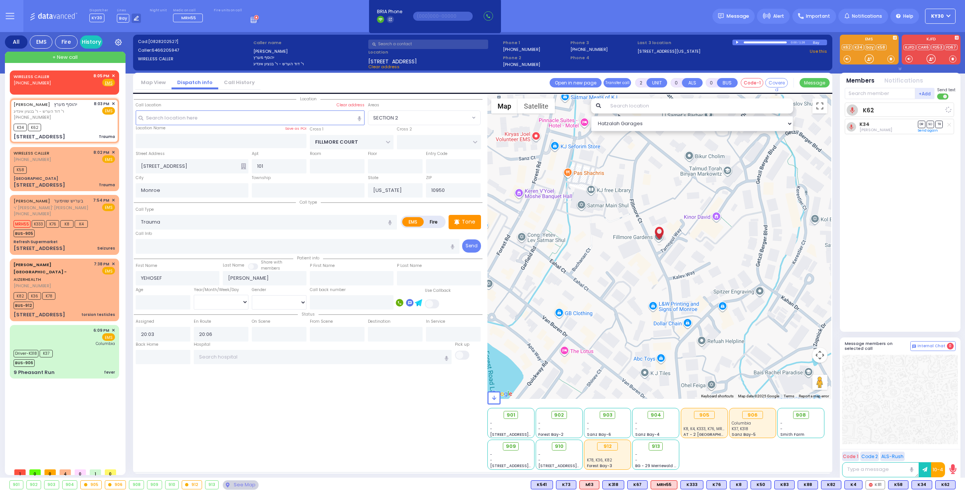
select select "SECTION 2"
select select "Hatzalah Garages"
click at [114, 73] on span "✕" at bounding box center [113, 76] width 3 height 6
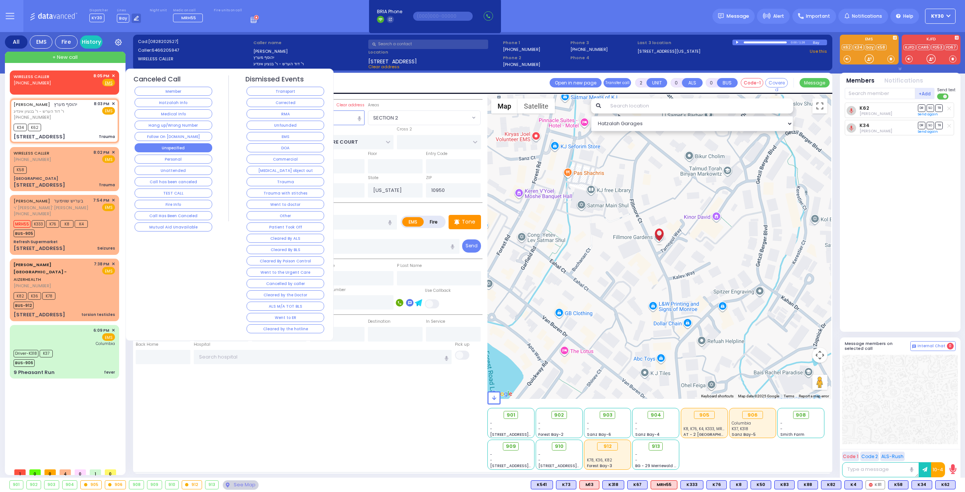
click at [191, 145] on button "Unspecified" at bounding box center [174, 147] width 78 height 9
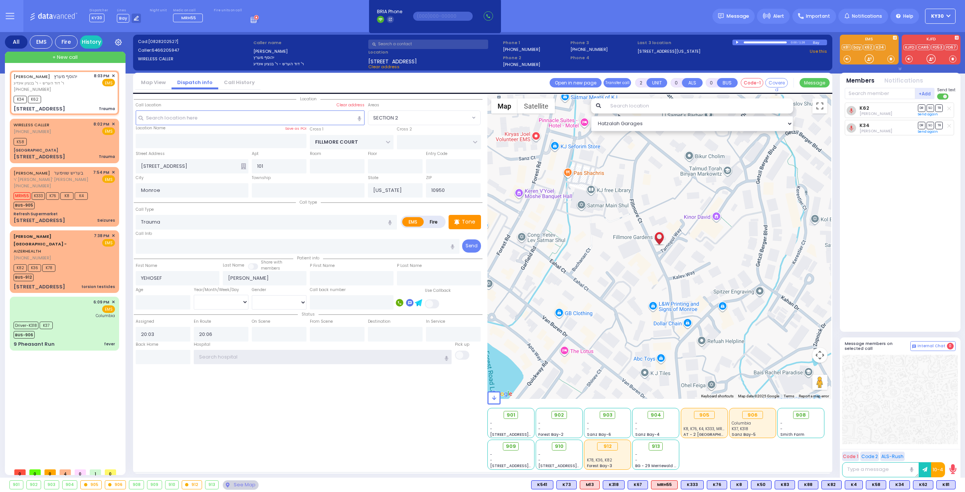
click at [233, 354] on input "text" at bounding box center [323, 357] width 258 height 14
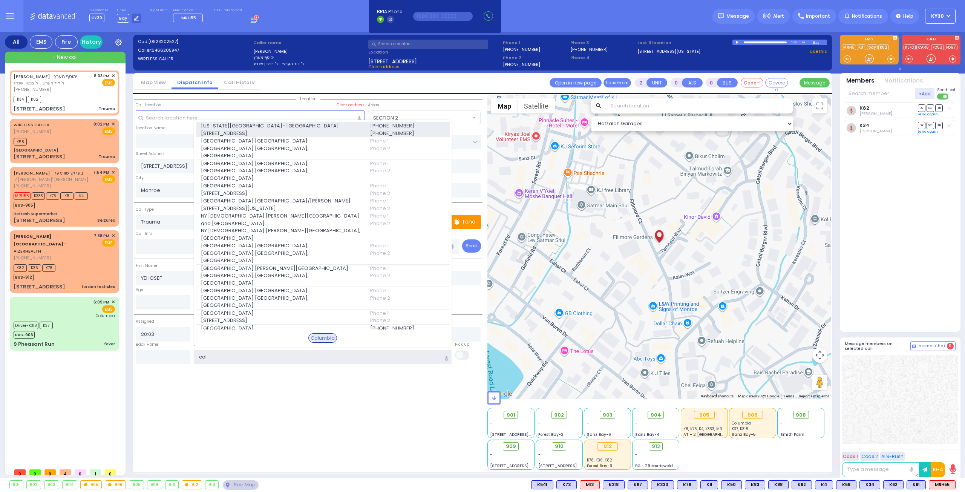
type input "col"
click at [261, 137] on span "622 West 168th Street 723" at bounding box center [281, 134] width 160 height 8
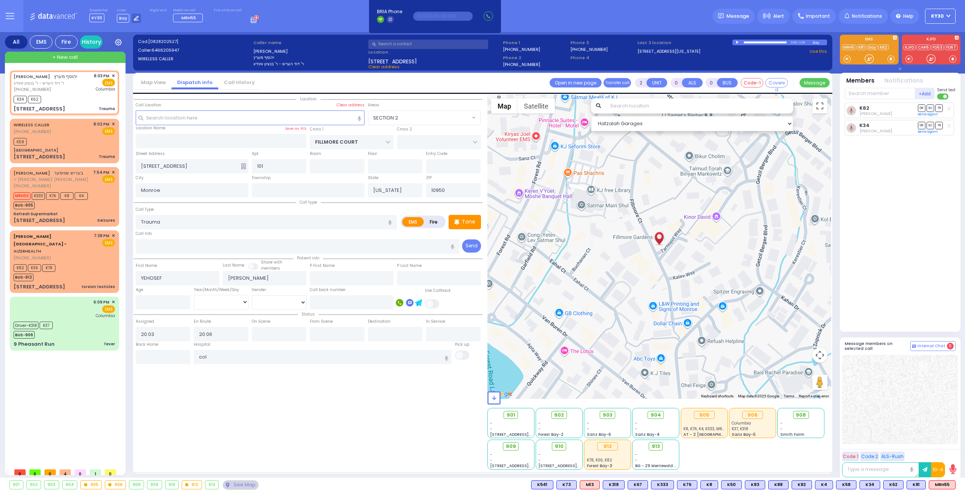
select select
radio input "true"
select select
type input "New York Presbyterian Hospital- Columbia Campus"
select select "Hatzalah Garages"
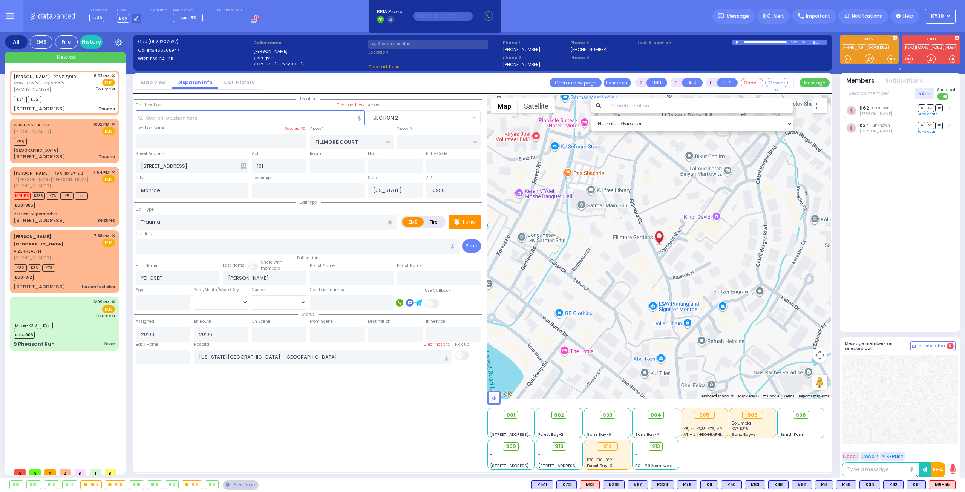
select select "SECTION 2"
click at [83, 262] on div "K82 K36 K78 BUS-912" at bounding box center [64, 271] width 101 height 19
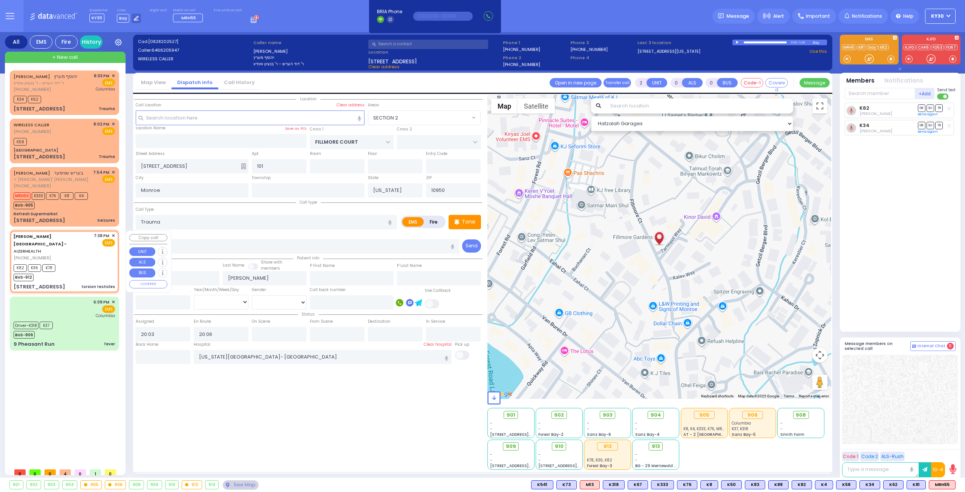
type input "1"
select select
type input "torsion testicles"
radio input "true"
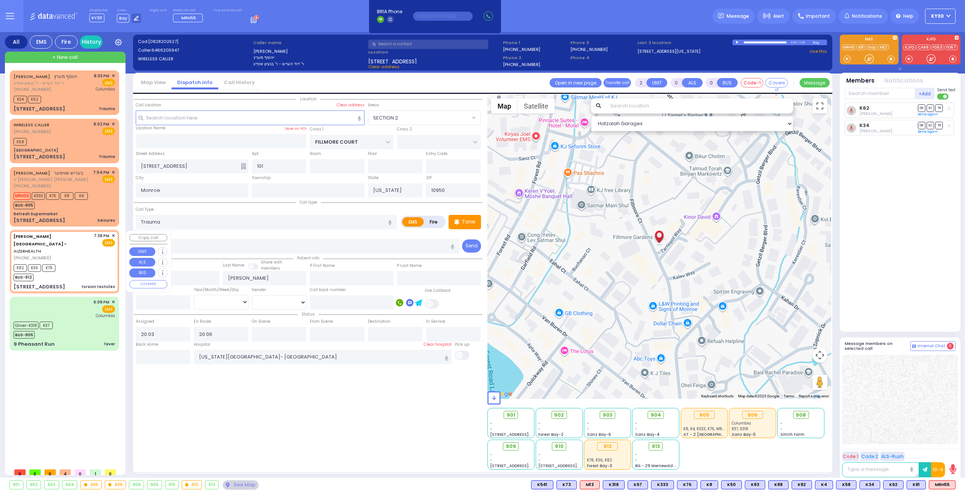
type input "2"
select select
type input "19:38"
type input "19:44"
select select "Hatzalah Garages"
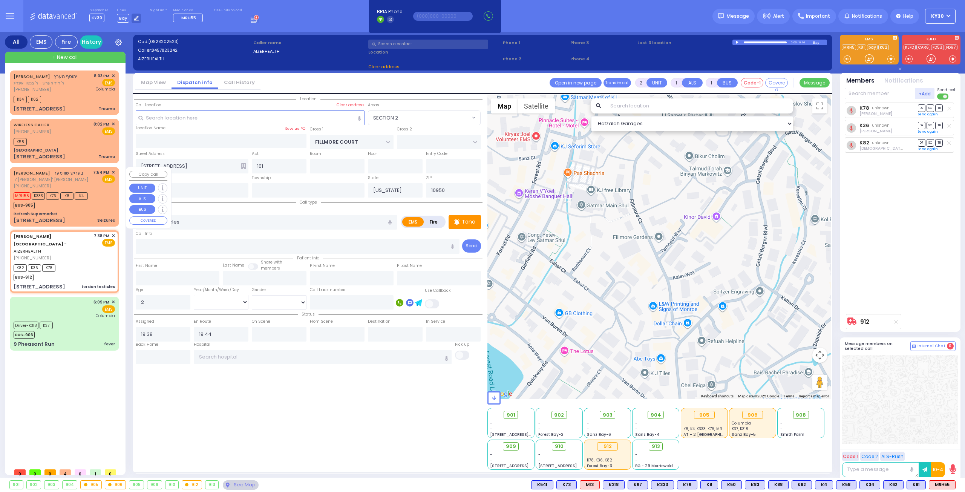
type input "[STREET_ADDRESS]"
type input "Arncliffe"
type input "[GEOGRAPHIC_DATA]"
type input "2205"
click at [87, 210] on div "BERISH SCHWIMER בעריש שווימער ר' שלמה פנחס - ר' שאול יחזקאל פראמאוויטש (845) 49…" at bounding box center [64, 196] width 106 height 57
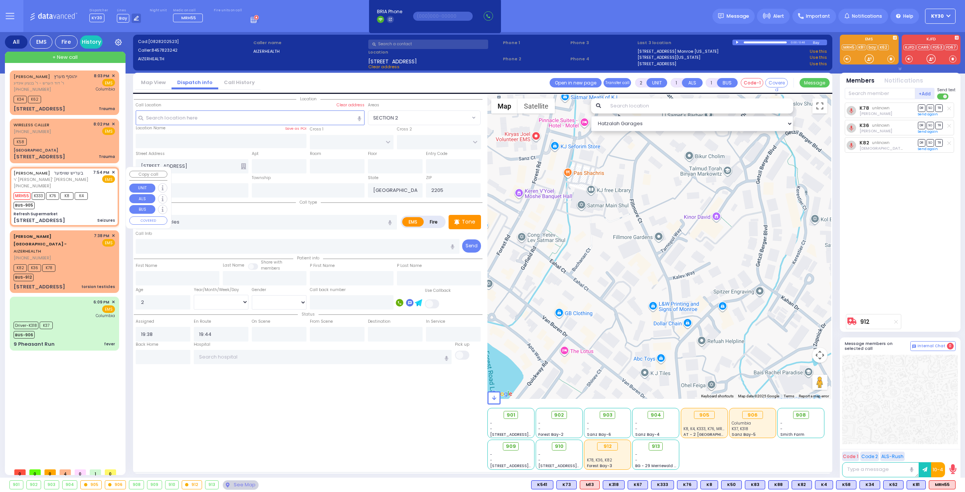
type input "6"
select select
type input "Seizures"
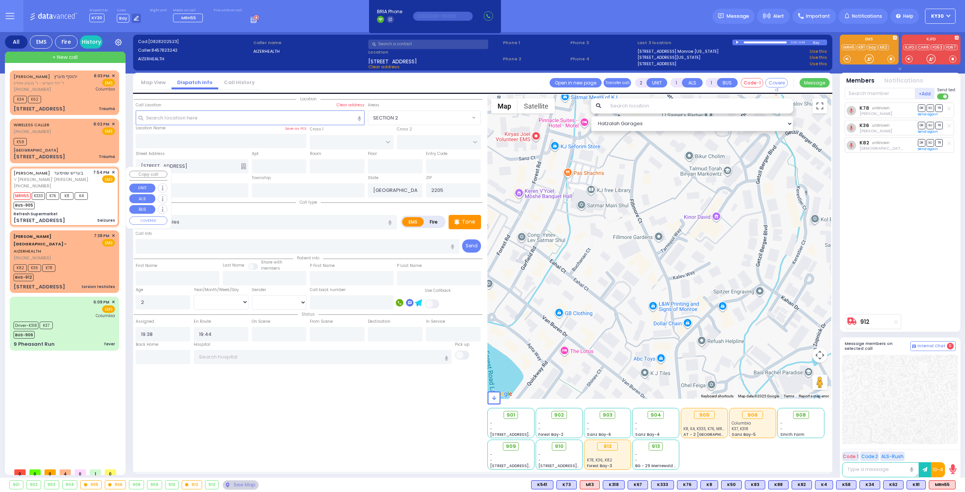
radio input "true"
type input "[PERSON_NAME]"
type input "Esty"
type input "Schwimmer"
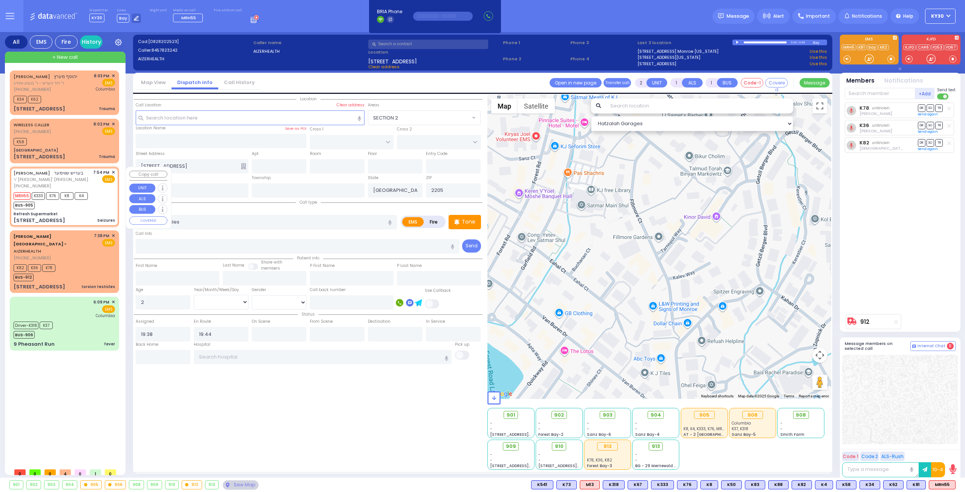
type input "7"
select select "Year"
select select "[DEMOGRAPHIC_DATA]"
type input "19:54"
type input "19:57"
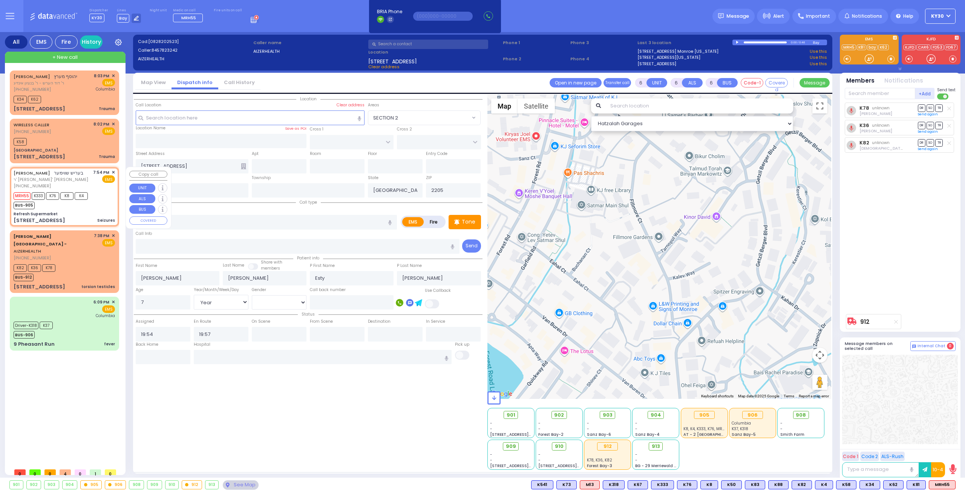
type input "Refresh Supermarket"
type input "RATZFERT WAY"
type input "HAMASPIK WAY"
type input "[STREET_ADDRESS]"
type input "Monroe"
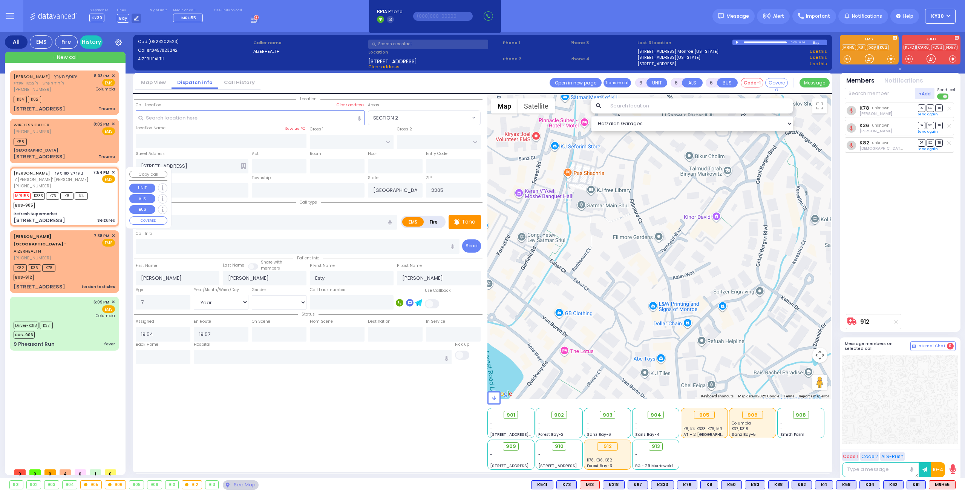
type input "[US_STATE]"
type input "10950"
select select "SECTION 4"
select select "Hatzalah Garages"
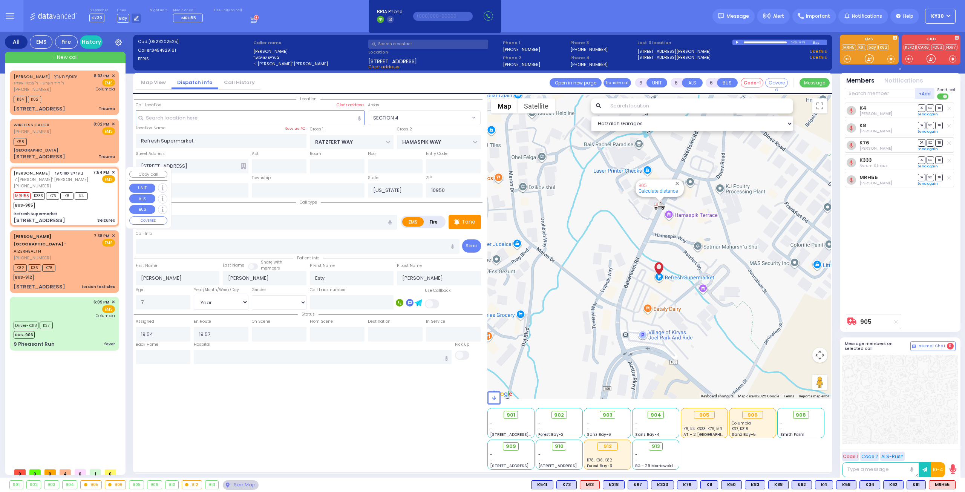
click at [102, 195] on div "MRH55 K333 K76 K8 K4 BUS-905" at bounding box center [64, 199] width 101 height 19
select select
radio input "true"
select select "Year"
click at [112, 171] on span "✕" at bounding box center [113, 172] width 3 height 6
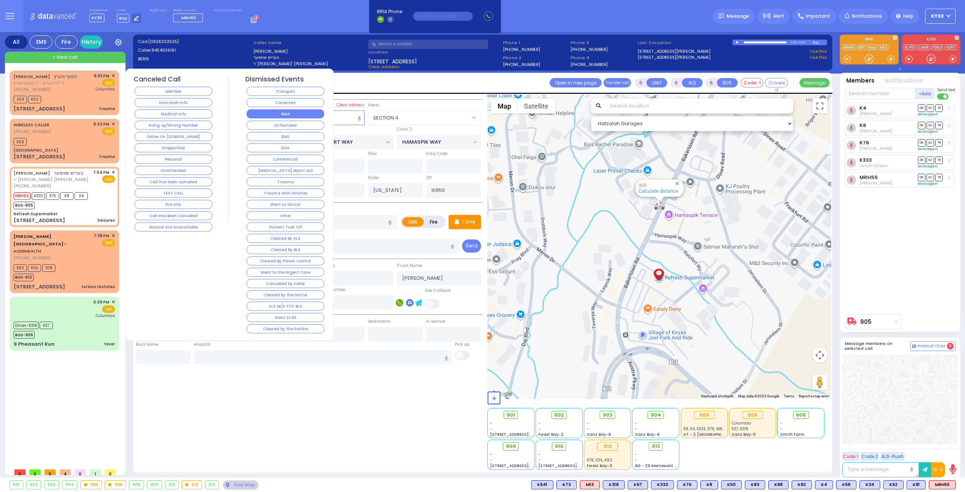
click at [300, 113] on button "RMA" at bounding box center [285, 113] width 78 height 9
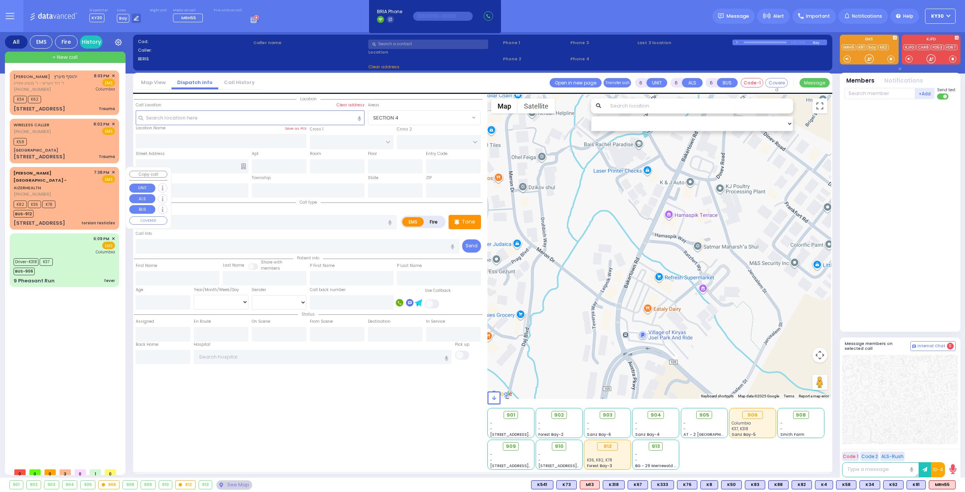
click at [93, 199] on div "K82 K36 K78 BUS-912" at bounding box center [64, 208] width 101 height 19
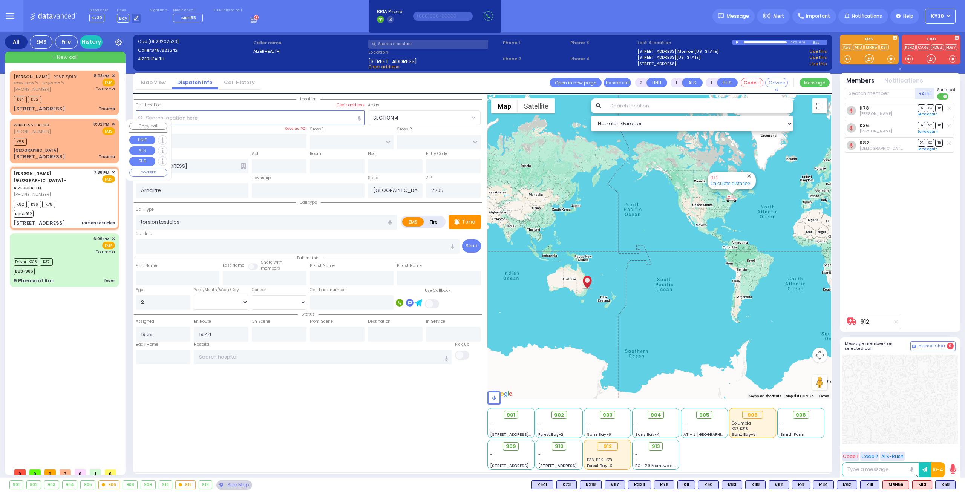
click at [83, 144] on div "K58" at bounding box center [64, 140] width 101 height 9
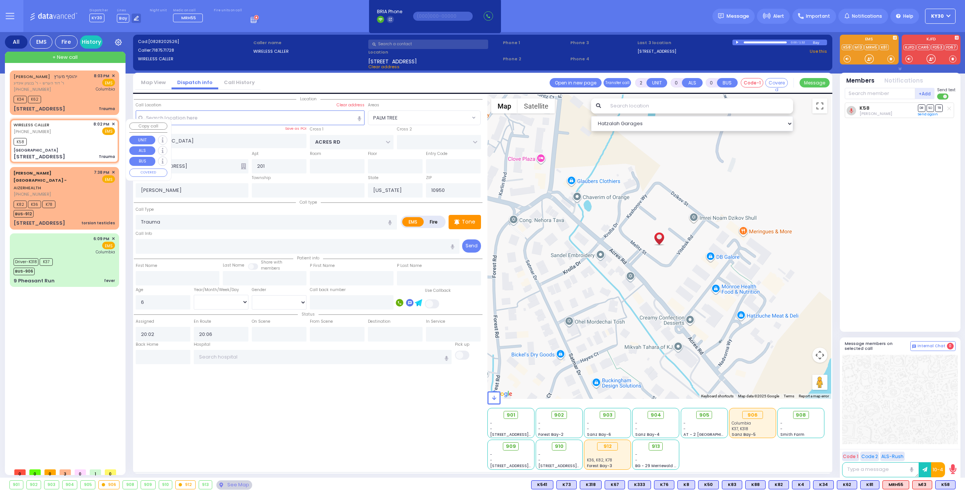
click at [115, 123] on div "WIRELESS CALLER (718) 757-1728 8:02 PM ✕ EMS K58" at bounding box center [64, 141] width 106 height 42
click at [113, 121] on span "✕" at bounding box center [113, 124] width 3 height 6
click at [113, 122] on span "✕" at bounding box center [113, 124] width 3 height 6
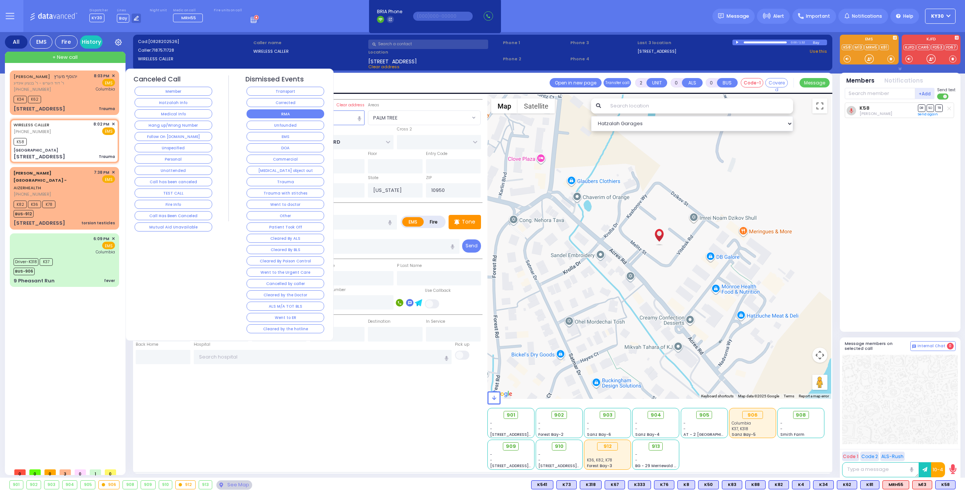
click at [297, 114] on button "RMA" at bounding box center [285, 113] width 78 height 9
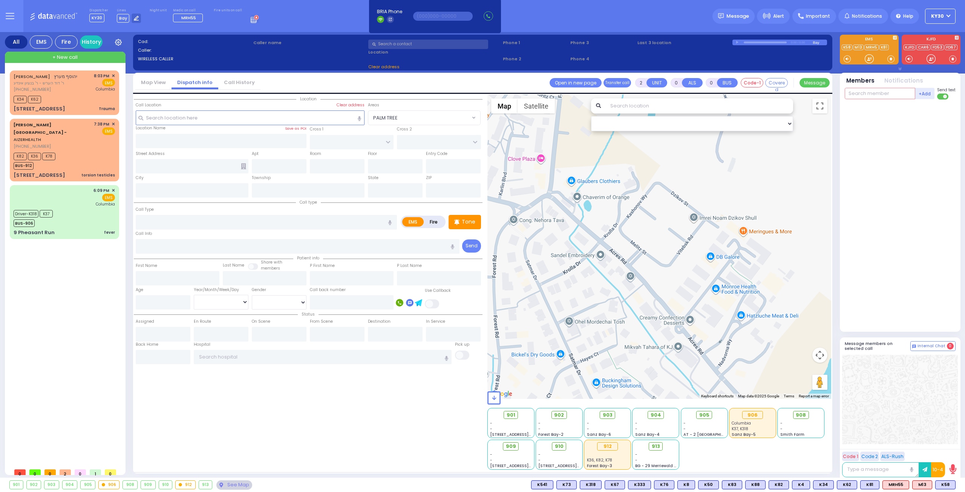
click at [902, 90] on input "text" at bounding box center [880, 93] width 70 height 11
click at [81, 208] on div "Driver-K318 K37 BUS-906" at bounding box center [64, 217] width 101 height 19
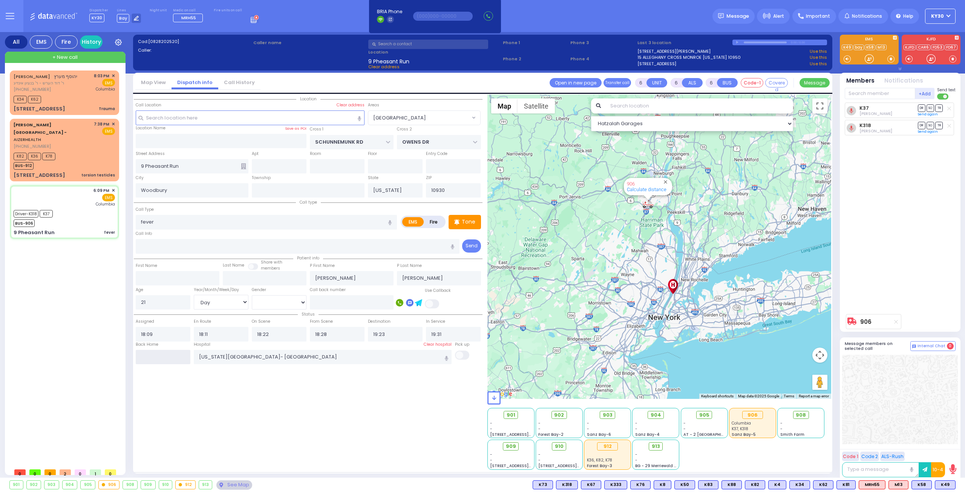
click at [160, 356] on input "text" at bounding box center [163, 357] width 55 height 14
click at [160, 354] on input "text" at bounding box center [163, 357] width 55 height 14
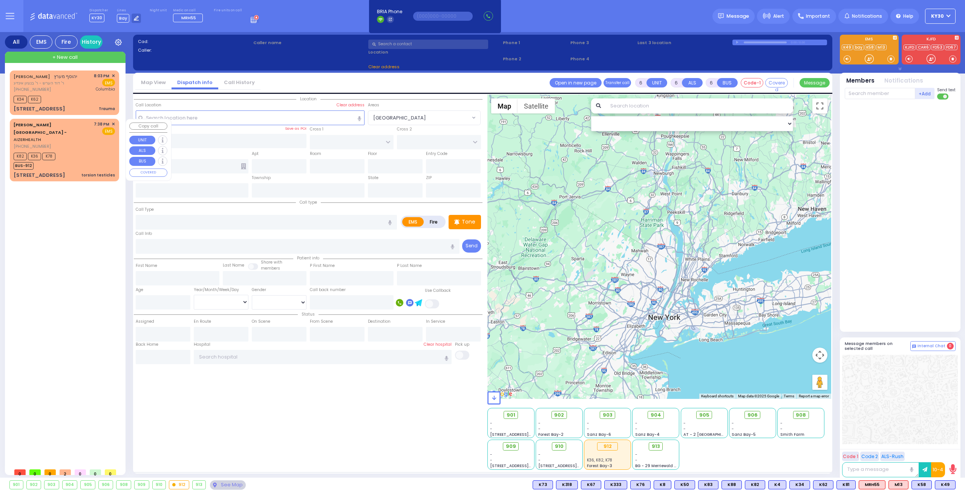
click at [75, 151] on div "K82 K36 K78 BUS-912" at bounding box center [64, 160] width 101 height 19
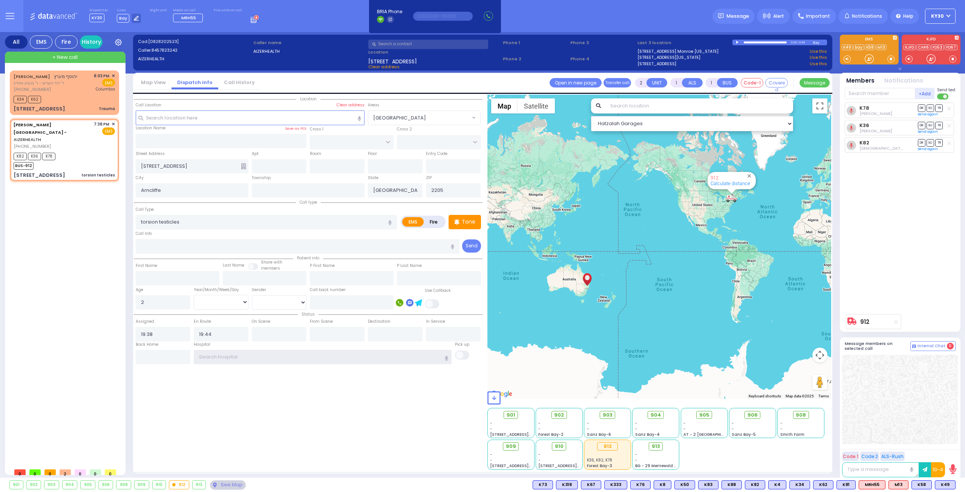
click at [252, 357] on input "text" at bounding box center [323, 357] width 258 height 14
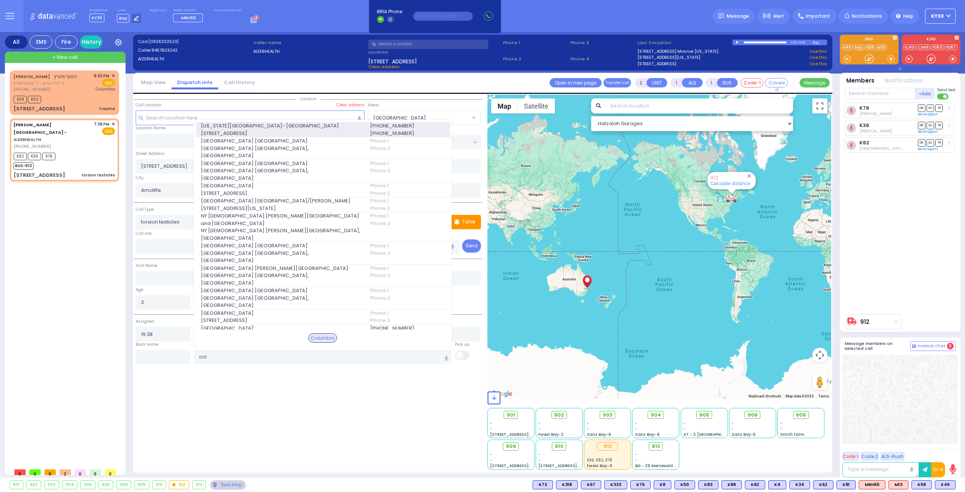
click at [259, 130] on span "New York Presbyterian Hospital- Columbia Campus" at bounding box center [281, 126] width 160 height 8
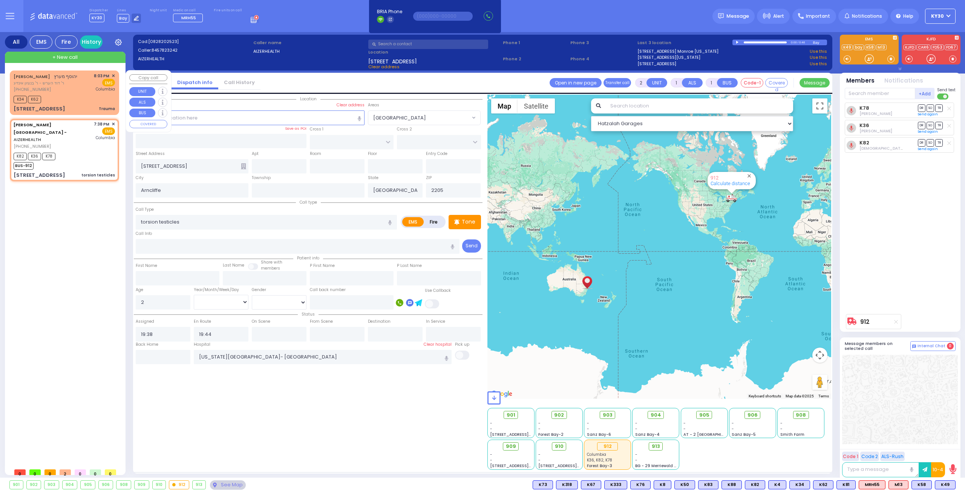
click at [101, 98] on div "K34 K62" at bounding box center [64, 98] width 101 height 9
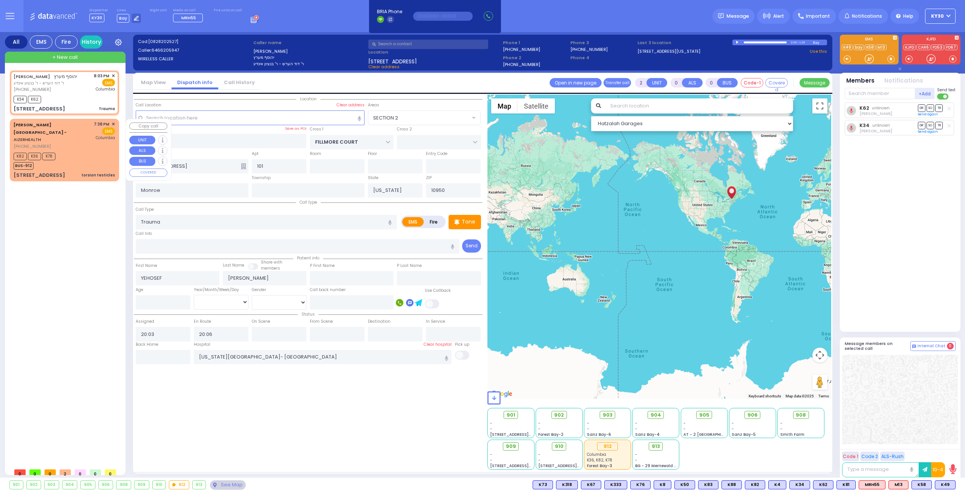
click at [65, 154] on div "K82 K36 K78 BUS-912" at bounding box center [64, 160] width 101 height 19
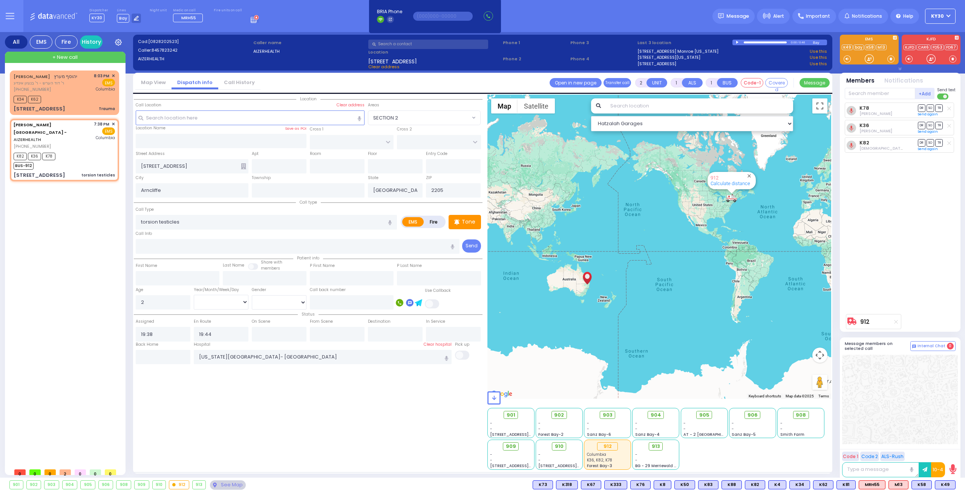
click at [256, 17] on icon at bounding box center [257, 17] width 2 height 2
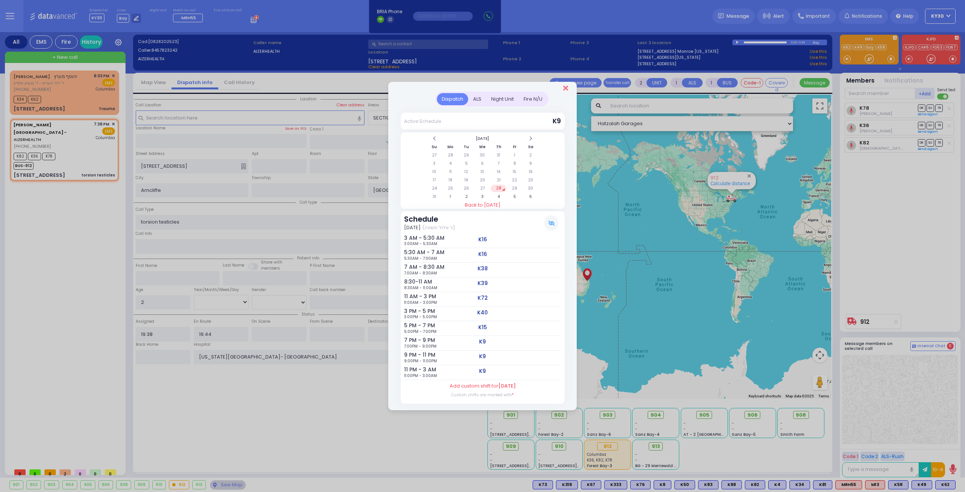
click at [564, 89] on icon "Close" at bounding box center [565, 88] width 5 height 8
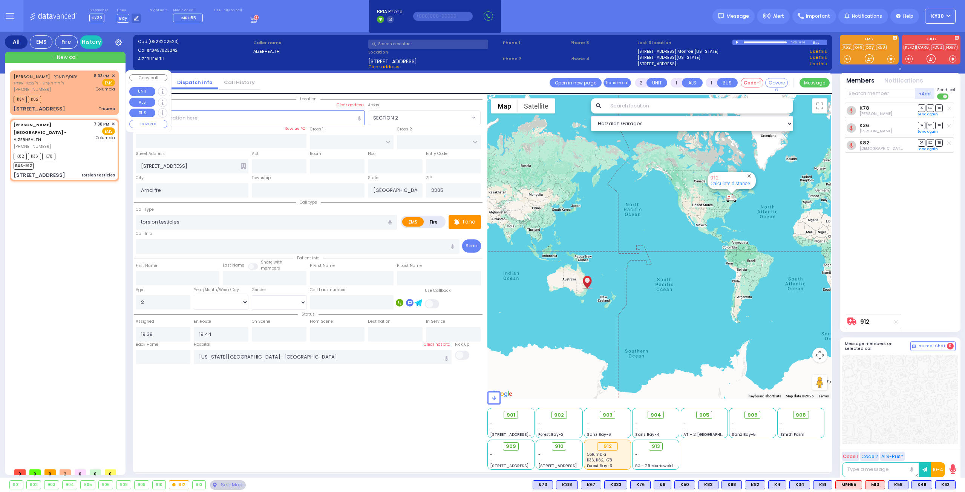
click at [73, 96] on div "K34 K62" at bounding box center [64, 98] width 101 height 9
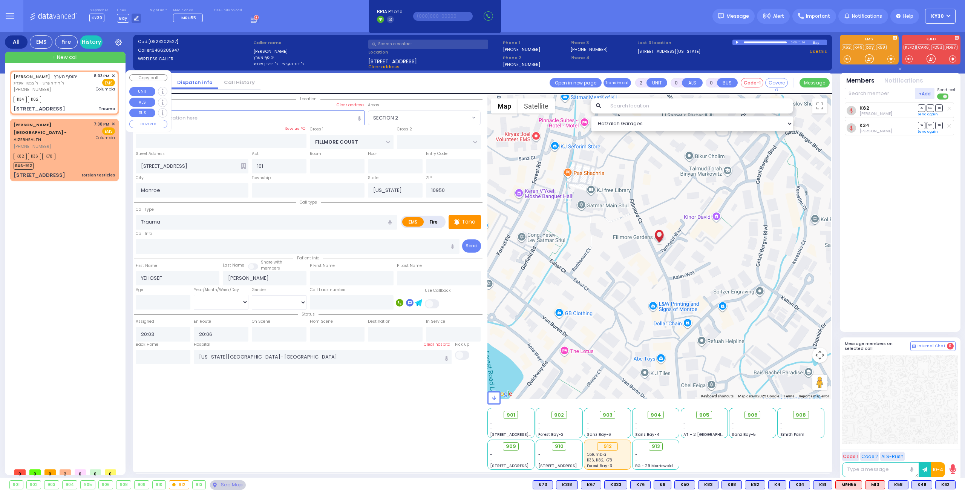
click at [115, 74] on div "YEHOSEF MERTZ יהוסף מערץ ר' דוד הערש - ר' בנציון אינדיג (646) 620-5947 8:03 PM …" at bounding box center [64, 93] width 106 height 42
click at [112, 74] on span "✕" at bounding box center [113, 76] width 3 height 6
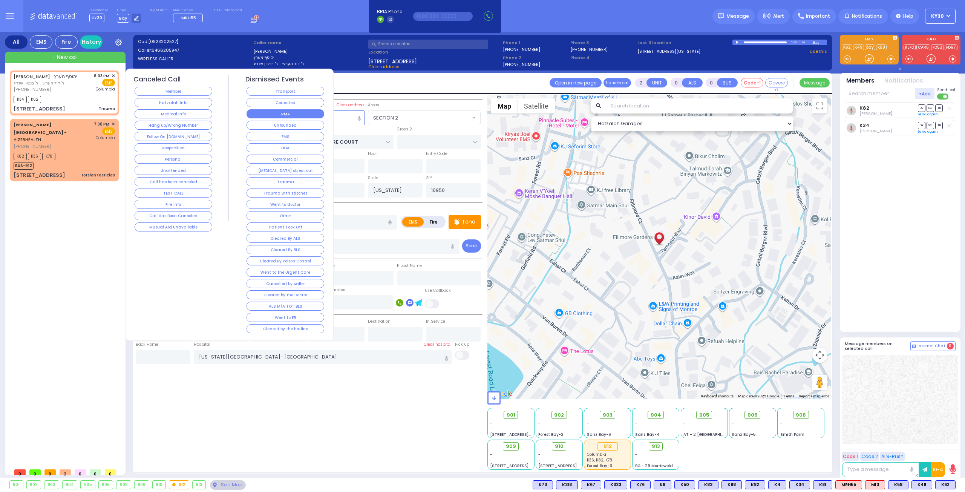
click at [308, 111] on button "RMA" at bounding box center [285, 113] width 78 height 9
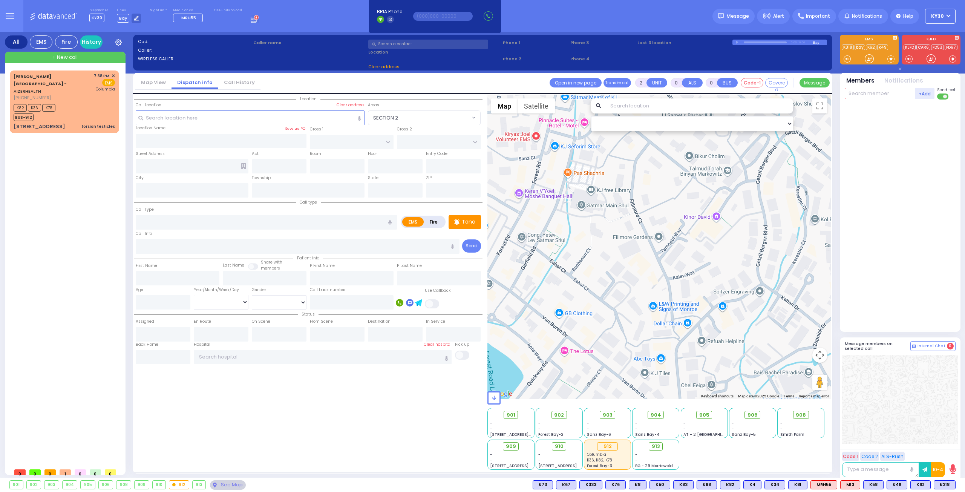
click at [877, 95] on input "text" at bounding box center [880, 93] width 70 height 11
click at [617, 277] on div at bounding box center [659, 247] width 344 height 304
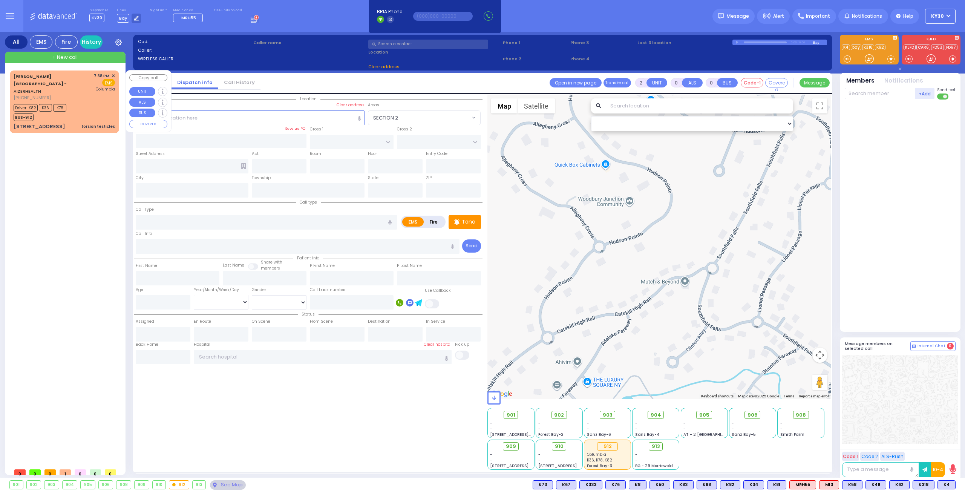
click at [86, 102] on div "Driver-K82 K36 K78 BUS-912" at bounding box center [64, 111] width 101 height 19
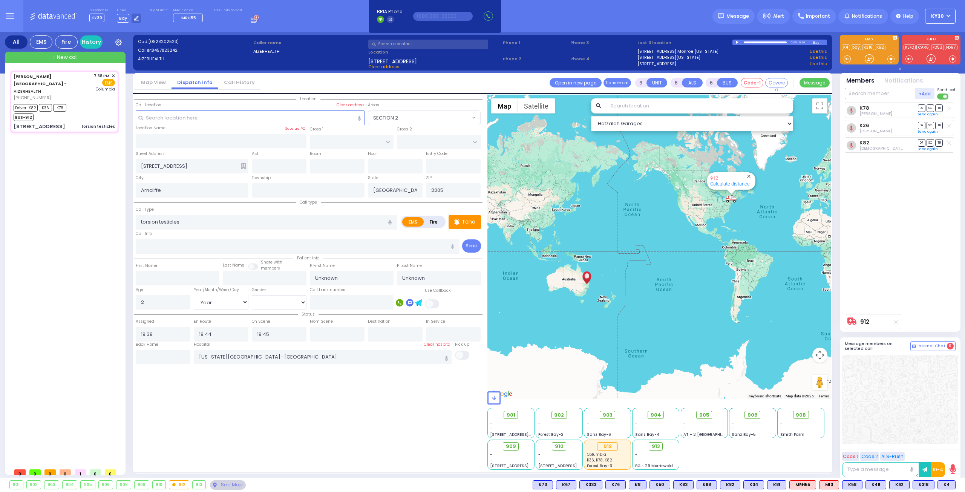
click at [877, 93] on input "text" at bounding box center [880, 93] width 70 height 11
click at [932, 124] on span "SO" at bounding box center [930, 125] width 8 height 7
click at [920, 108] on span "DR" at bounding box center [922, 107] width 8 height 7
click at [941, 142] on span "TR" at bounding box center [939, 142] width 8 height 7
click at [939, 141] on span "TR" at bounding box center [939, 142] width 8 height 7
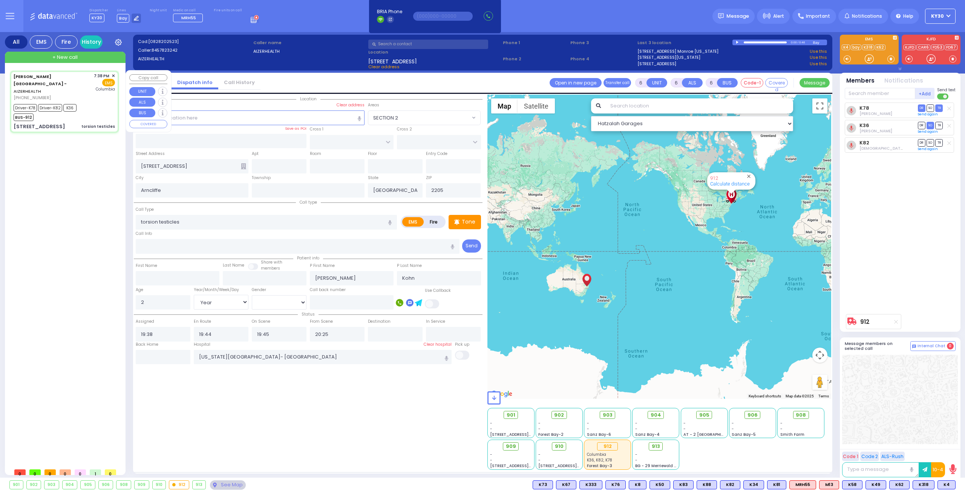
click at [98, 107] on div "Driver-K78 Driver-K82 K36 BUS-912" at bounding box center [64, 111] width 101 height 19
click at [101, 16] on span "KY30" at bounding box center [96, 18] width 15 height 9
click at [134, 16] on icon at bounding box center [136, 18] width 5 height 5
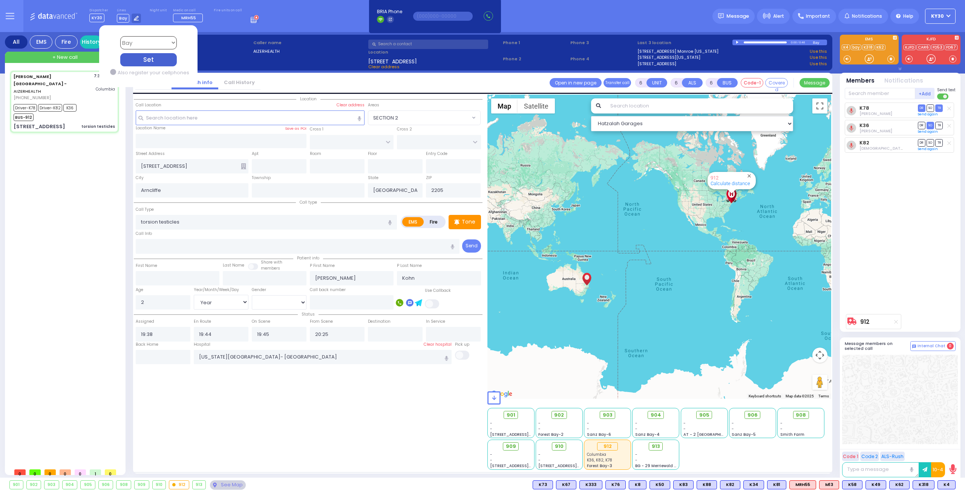
click at [155, 43] on select "Bay K-14 K-16 K-18 K-40 K-6 K-61 K-63 K-67 K-72 Medic 7 K-68 K-48 D-801 D-802 D…" at bounding box center [148, 42] width 57 height 13
click at [864, 92] on input "text" at bounding box center [880, 93] width 70 height 11
click at [868, 95] on input "text" at bounding box center [880, 93] width 70 height 11
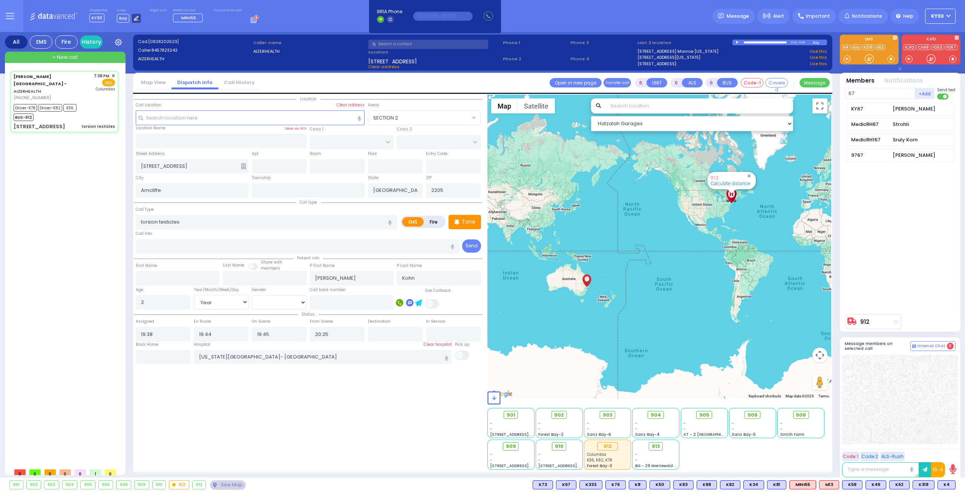
click at [134, 18] on icon at bounding box center [136, 18] width 5 height 5
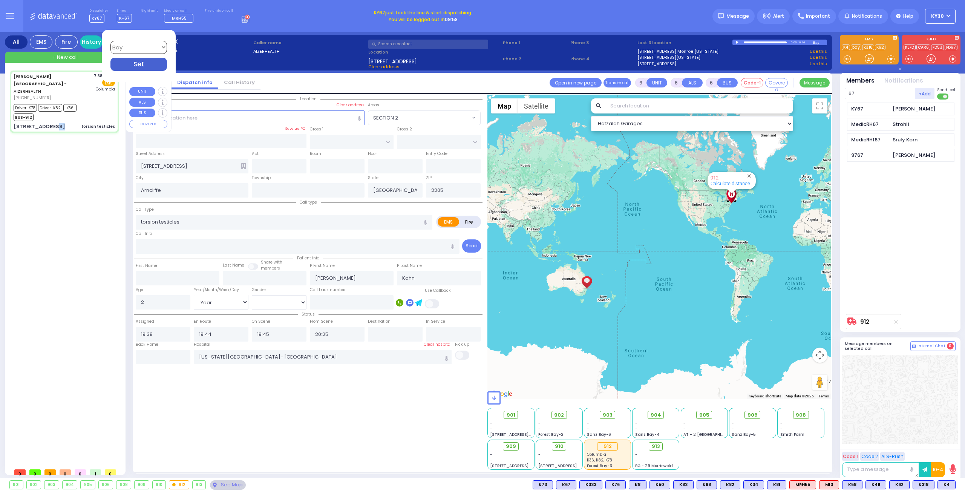
drag, startPoint x: 70, startPoint y: 201, endPoint x: 70, endPoint y: 197, distance: 3.8
click at [70, 201] on div "Aizer Health Center - AIZERHEALTH (845) 782-3242 7:38 PM ✕" at bounding box center [66, 267] width 112 height 394
